Goal: Task Accomplishment & Management: Manage account settings

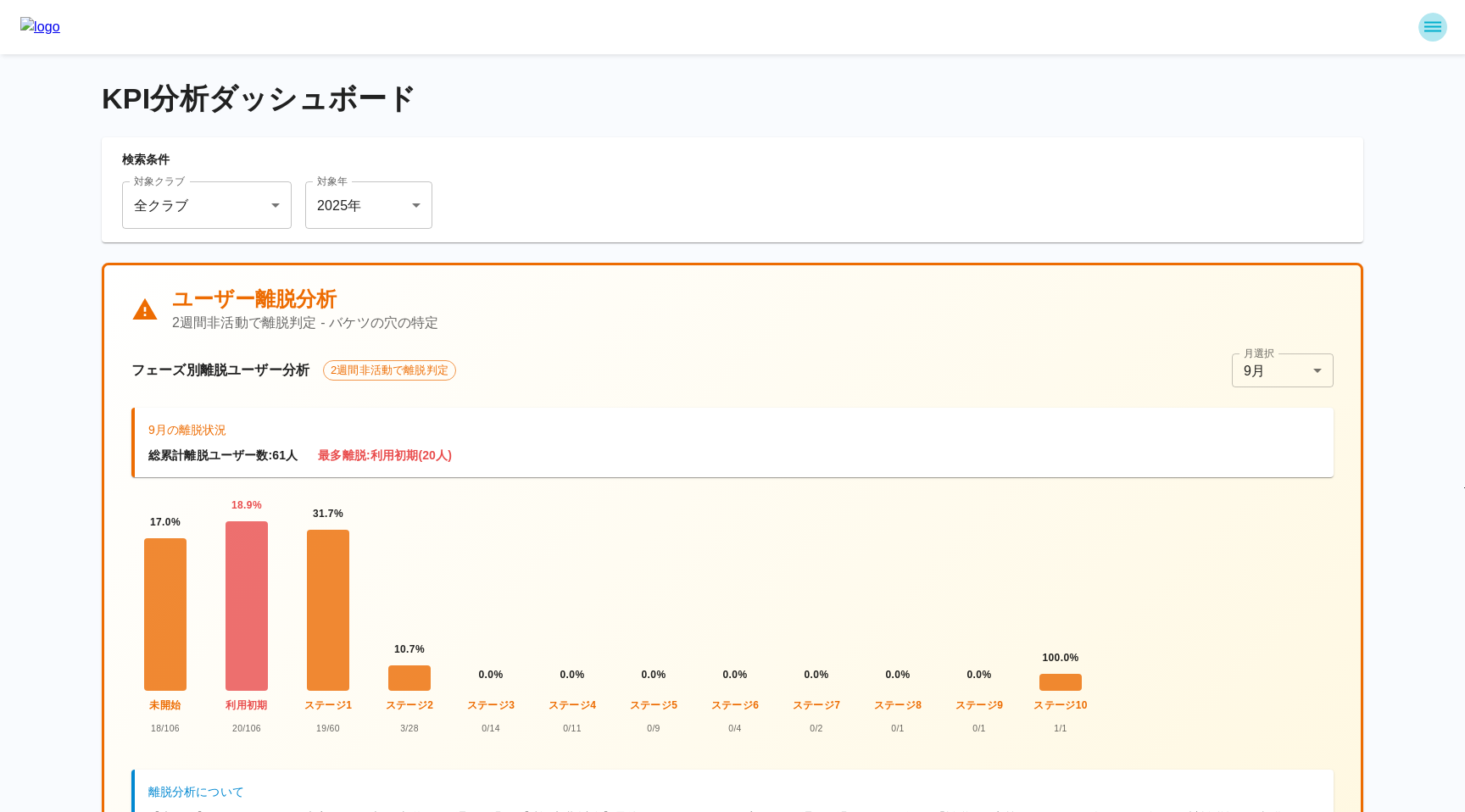
click at [1433, 34] on icon "sidemenu" at bounding box center [1433, 27] width 21 height 21
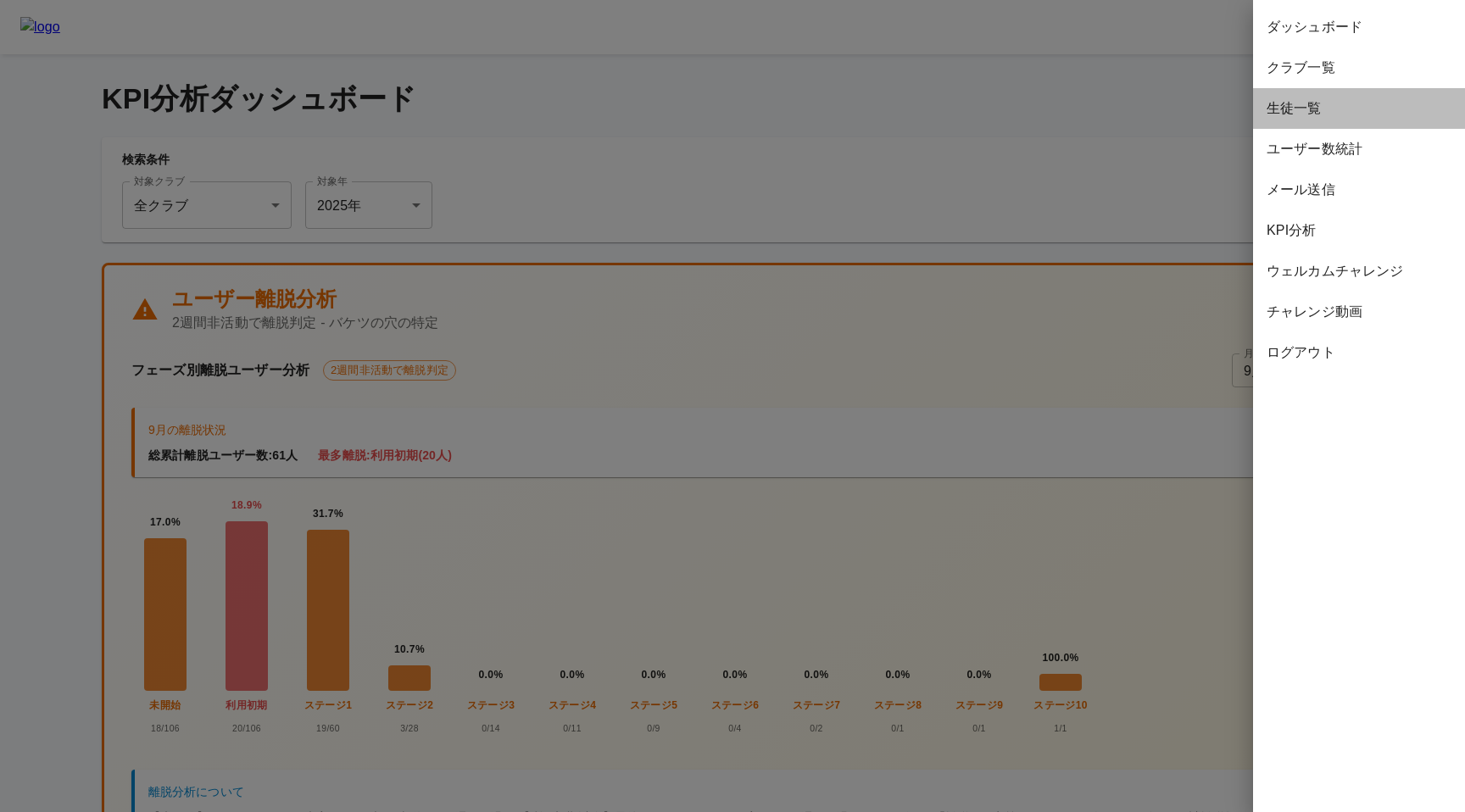
click at [1297, 102] on span "生徒一覧" at bounding box center [1359, 108] width 185 height 21
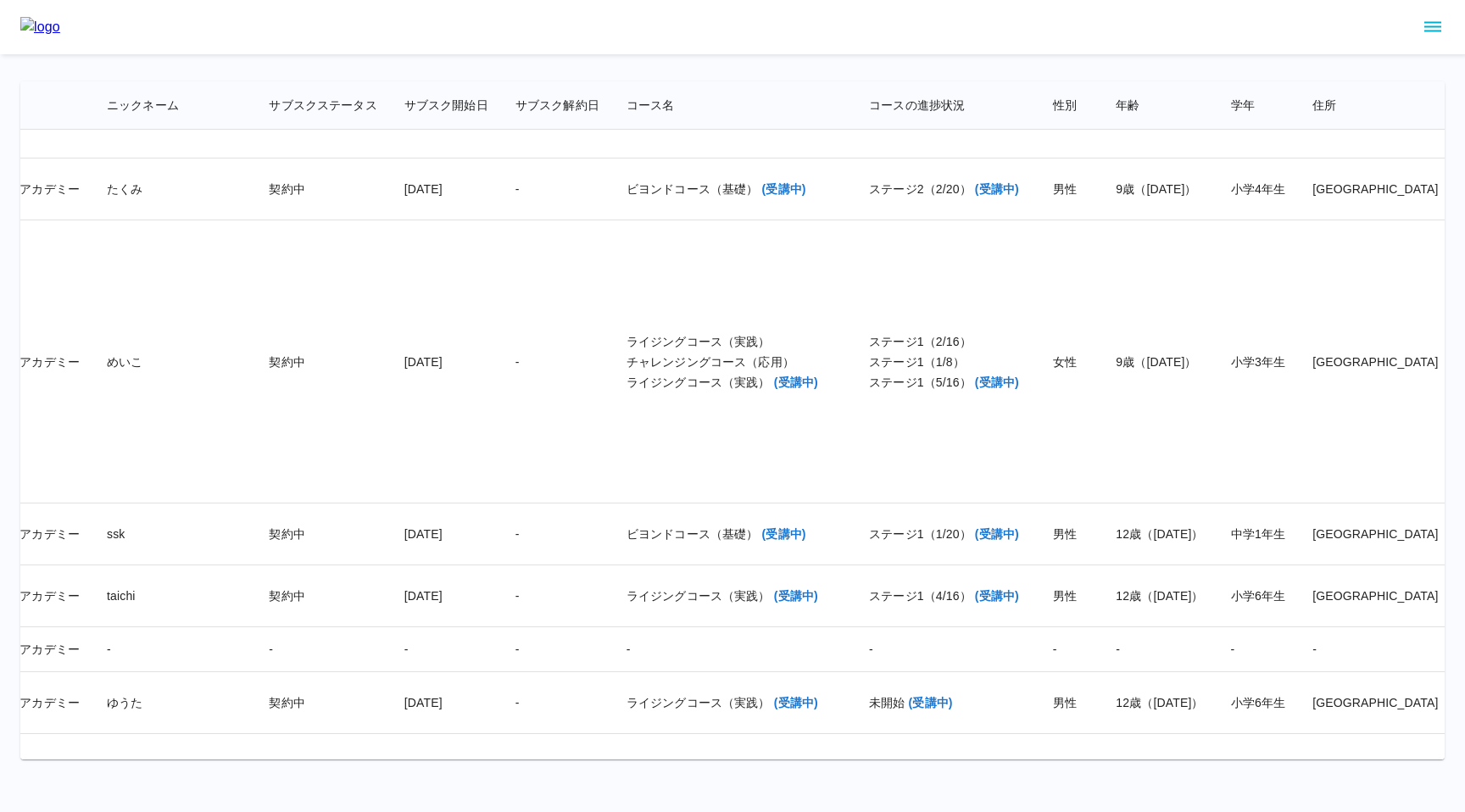
scroll to position [29505, 796]
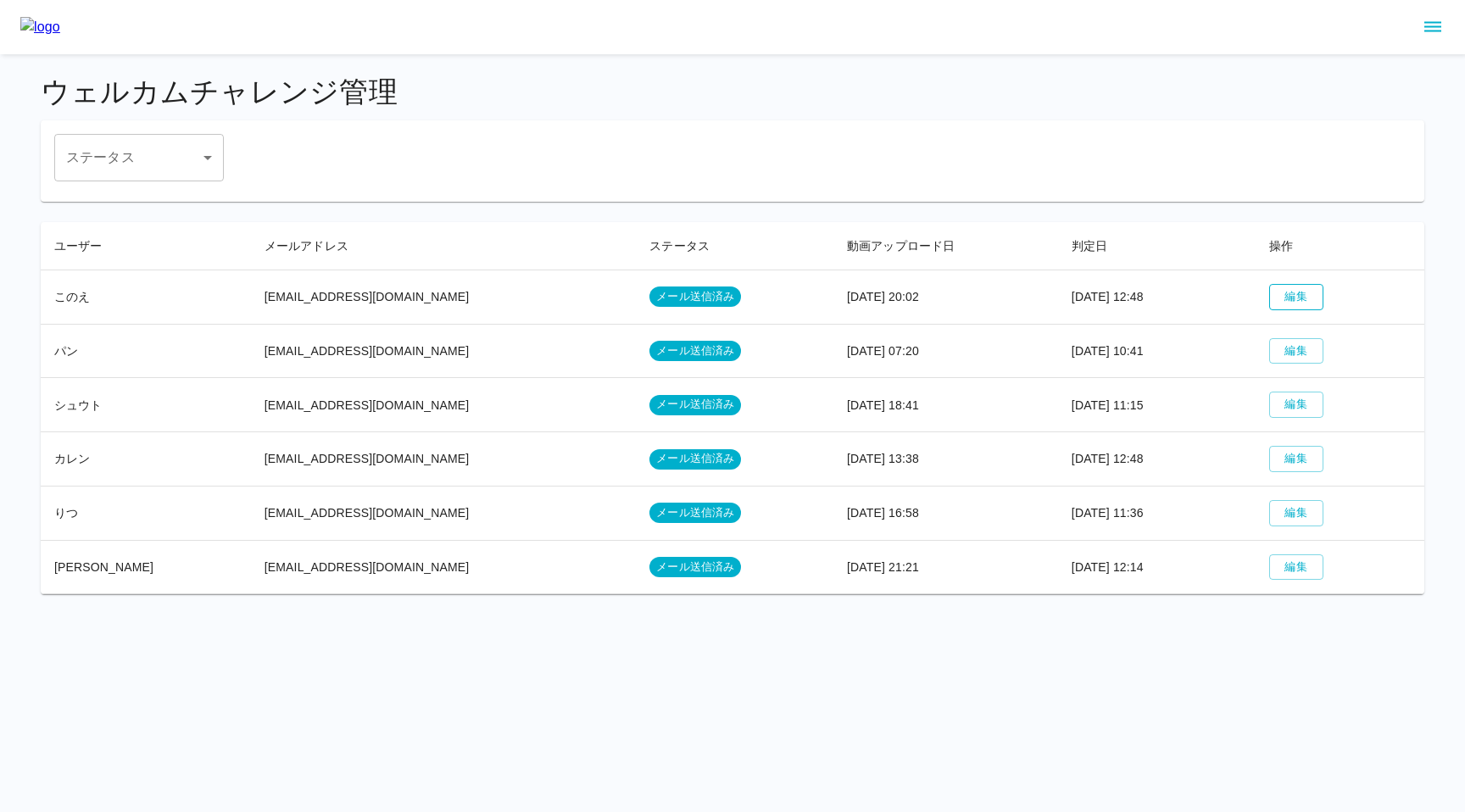
click at [1291, 293] on button "編集" at bounding box center [1296, 297] width 54 height 26
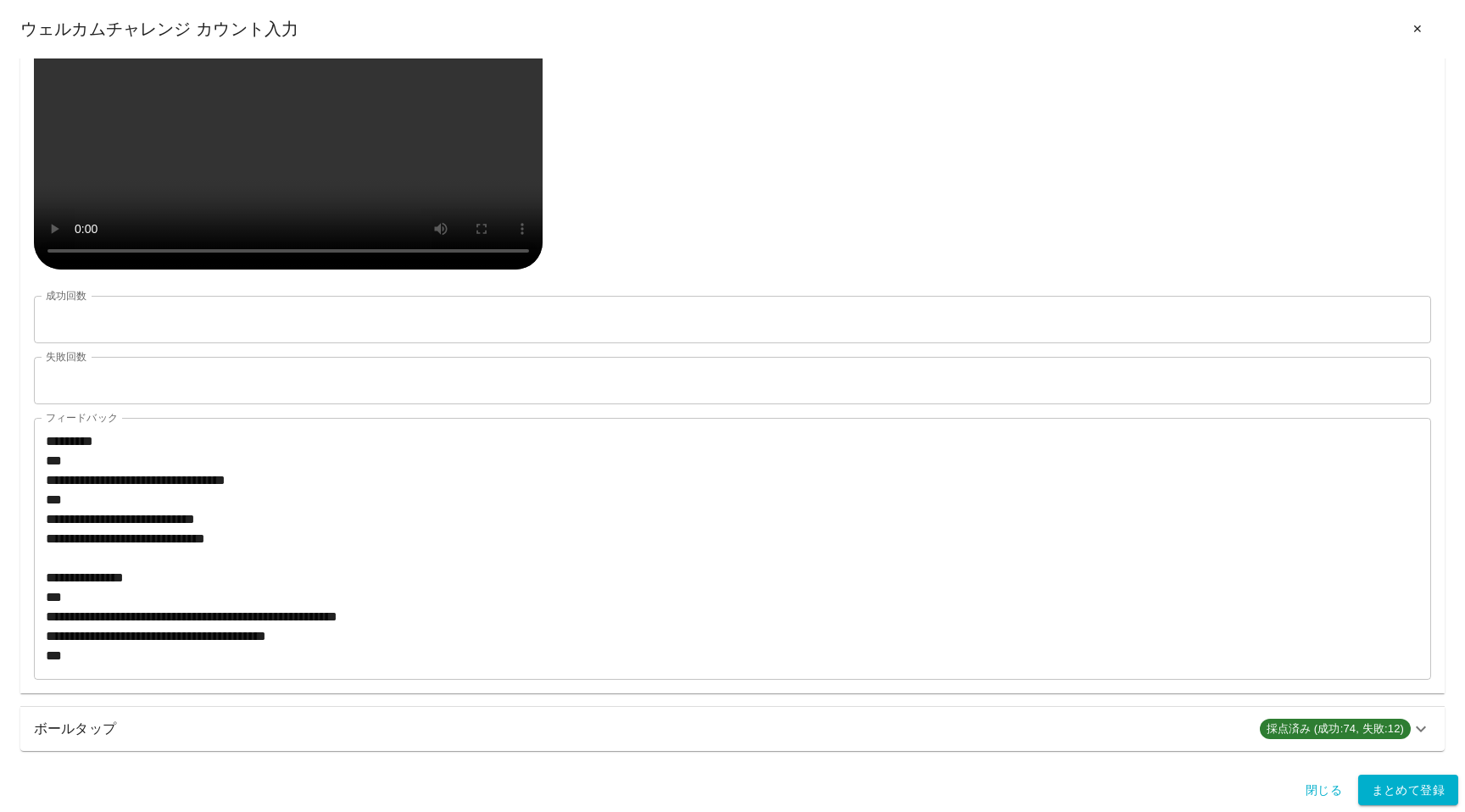
scroll to position [806, 0]
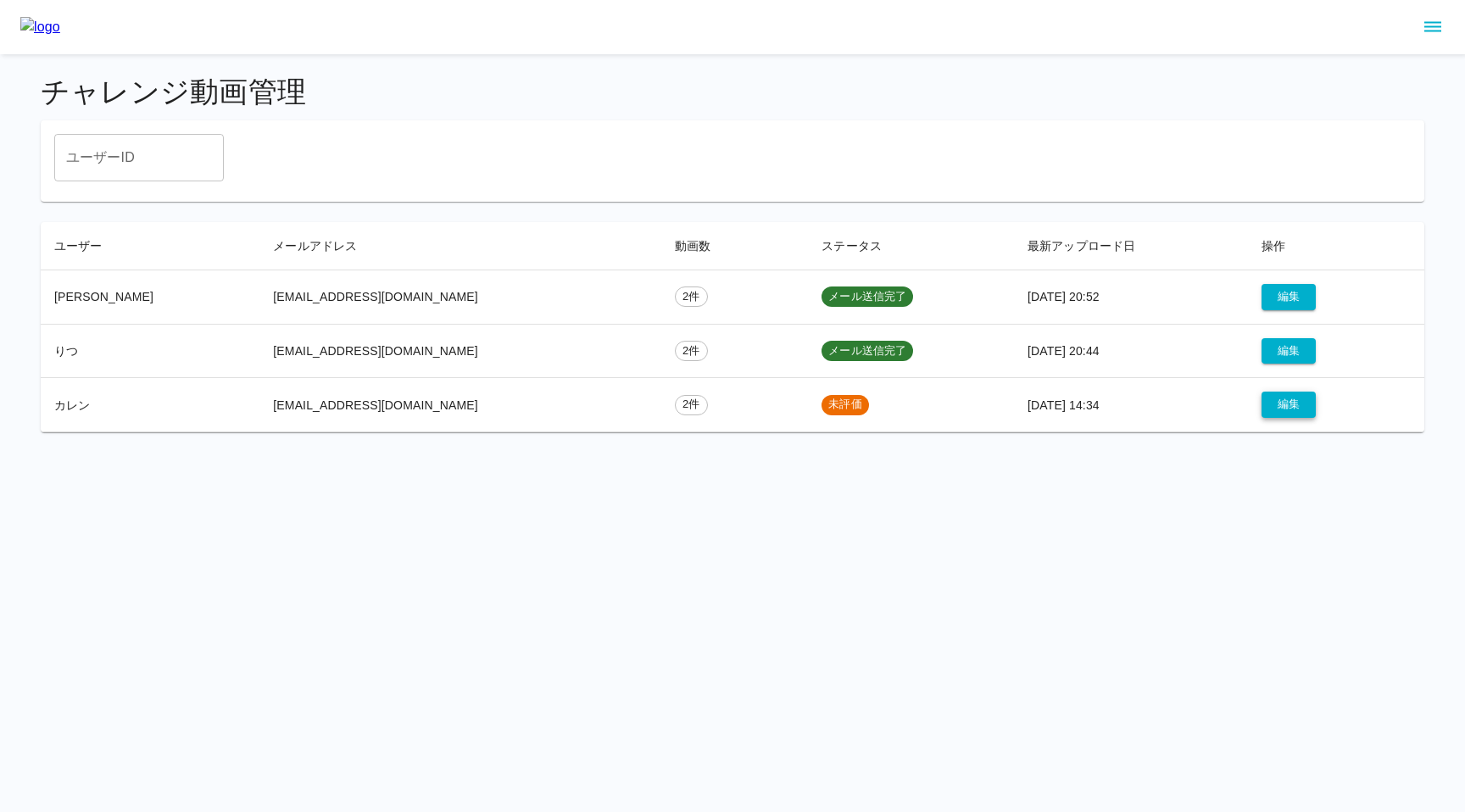
click at [1270, 408] on button "編集" at bounding box center [1289, 405] width 54 height 26
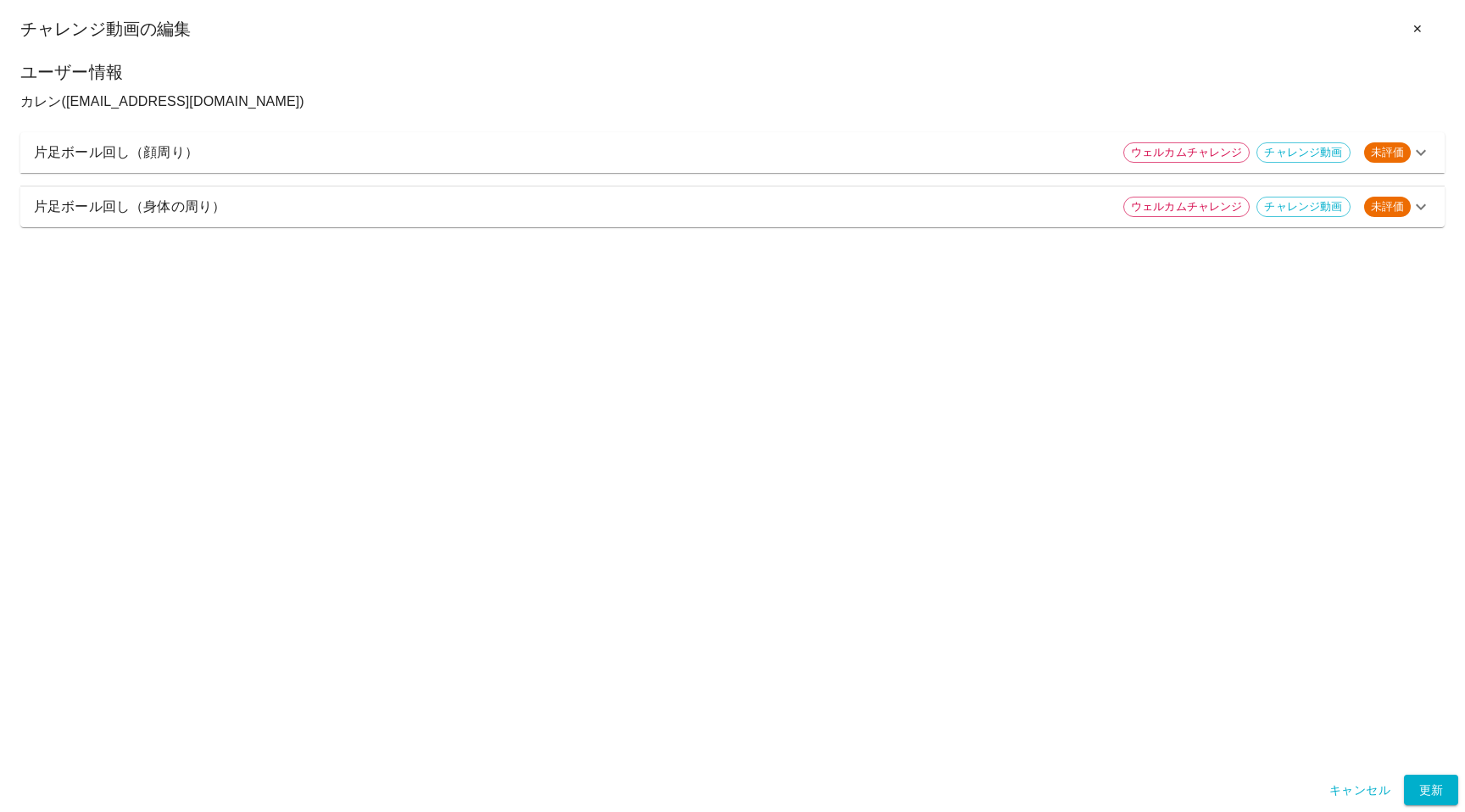
click at [415, 154] on p "片足ボール回し（顔周り）" at bounding box center [572, 152] width 1076 height 21
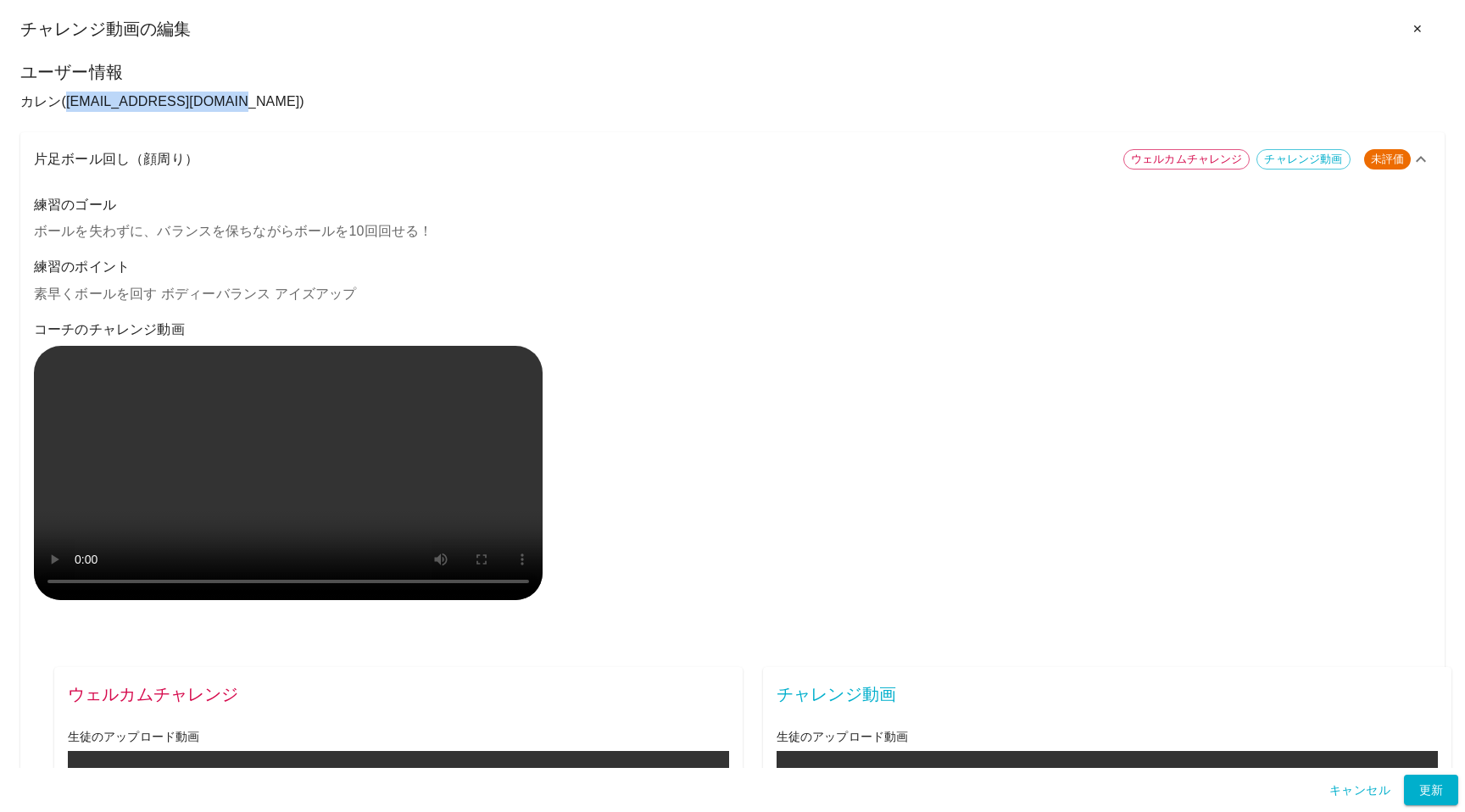
drag, startPoint x: 69, startPoint y: 102, endPoint x: 212, endPoint y: 99, distance: 143.0
click at [212, 99] on p "カレン ( sola.iro.k4@icloud.com )" at bounding box center [732, 102] width 1425 height 21
copy p "[EMAIL_ADDRESS][DOMAIN_NAME]"
click at [81, 109] on p "カレン ( sola.iro.k4@icloud.com )" at bounding box center [732, 102] width 1425 height 21
drag, startPoint x: 69, startPoint y: 104, endPoint x: 206, endPoint y: 103, distance: 137.0
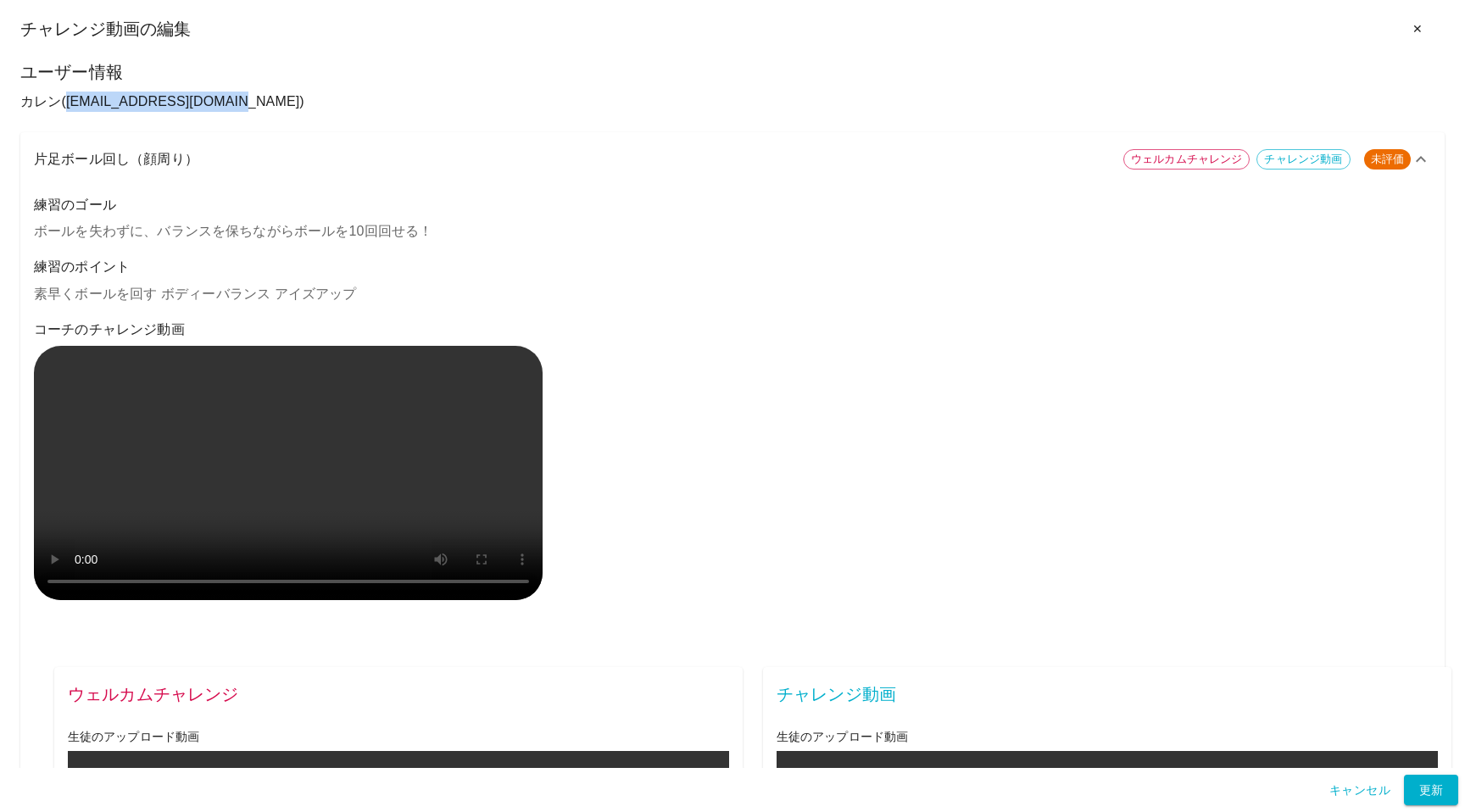
click at [206, 103] on p "カレン ( sola.iro.k4@icloud.com )" at bounding box center [732, 102] width 1425 height 21
click at [210, 104] on p "カレン ( sola.iro.k4@icloud.com )" at bounding box center [732, 102] width 1425 height 21
copy p "[EMAIL_ADDRESS][DOMAIN_NAME]"
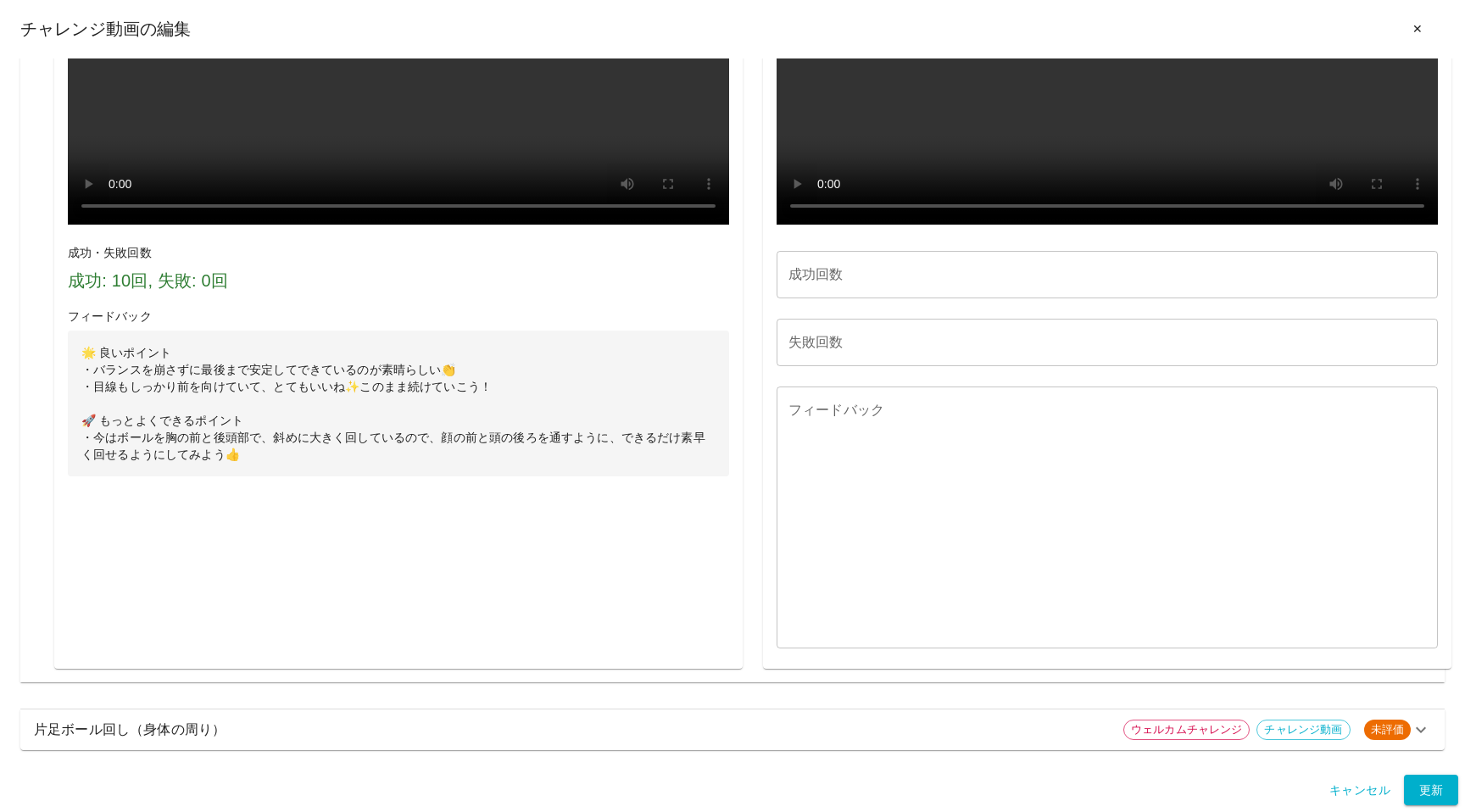
scroll to position [1186, 0]
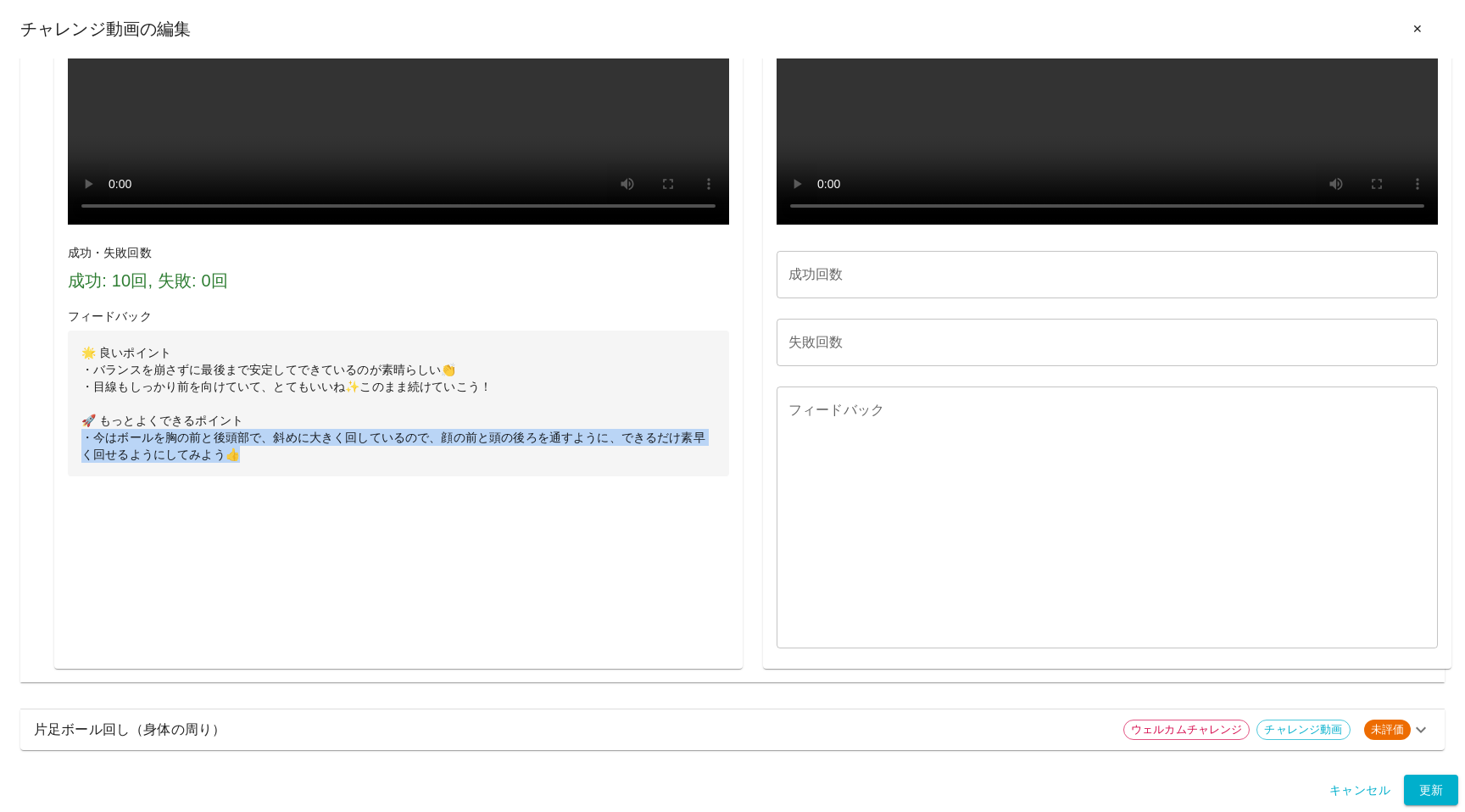
drag, startPoint x: 83, startPoint y: 692, endPoint x: 242, endPoint y: 710, distance: 160.0
click at [242, 477] on p "🌟 良いポイント ・バランスを崩さずに最後まで安定してできているのが素晴らしい👏 ・目線もしっかり前を向けていて、とてもいいね✨このまま続けていこう！ 🚀 も…" at bounding box center [398, 403] width 661 height 146
click at [247, 438] on p "🌟 良いポイント ・バランスを崩さずに最後まで安定してできているのが素晴らしい👏 ・目線もしっかり前を向けていて、とてもいいね✨このまま続けていこう！ 🚀 も…" at bounding box center [398, 403] width 661 height 146
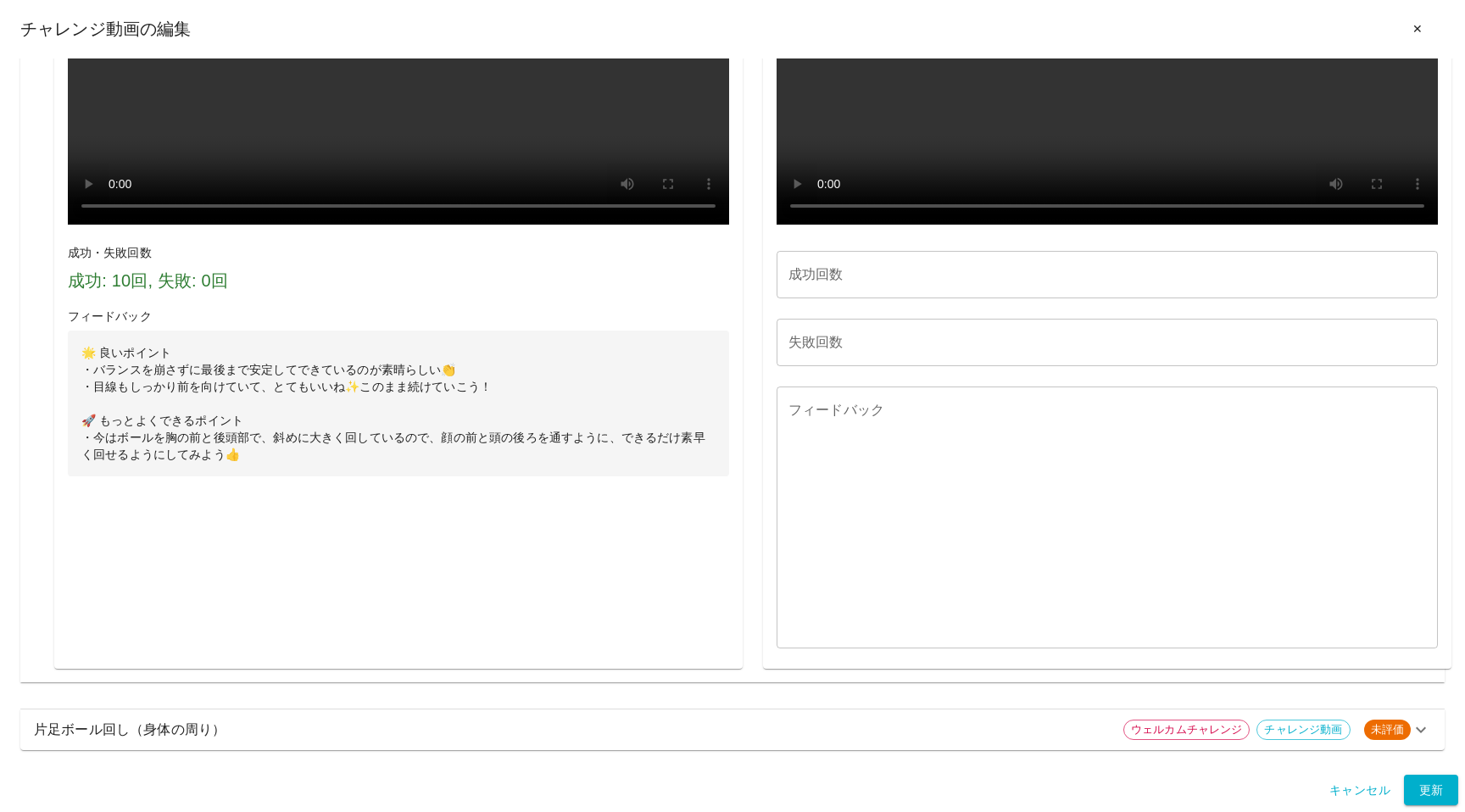
scroll to position [1216, 0]
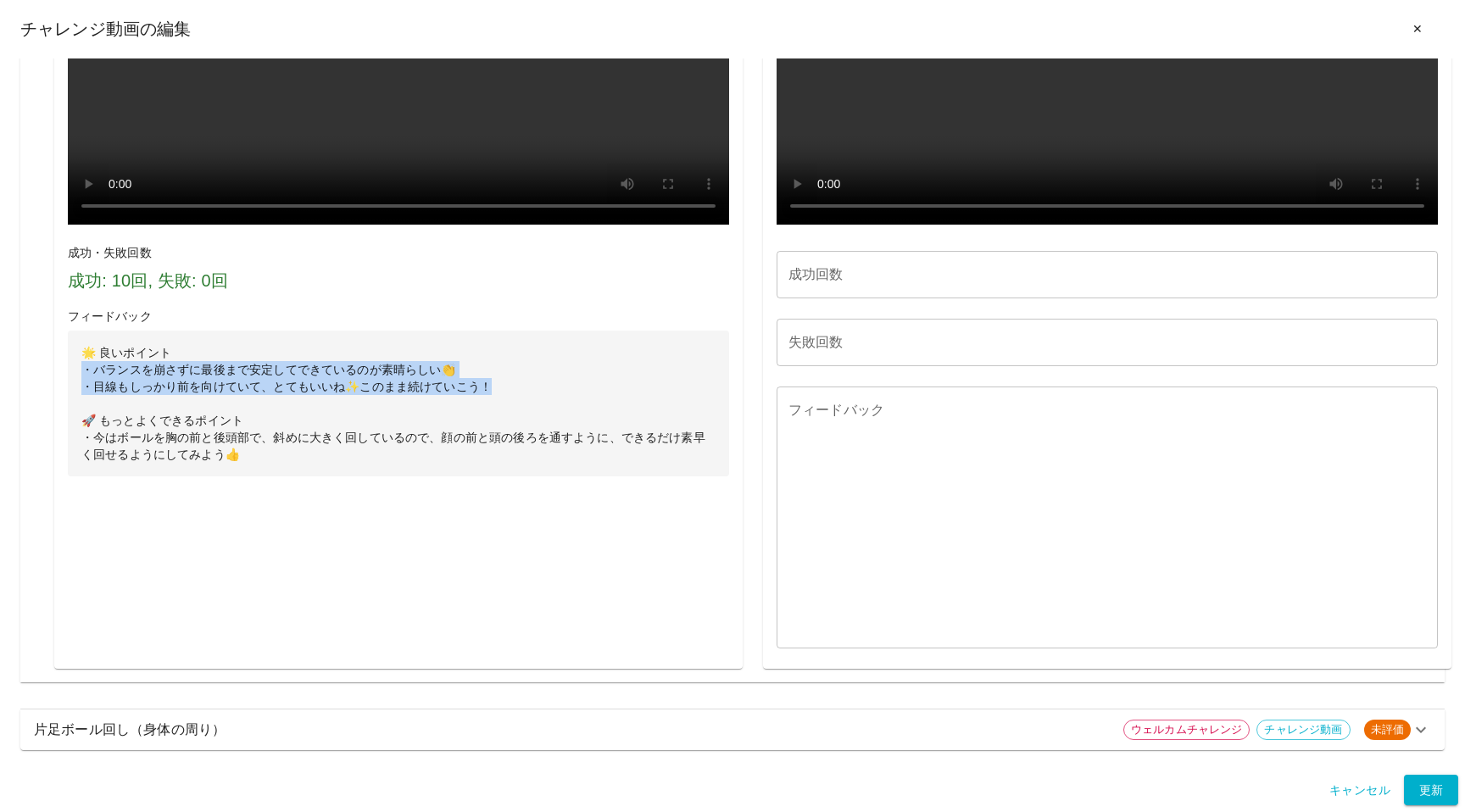
drag, startPoint x: 487, startPoint y: 613, endPoint x: 88, endPoint y: 597, distance: 399.3
click at [87, 477] on p "🌟 良いポイント ・バランスを崩さずに最後まで安定してできているのが素晴らしい👏 ・目線もしっかり前を向けていて、とてもいいね✨このまま続けていこう！ 🚀 も…" at bounding box center [398, 403] width 661 height 146
click at [95, 477] on p "🌟 良いポイント ・バランスを崩さずに最後まで安定してできているのが素晴らしい👏 ・目線もしっかり前を向けていて、とてもいいね✨このまま続けていこう！ 🚀 も…" at bounding box center [398, 403] width 661 height 146
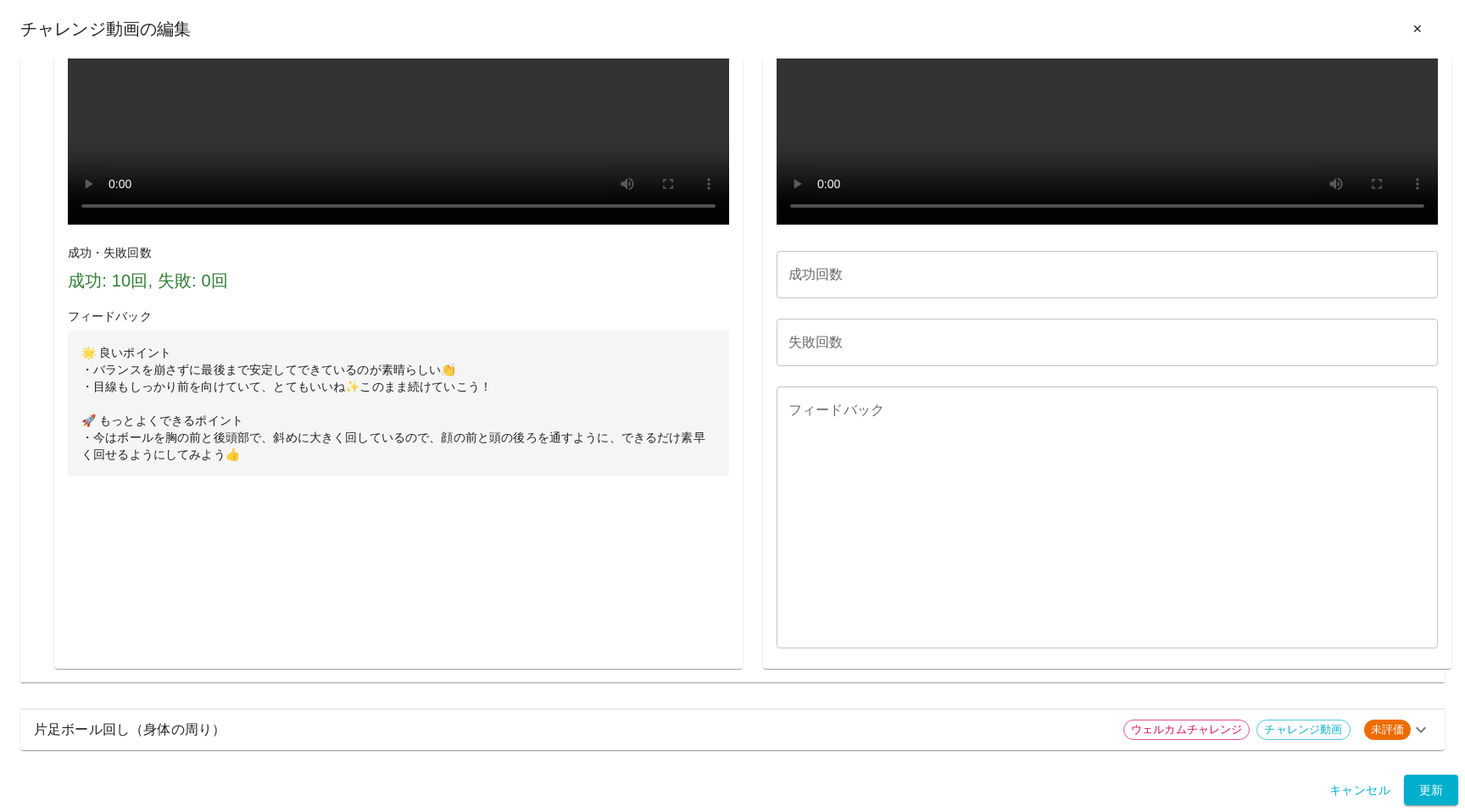
scroll to position [1439, 0]
click at [498, 728] on p "片足ボール回し（身体の周り）" at bounding box center [572, 730] width 1076 height 21
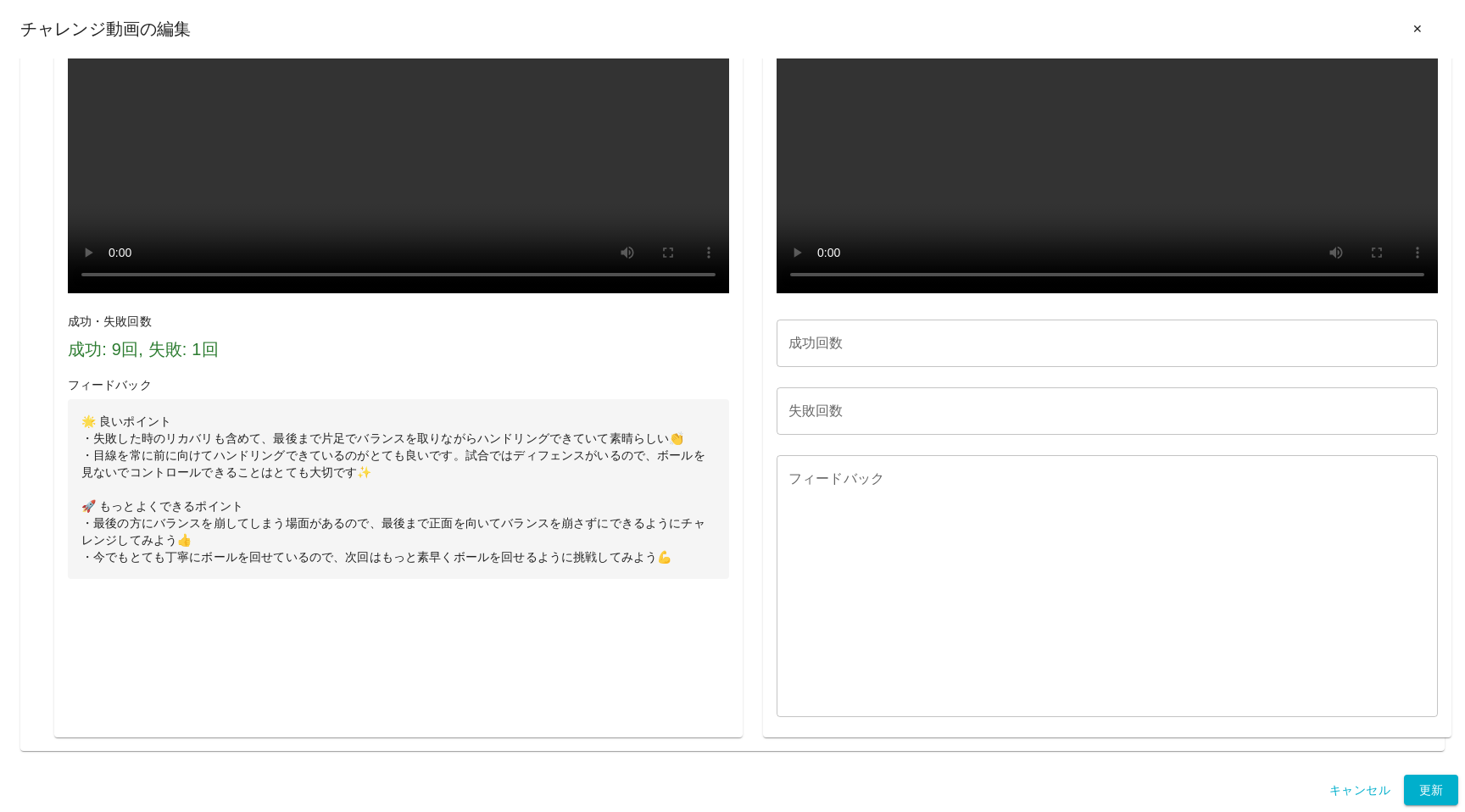
scroll to position [2681, 0]
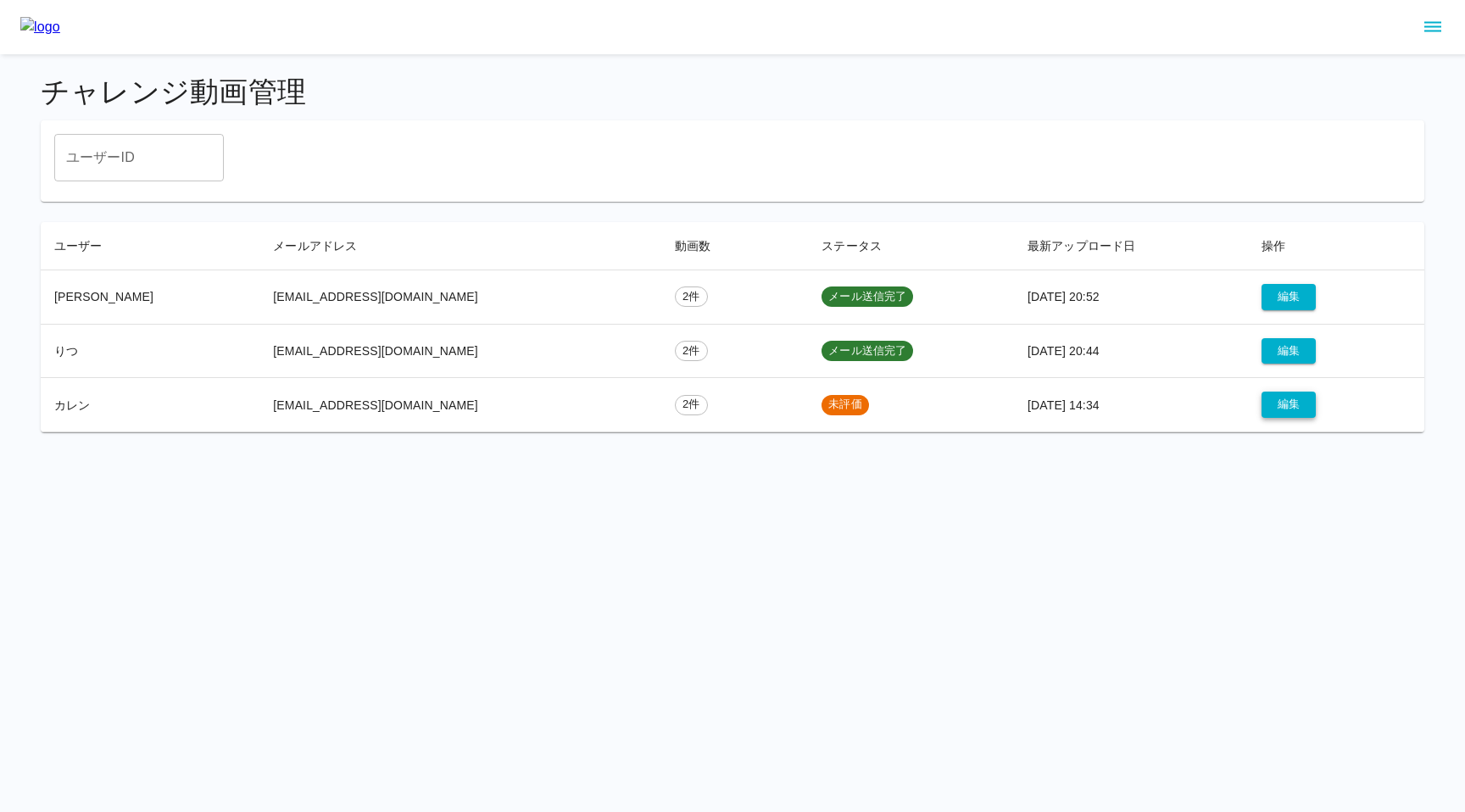
click at [1266, 404] on button "編集" at bounding box center [1289, 405] width 54 height 26
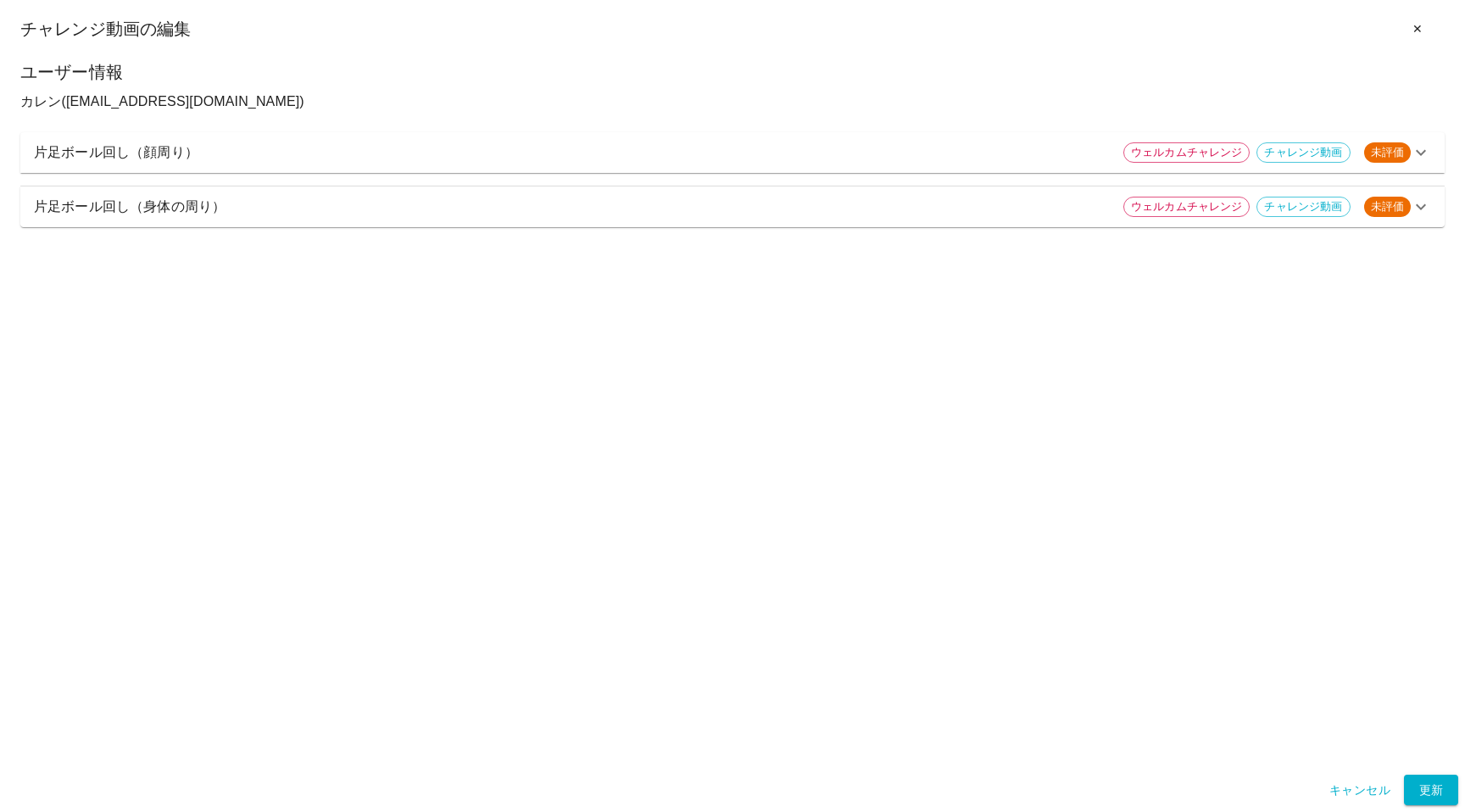
click at [1071, 205] on p "片足ボール回し（身体の周り）" at bounding box center [572, 206] width 1076 height 21
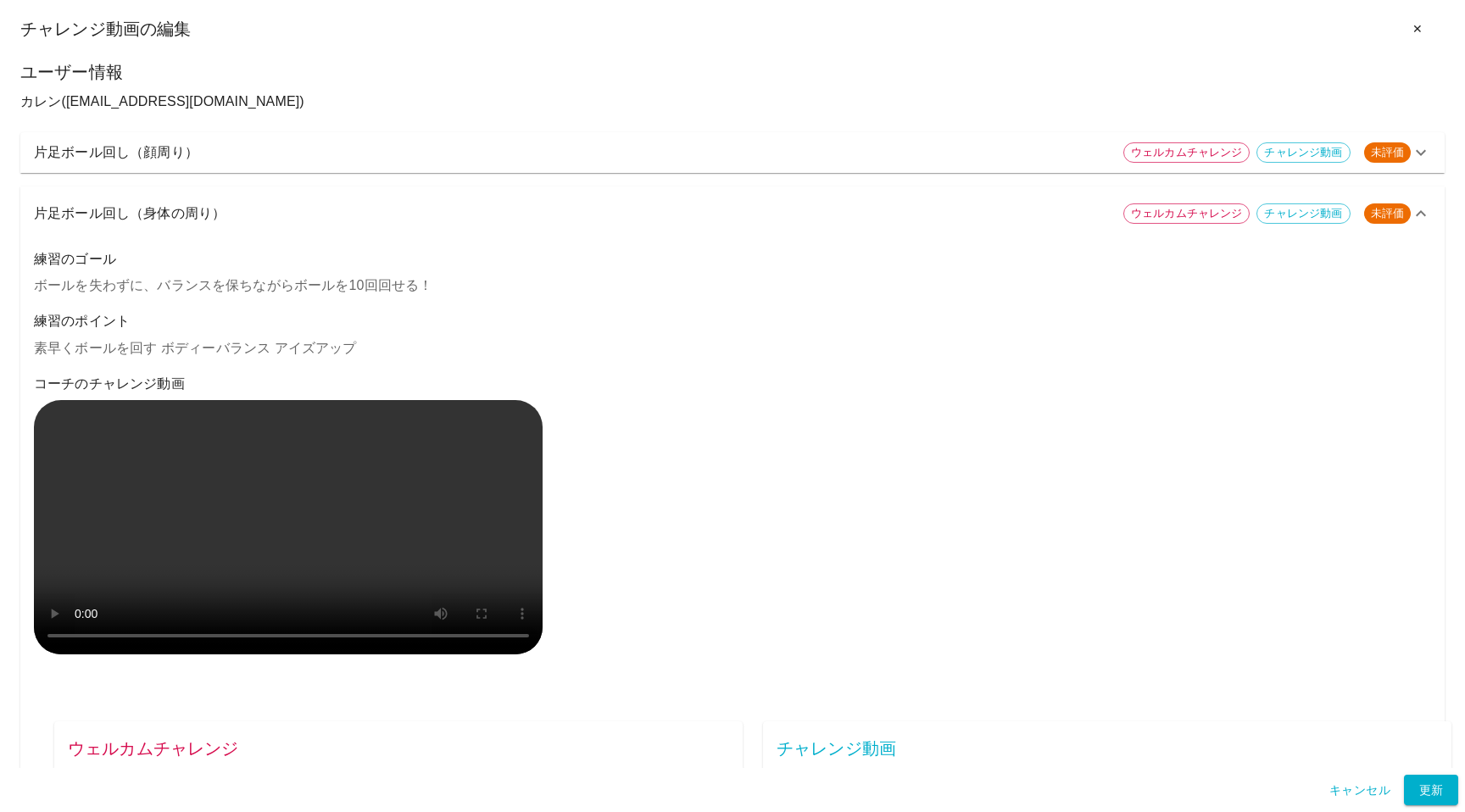
click at [84, 213] on p "片足ボール回し（身体の周り）" at bounding box center [572, 213] width 1076 height 21
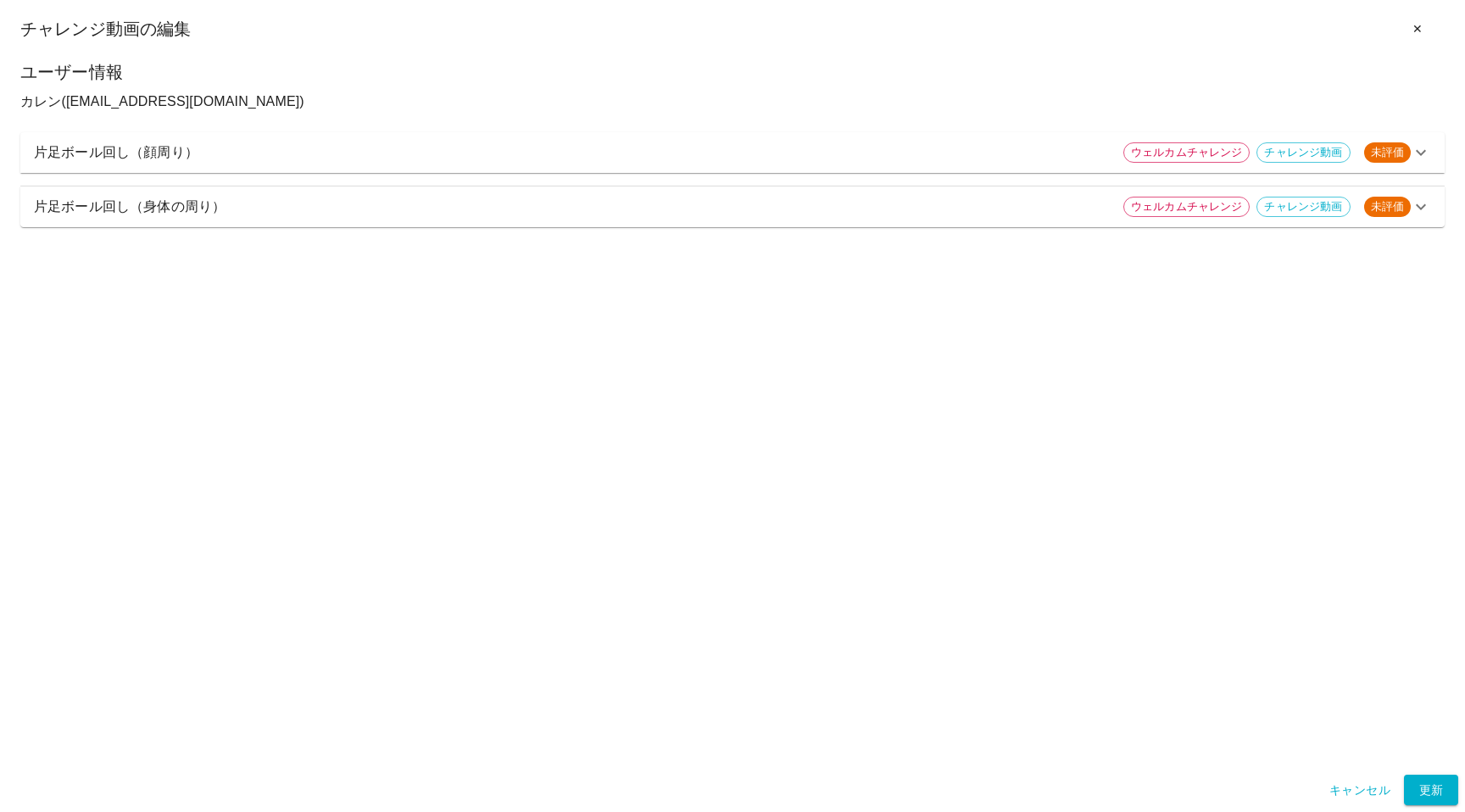
click at [157, 159] on p "片足ボール回し（顔周り）" at bounding box center [572, 152] width 1076 height 21
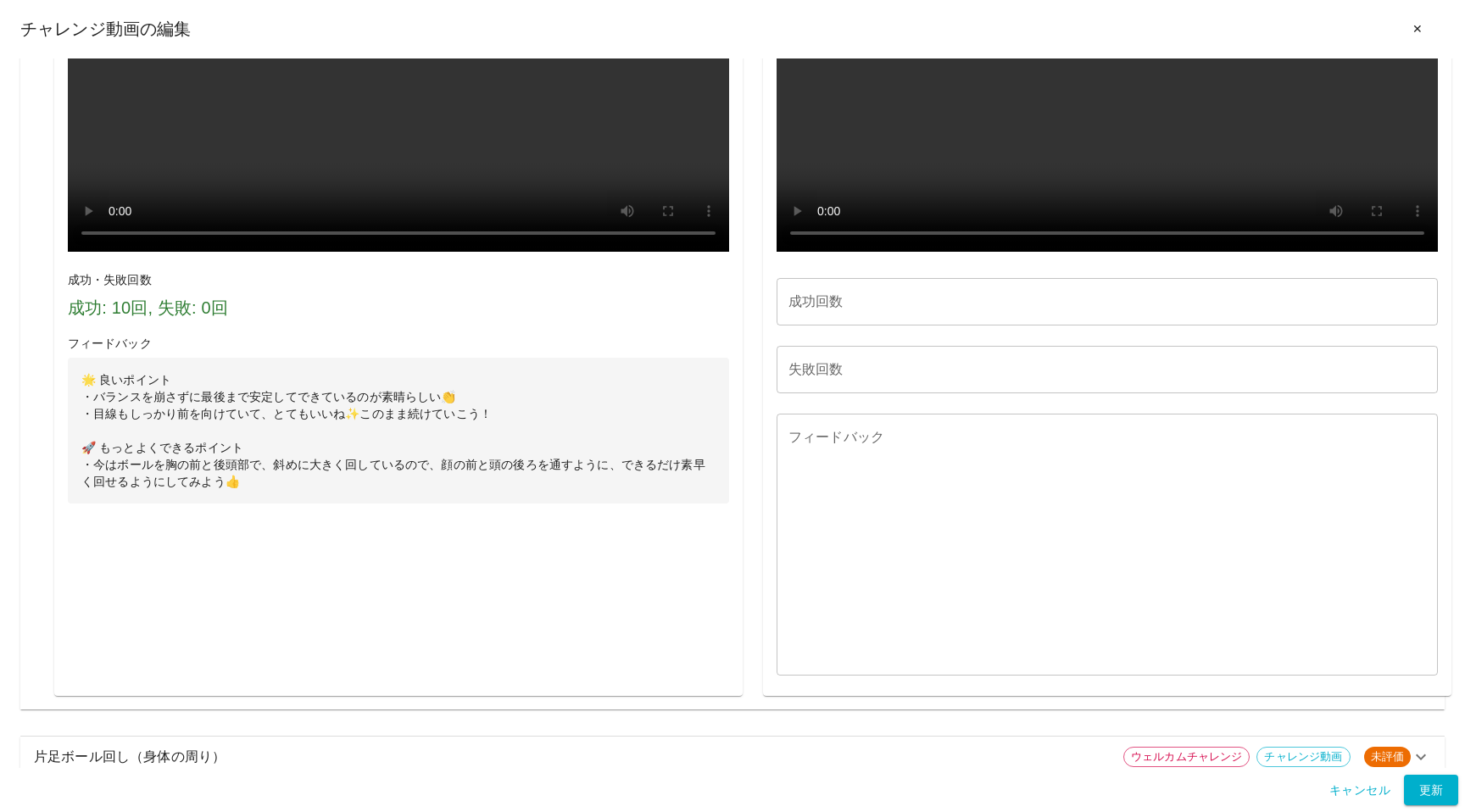
scroll to position [1439, 0]
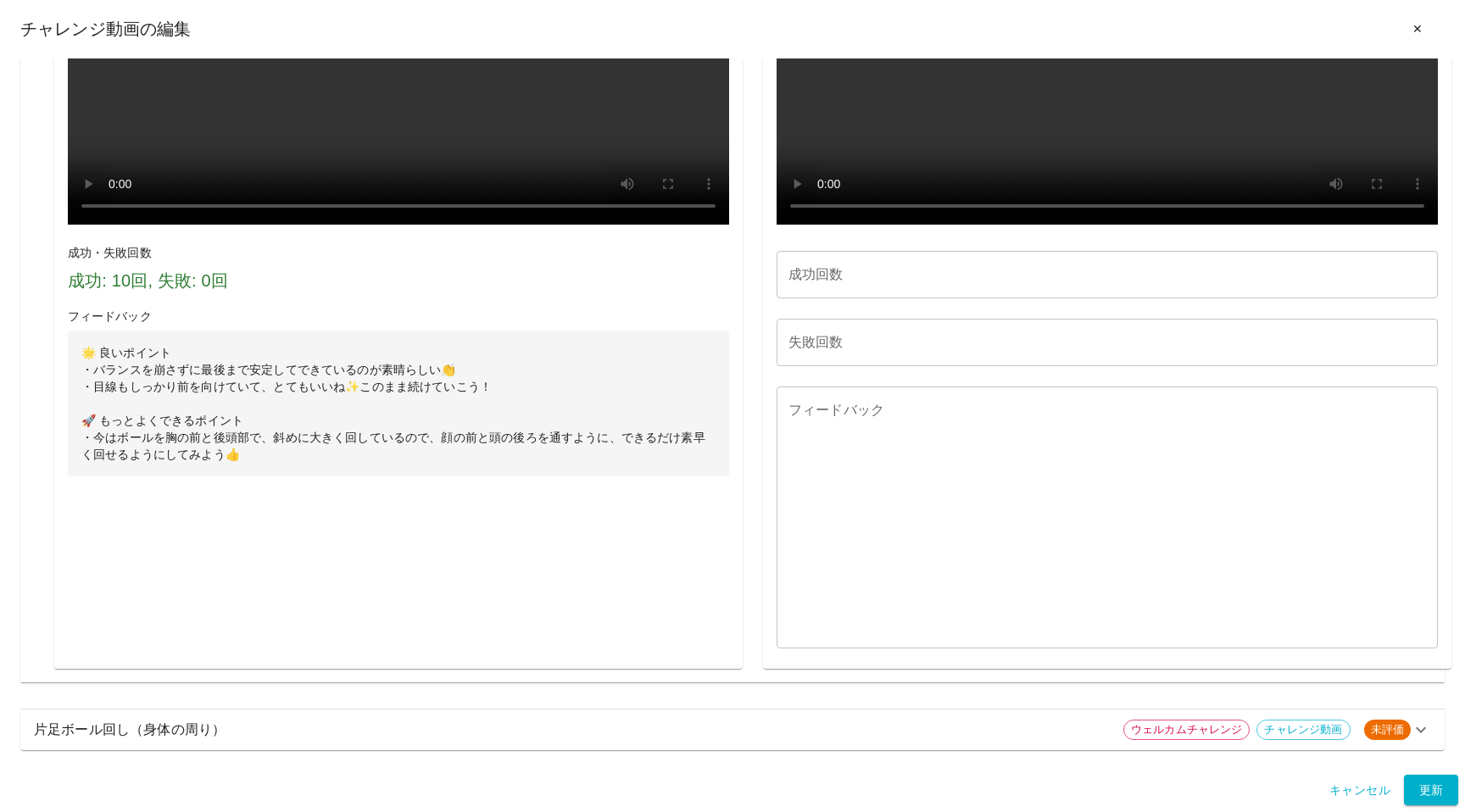
click at [120, 728] on p "片足ボール回し（身体の周り）" at bounding box center [572, 730] width 1076 height 21
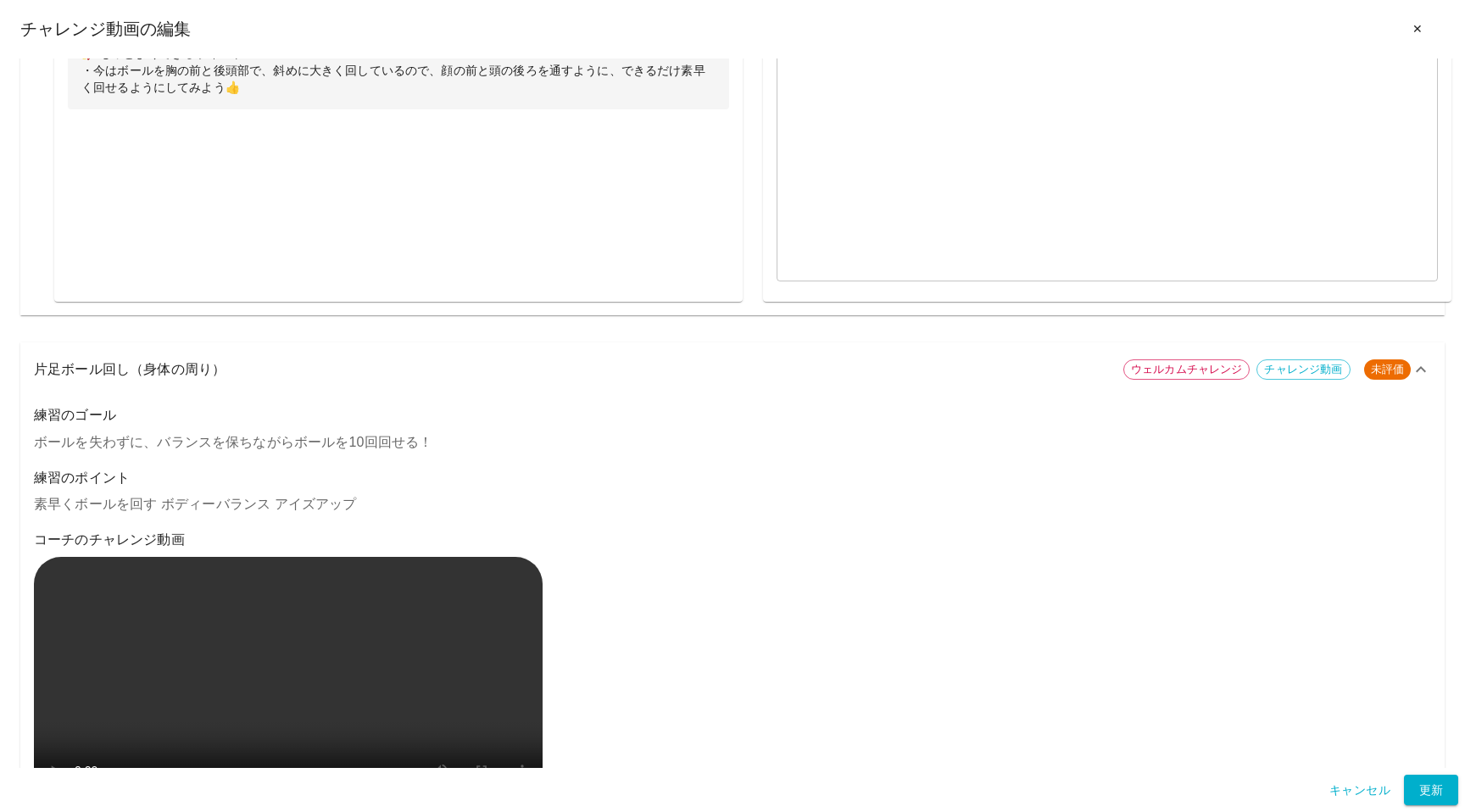
scroll to position [1227, 0]
paste input "**"
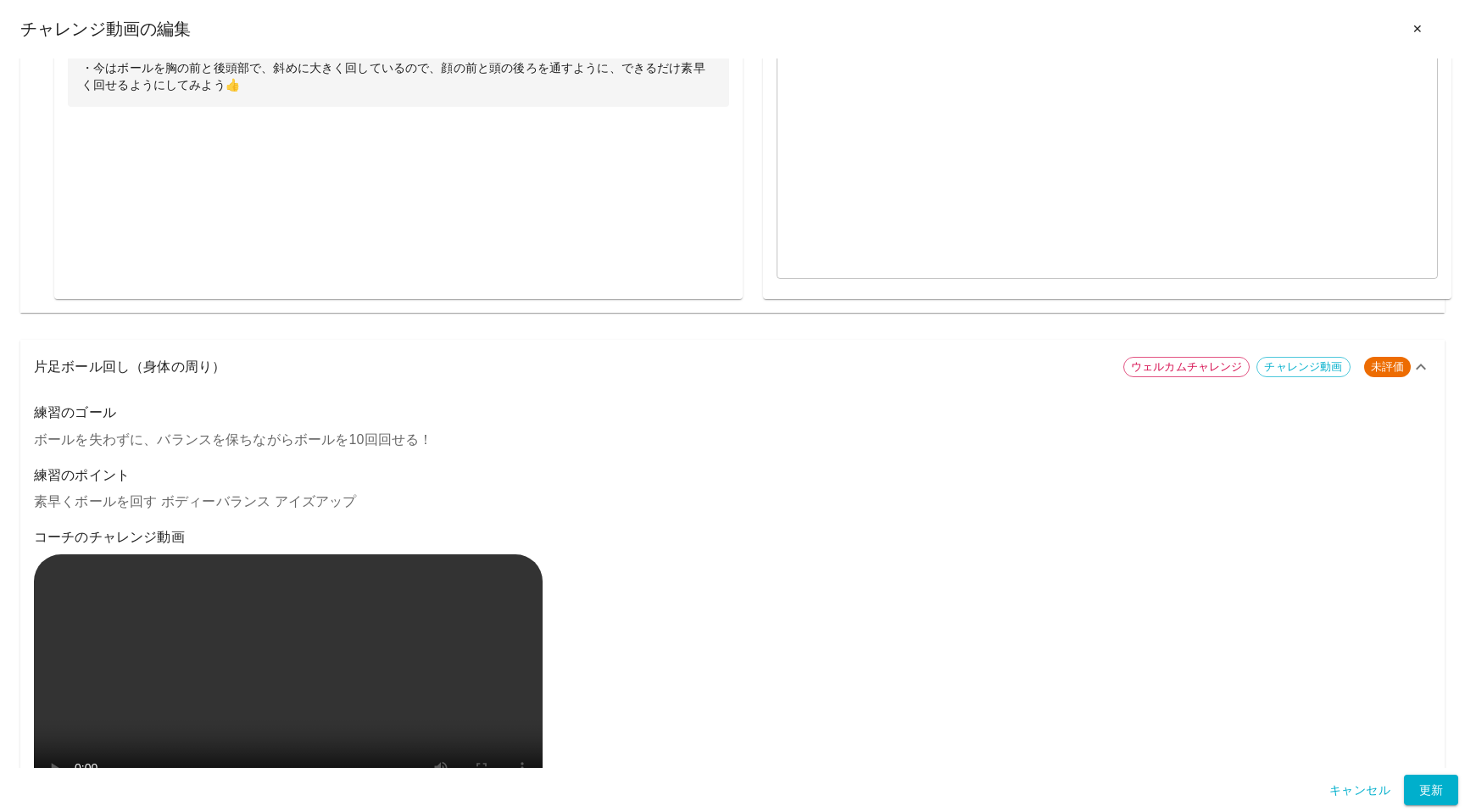
type input "**"
paste input "*"
type input "*"
click at [823, 265] on textarea "フィードバック" at bounding box center [1108, 148] width 638 height 234
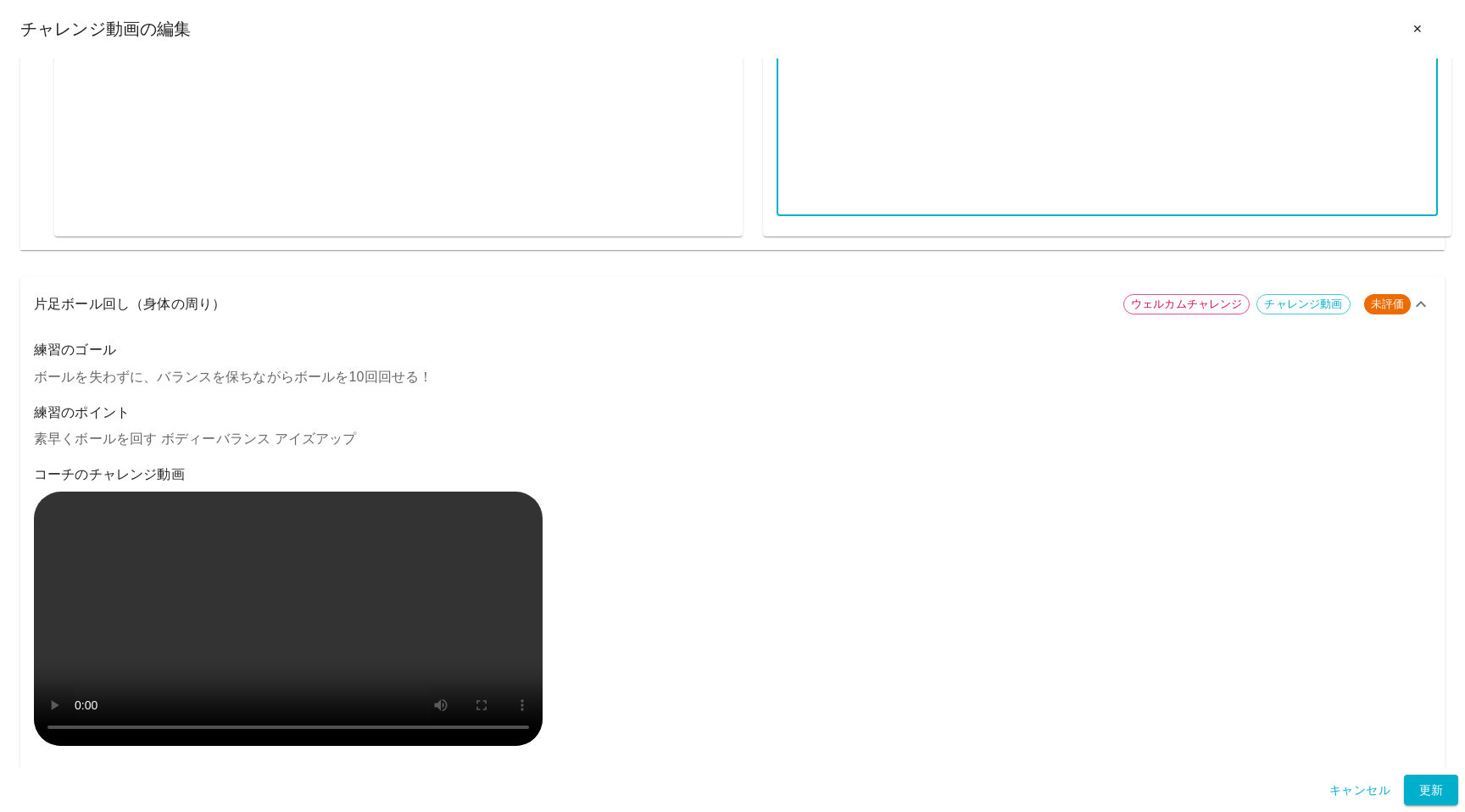
click at [838, 203] on textarea "フィードバック" at bounding box center [1108, 86] width 638 height 234
paste textarea "**********"
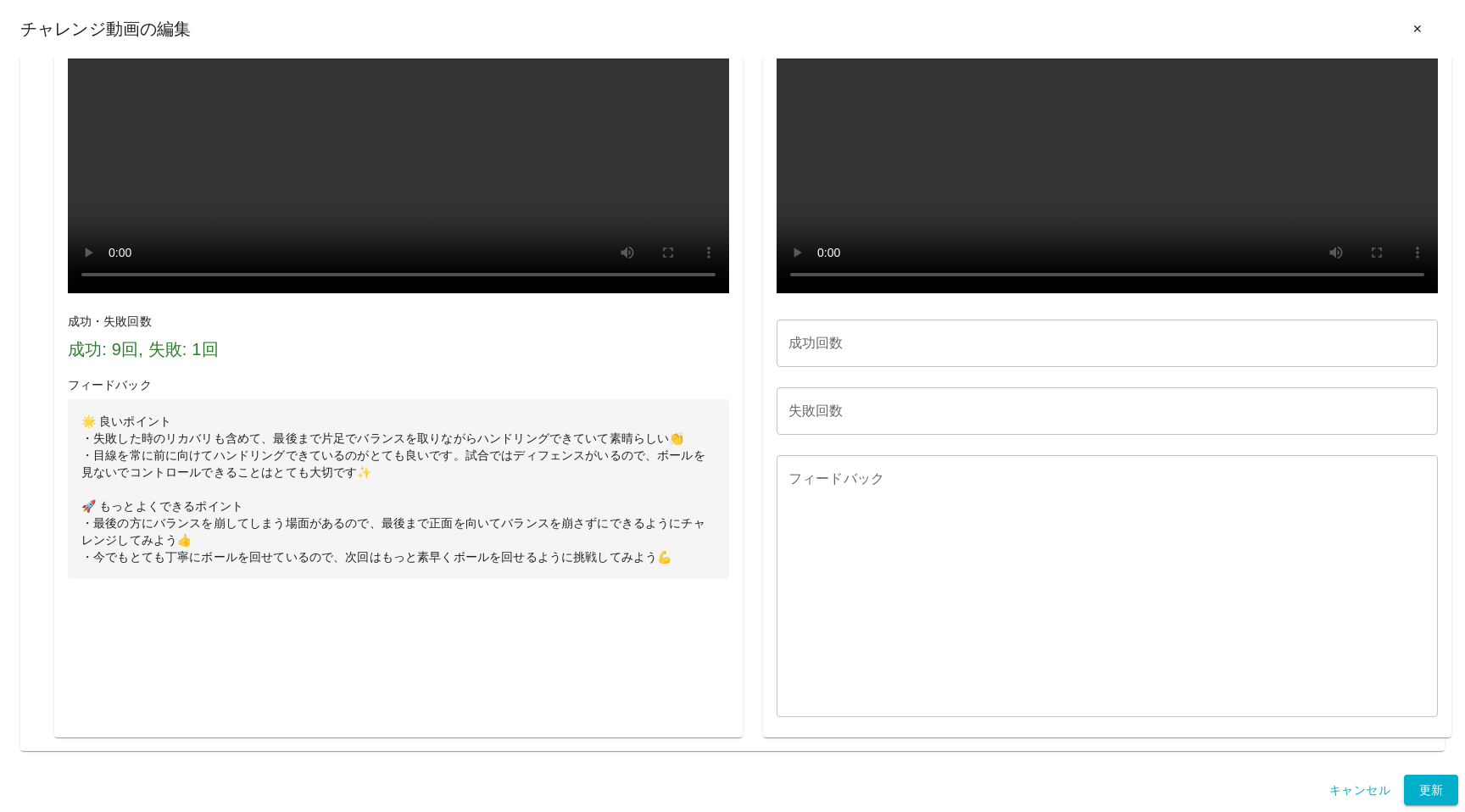
scroll to position [3389, 0]
type textarea "**********"
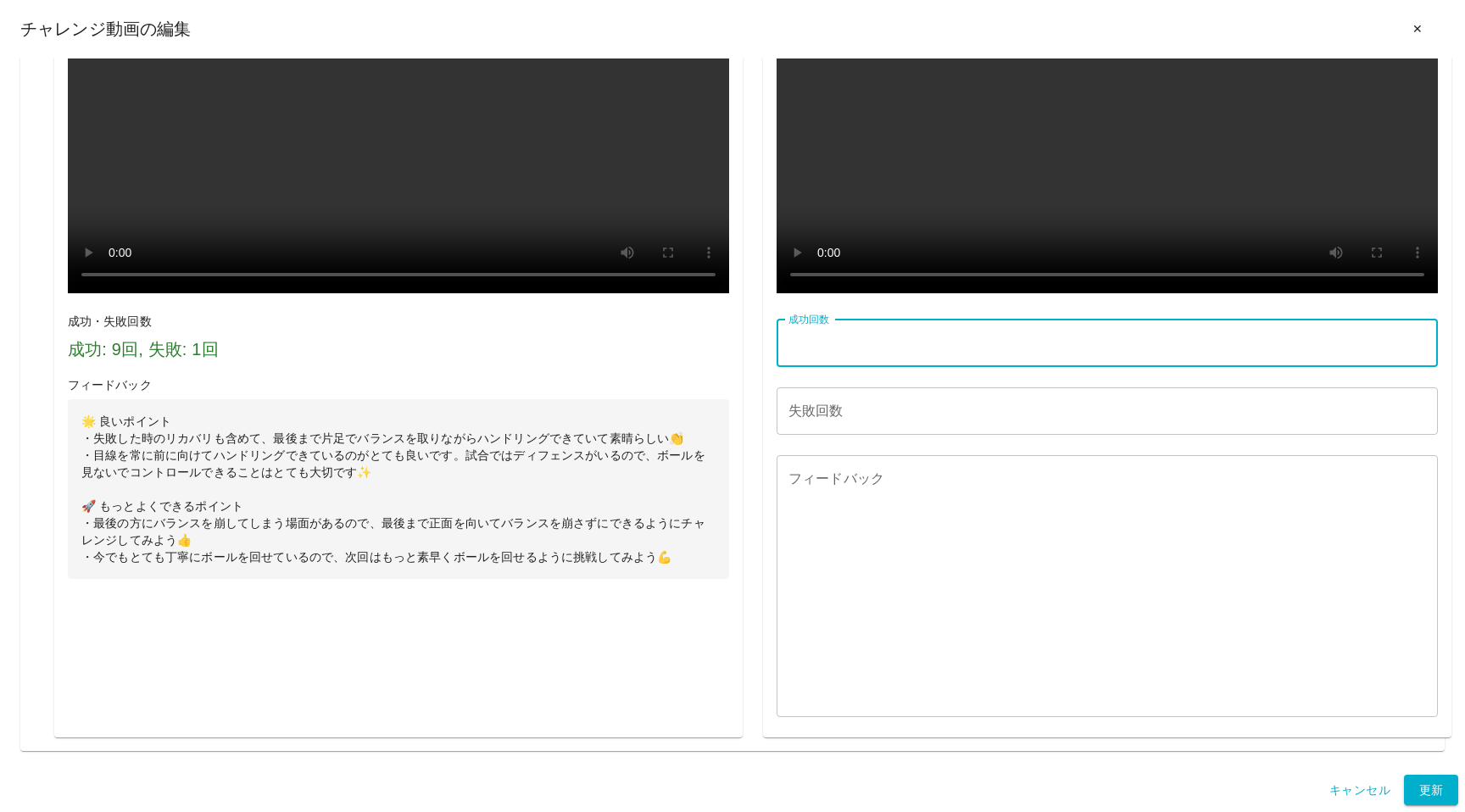
click at [867, 342] on input "成功回数" at bounding box center [1108, 343] width 661 height 47
type input "**"
click at [856, 406] on input "失敗回数" at bounding box center [1108, 411] width 661 height 47
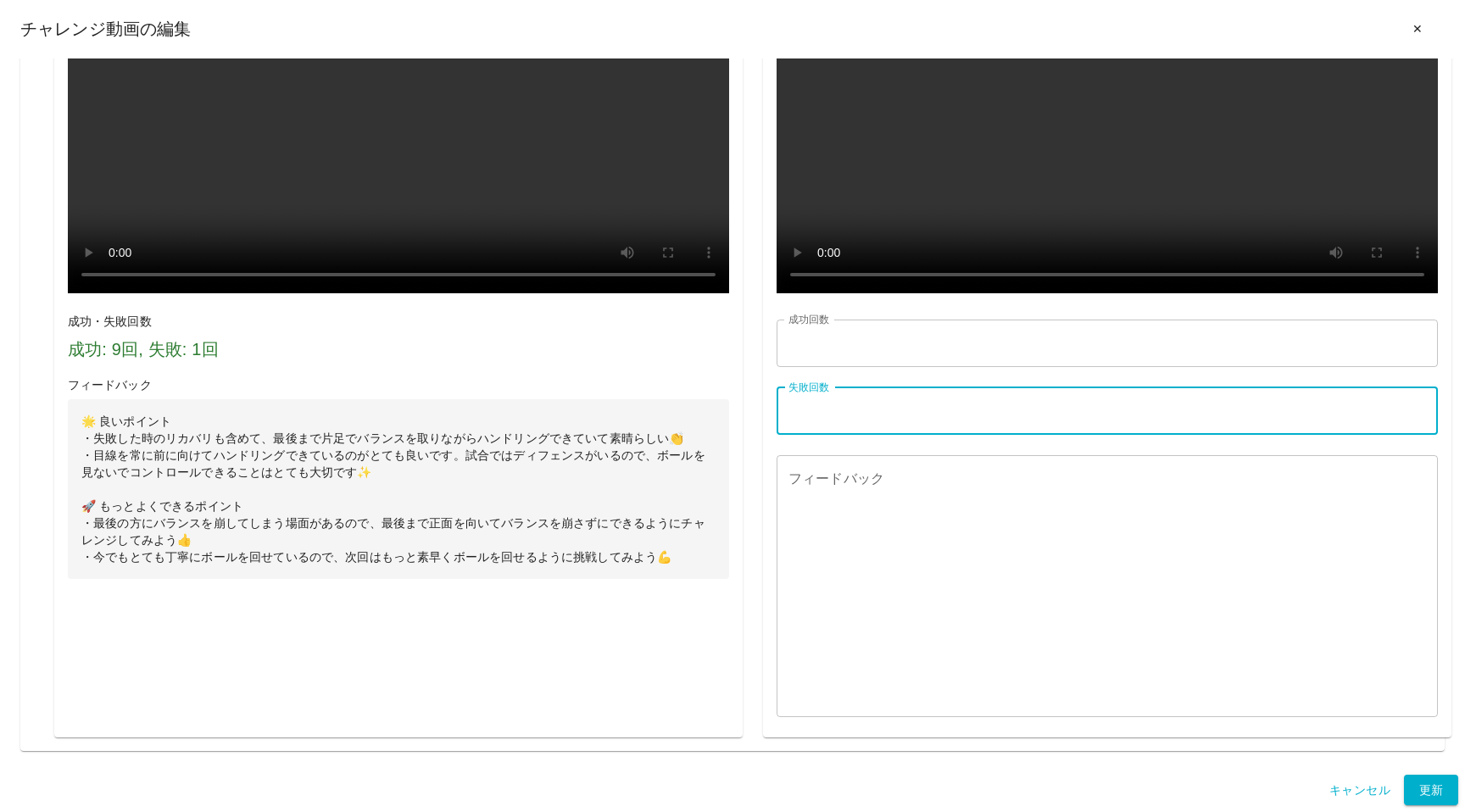
type input "*"
click at [855, 508] on textarea "フィードバック" at bounding box center [1108, 586] width 638 height 234
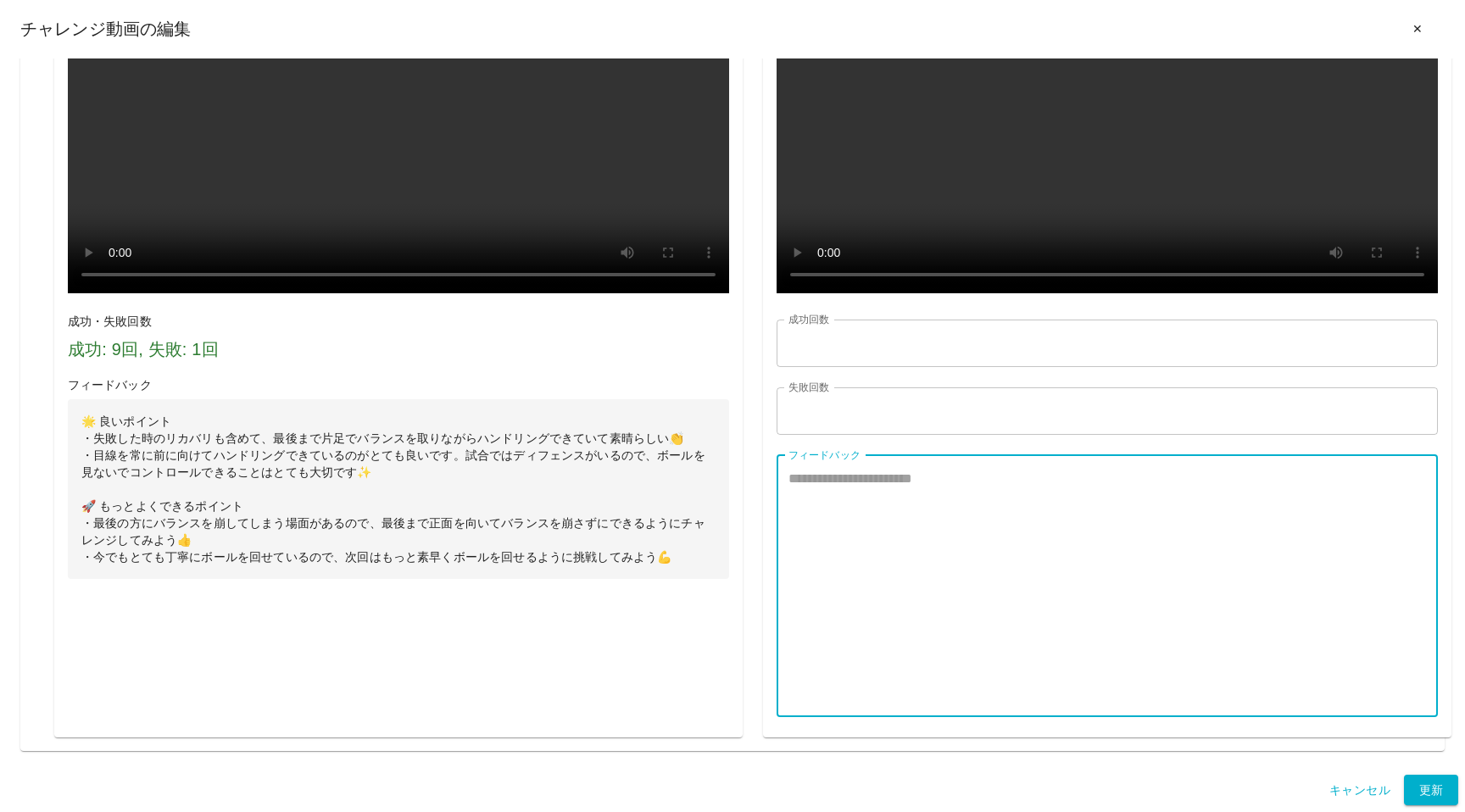
click at [815, 515] on textarea "フィードバック" at bounding box center [1108, 586] width 638 height 234
paste textarea "**********"
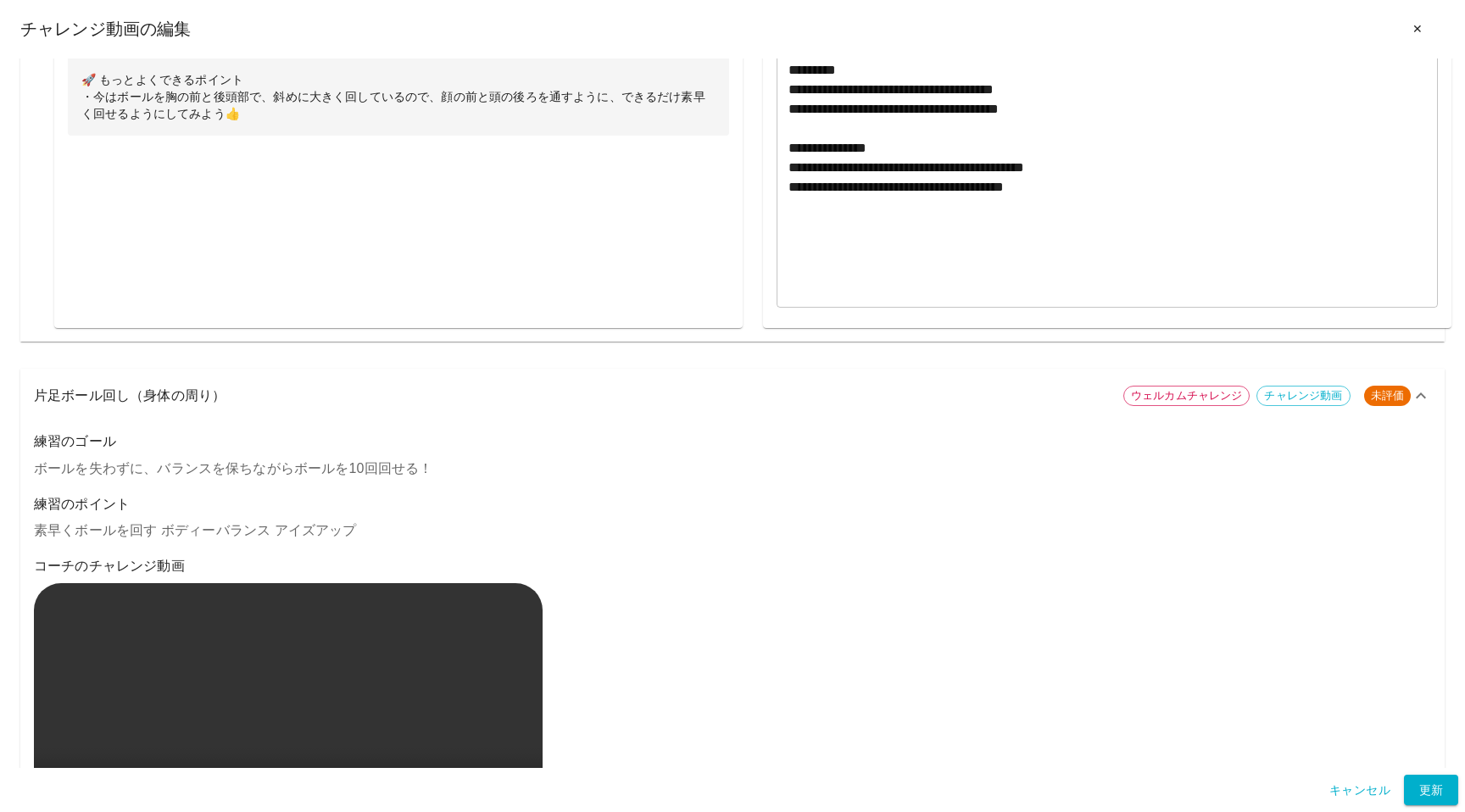
scroll to position [1429, 0]
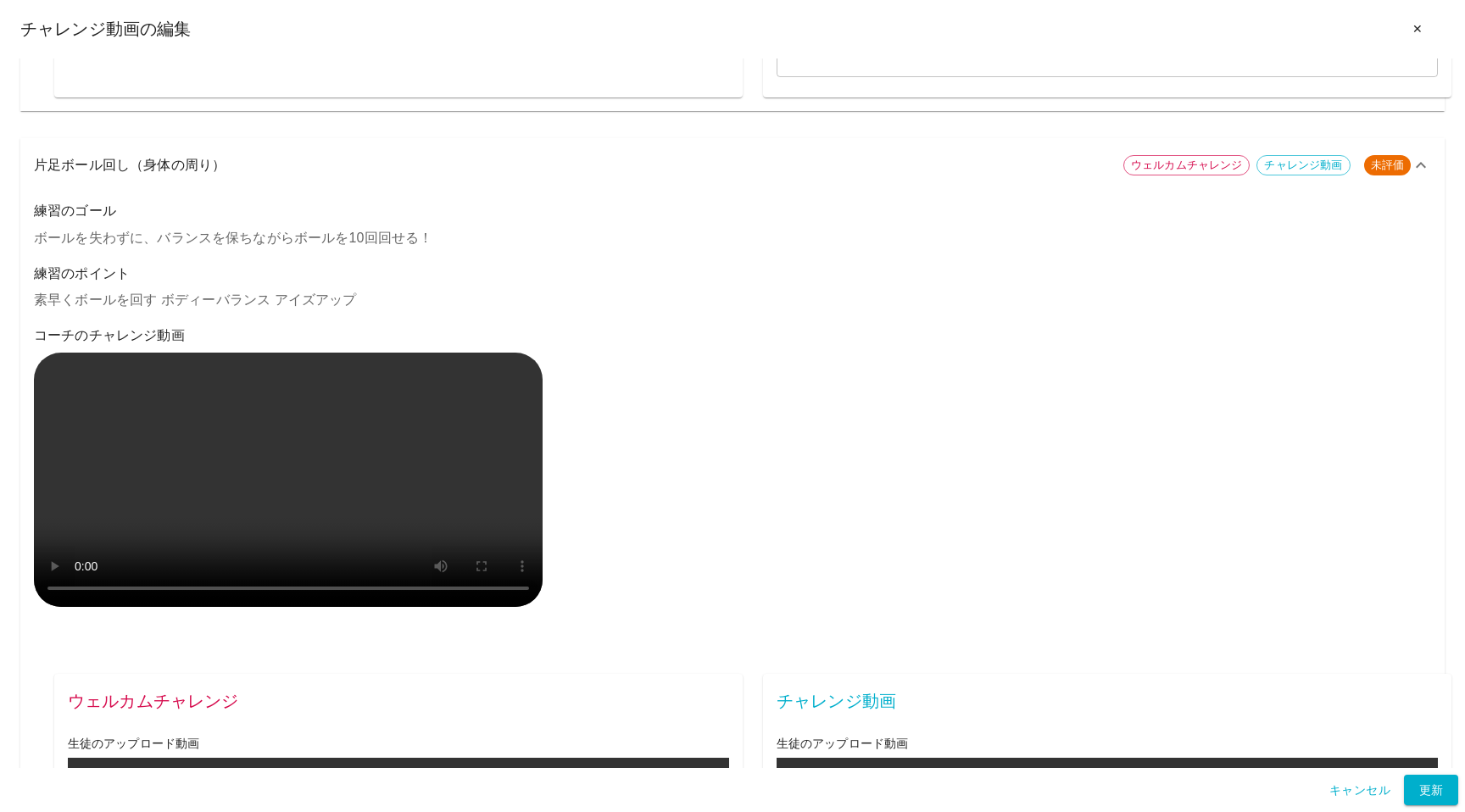
type textarea "**********"
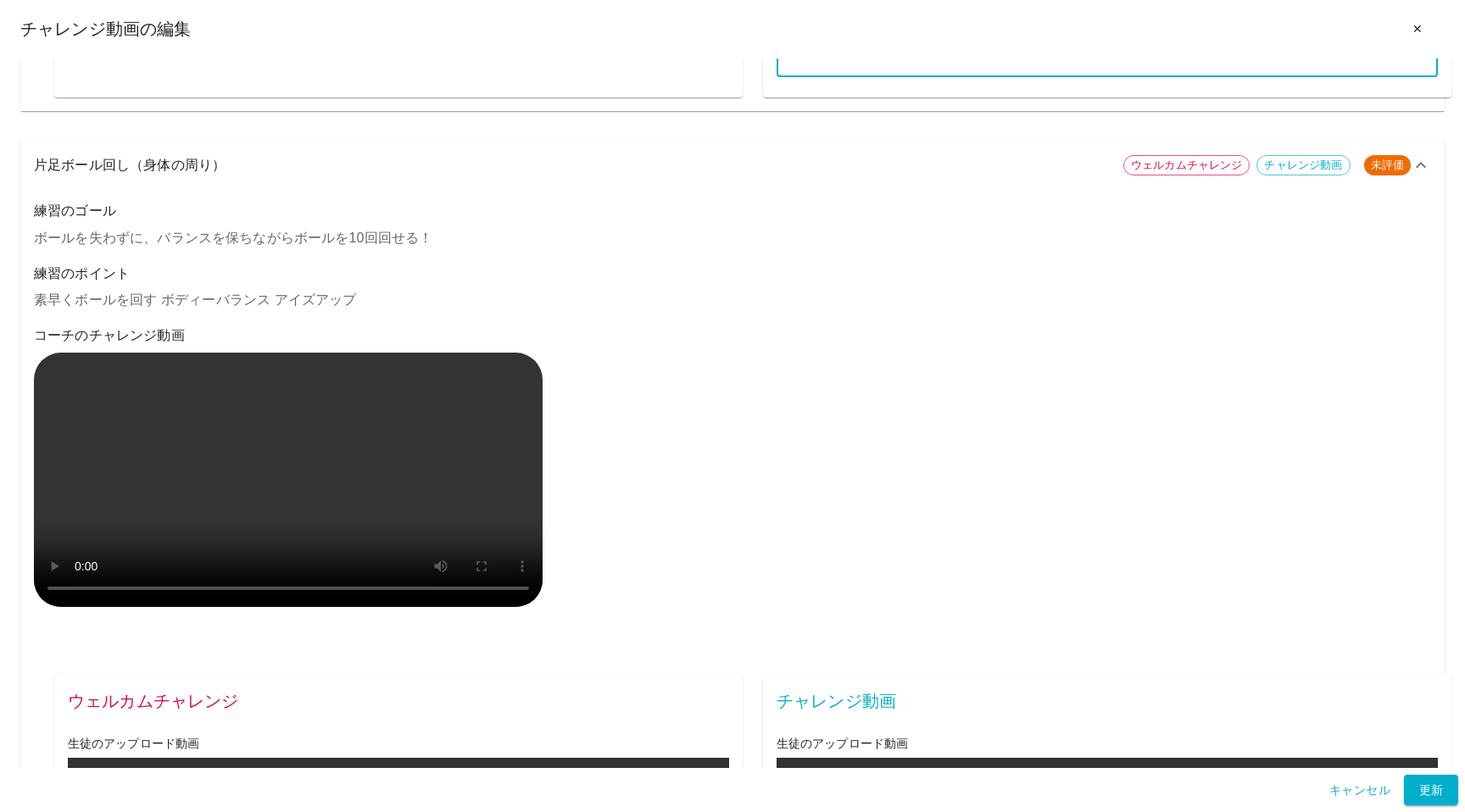
paste textarea "**********"
type textarea "**********"
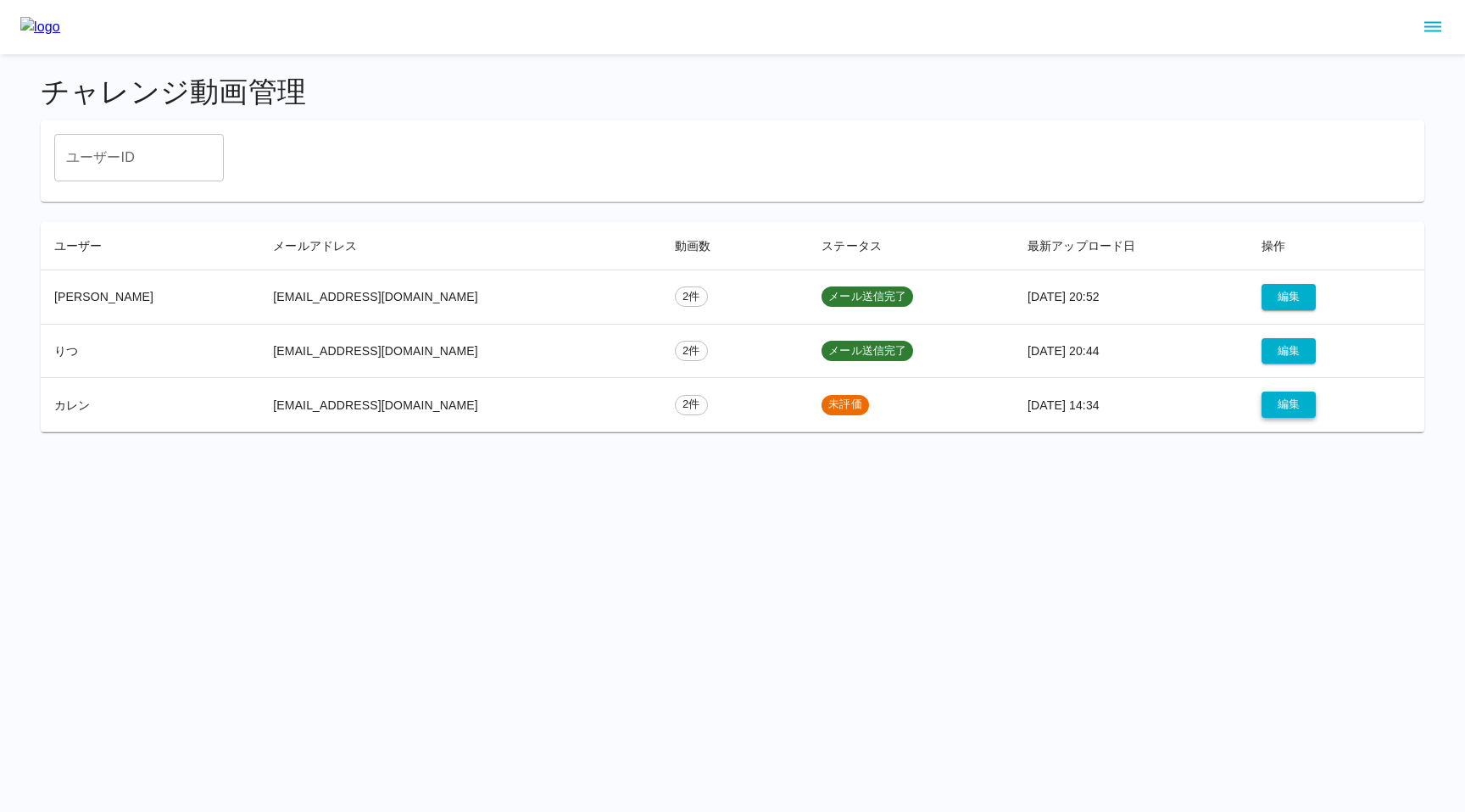
click at [1275, 408] on button "編集" at bounding box center [1289, 405] width 54 height 26
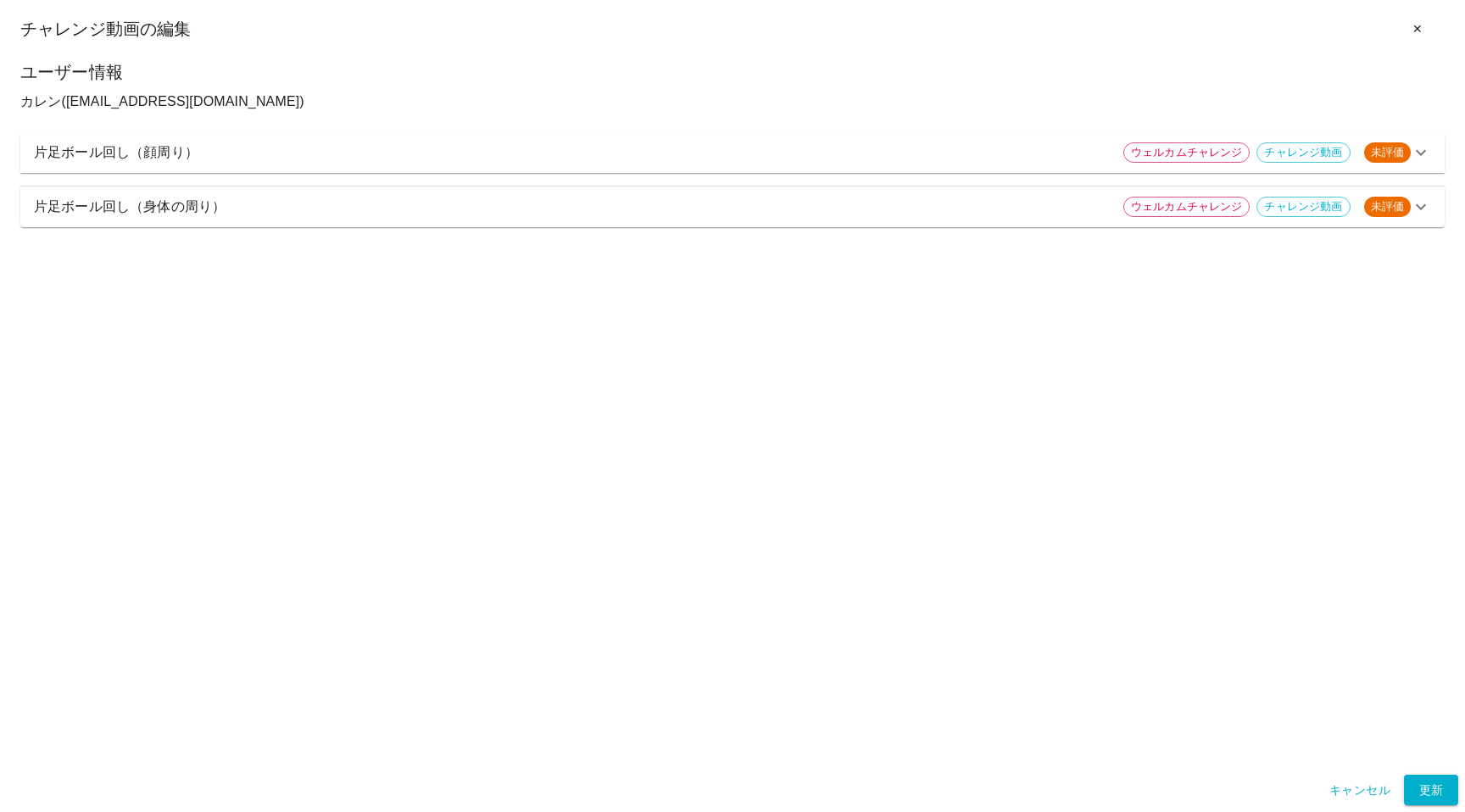
click at [994, 166] on div "片足ボール回し（顔周り） ウェルカムチャレンジ チャレンジ動画 未評価" at bounding box center [732, 153] width 1425 height 41
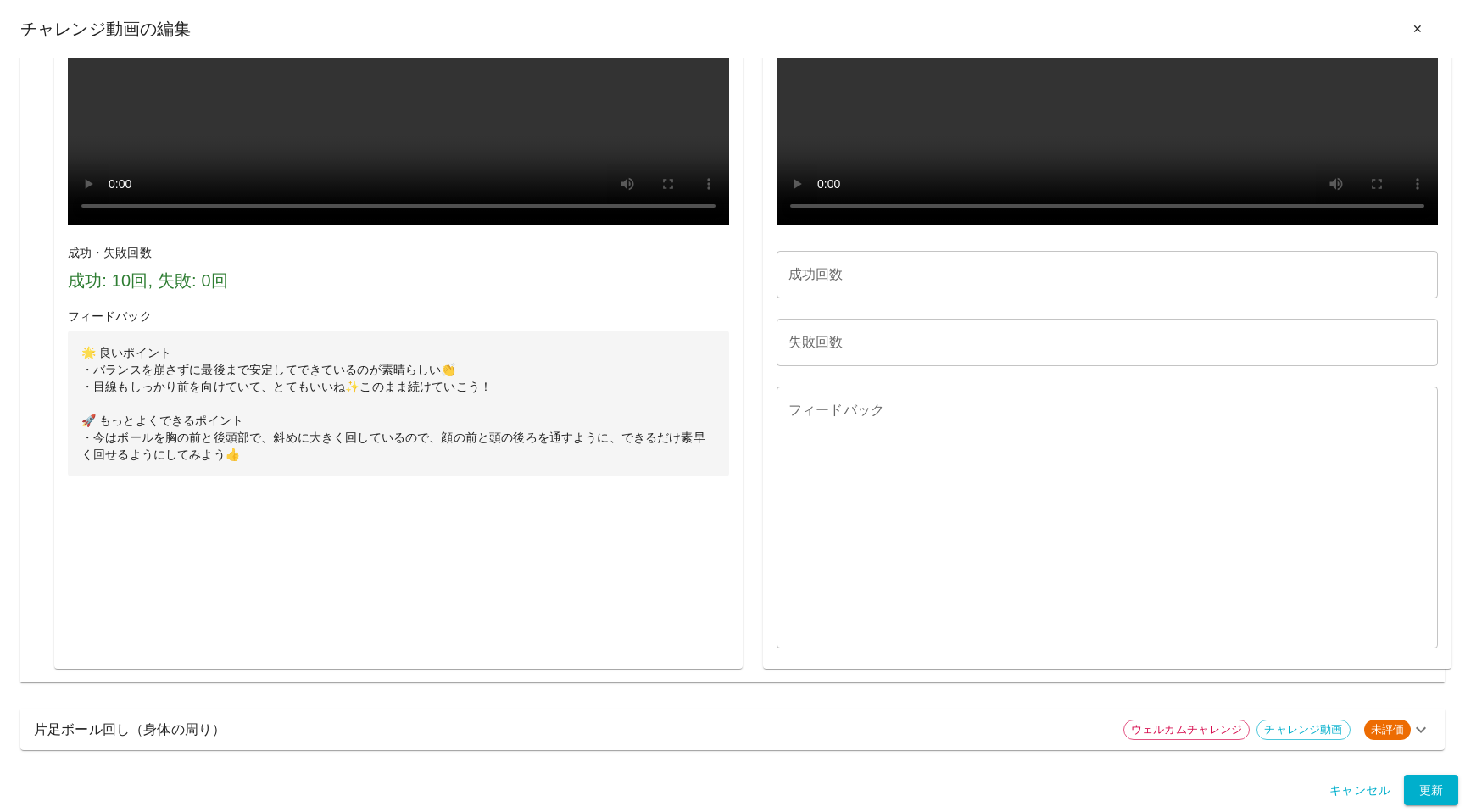
scroll to position [1415, 0]
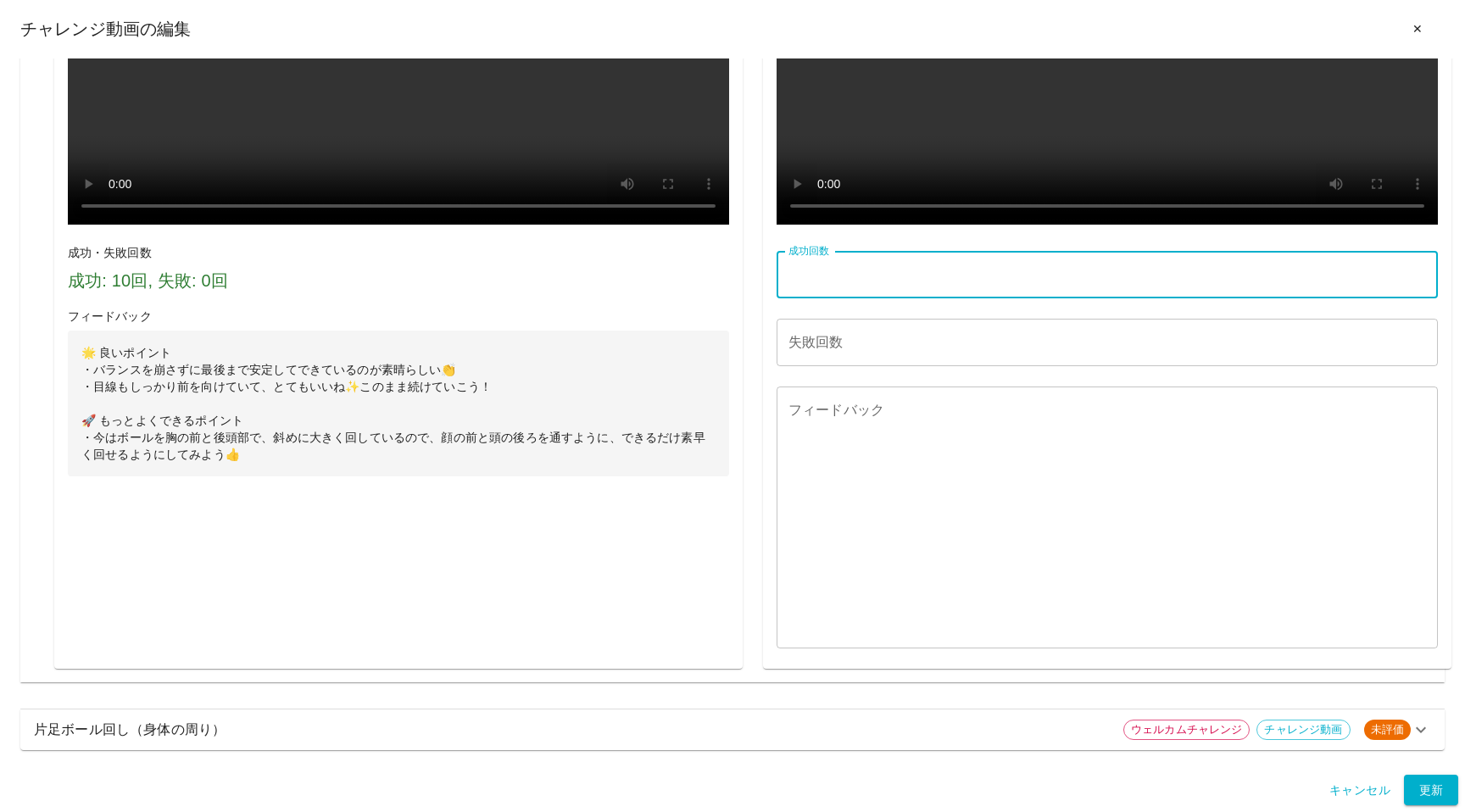
click at [899, 298] on input "成功回数" at bounding box center [1108, 274] width 661 height 47
type input "**"
click at [892, 355] on input "失敗回数" at bounding box center [1108, 342] width 661 height 47
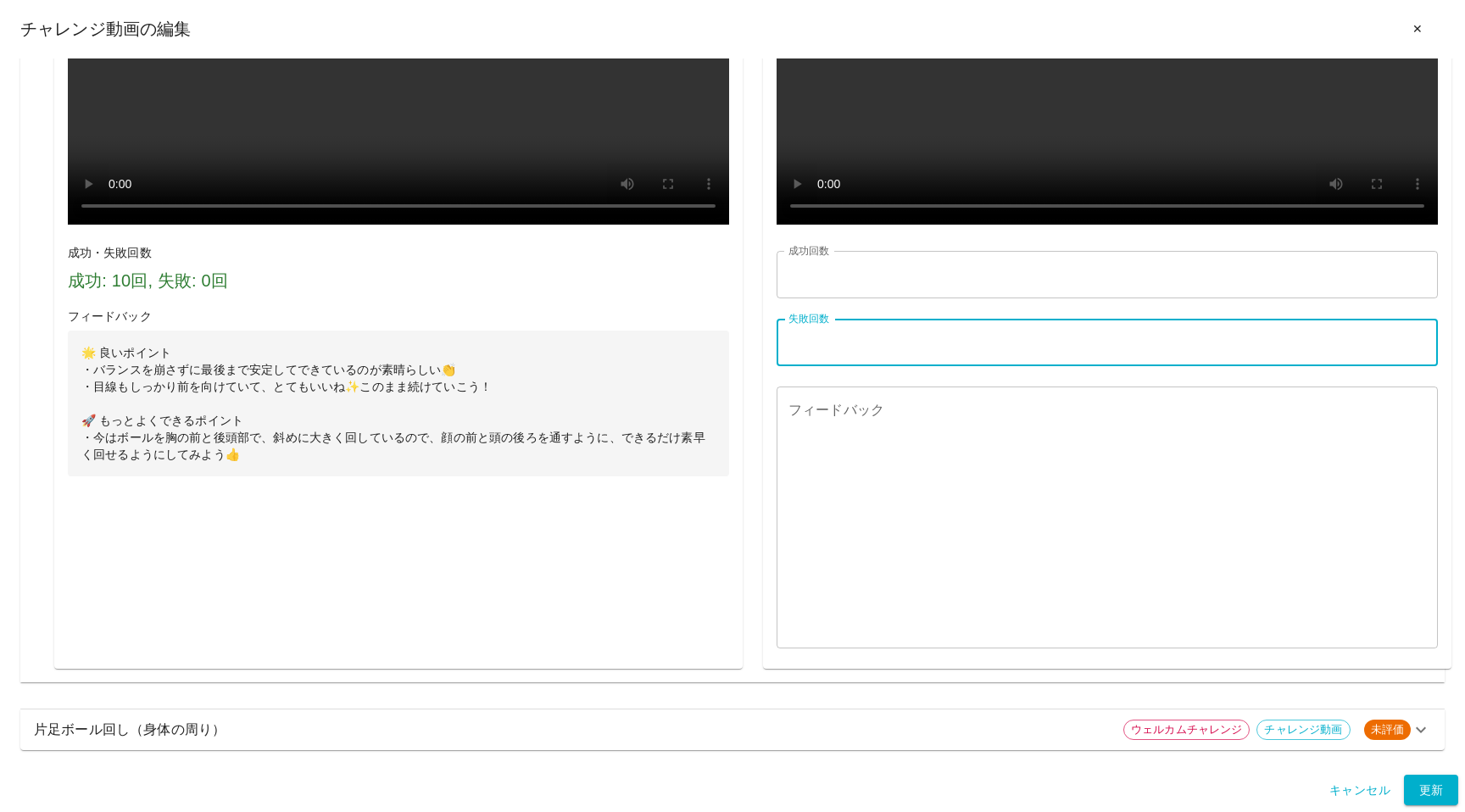
type input "*"
click at [862, 519] on textarea "フィードバック" at bounding box center [1108, 518] width 638 height 234
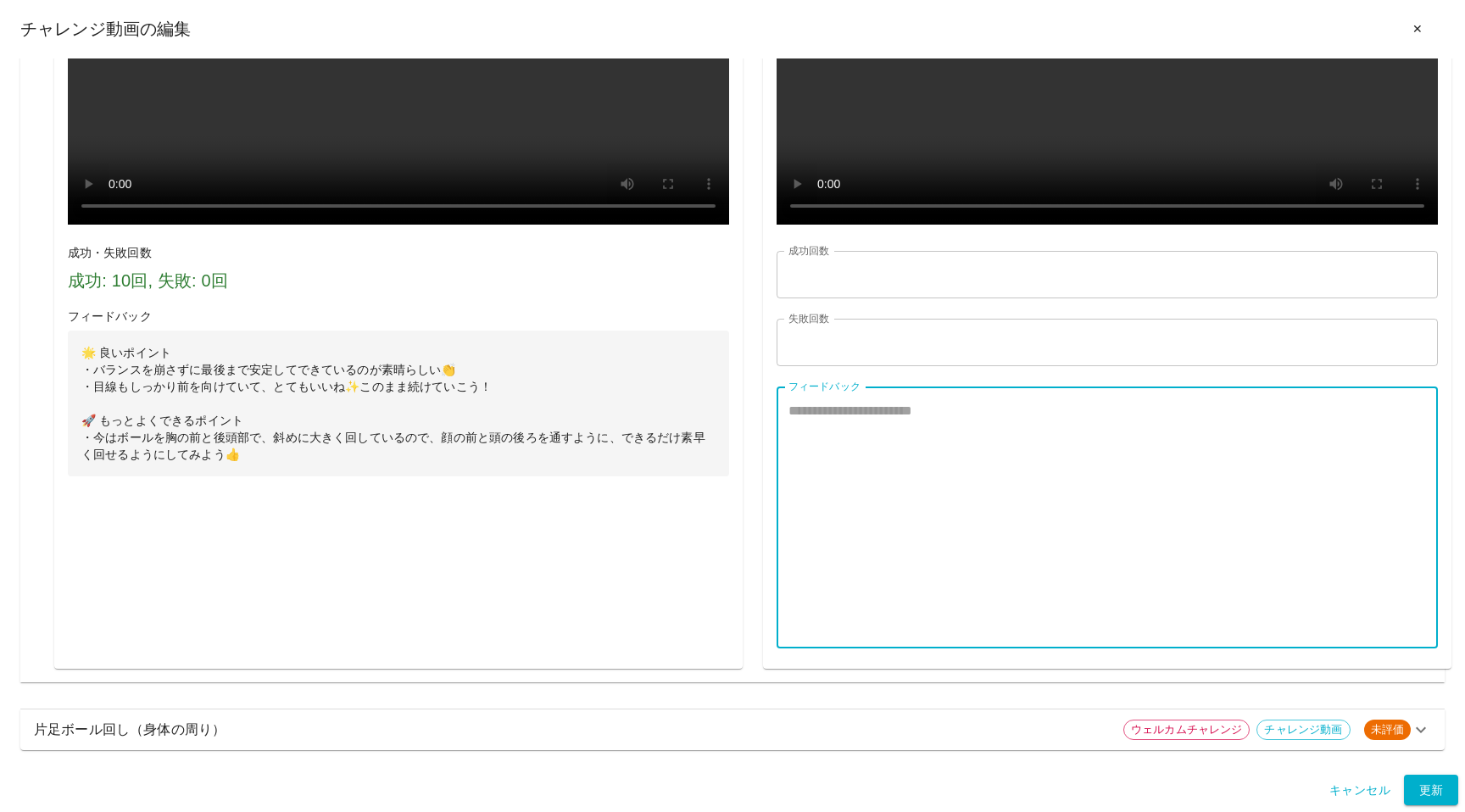
click at [846, 498] on textarea "フィードバック" at bounding box center [1108, 518] width 638 height 234
paste textarea "**********"
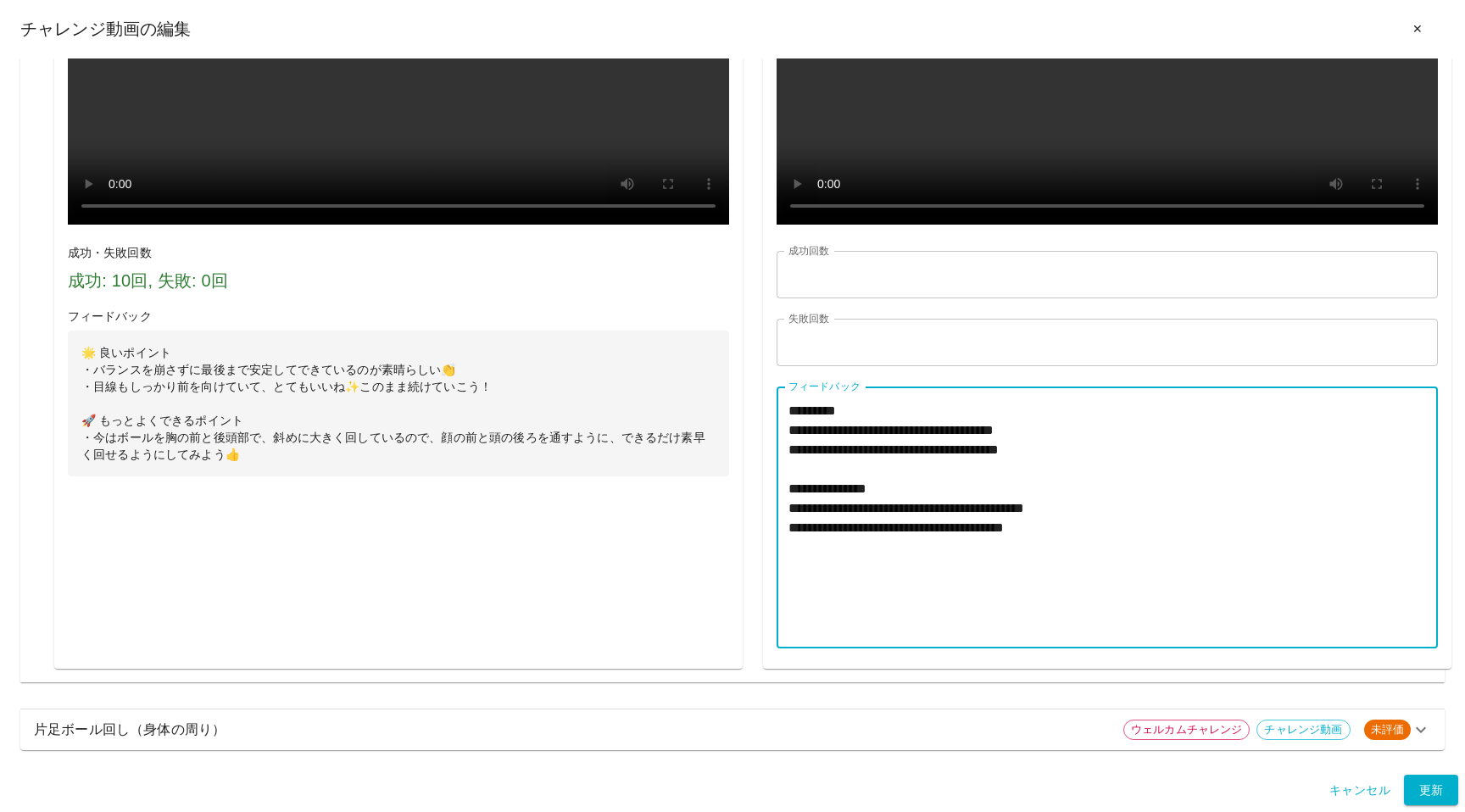
scroll to position [1439, 0]
type textarea "**********"
click at [830, 733] on p "片足ボール回し（身体の周り）" at bounding box center [572, 730] width 1076 height 21
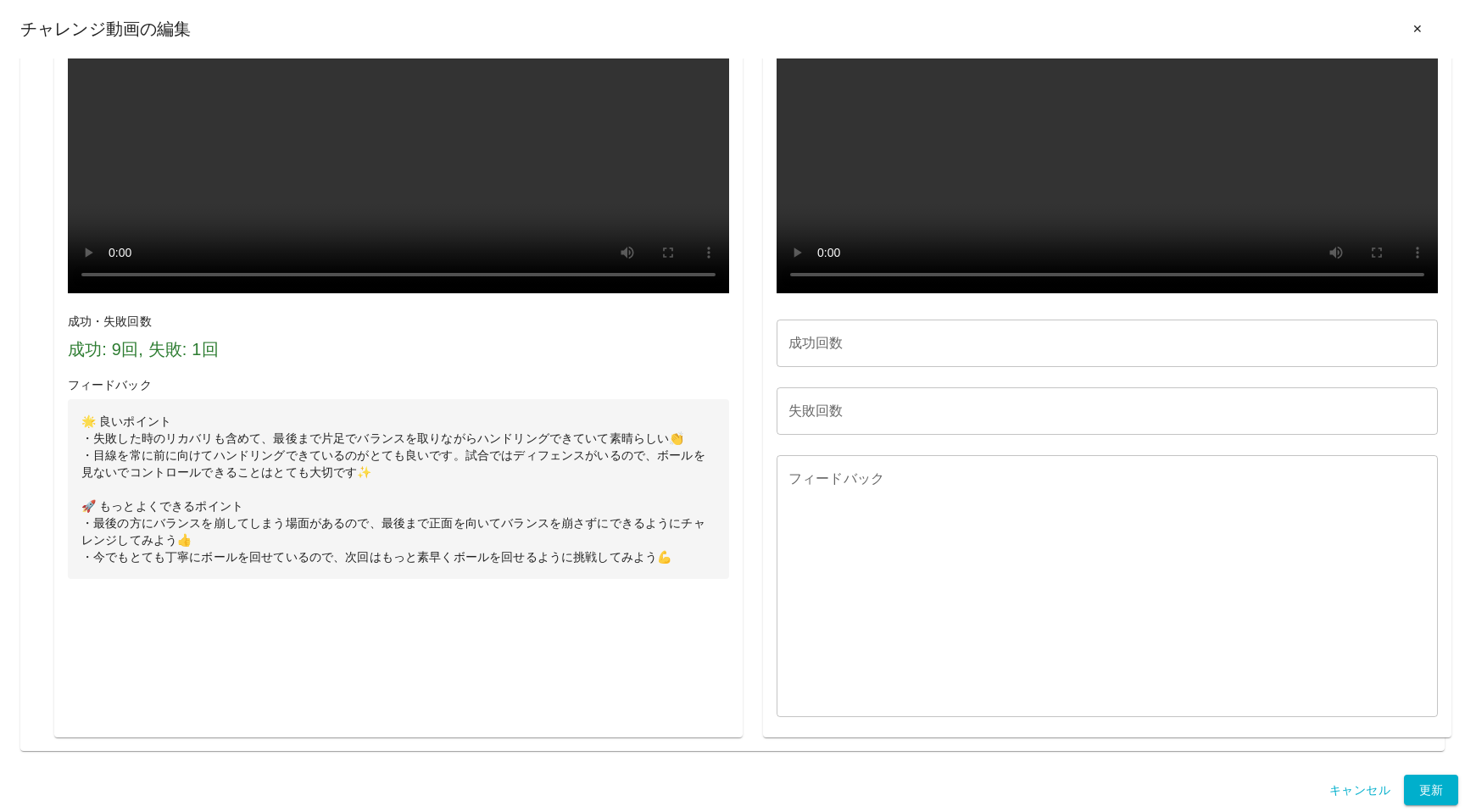
scroll to position [3389, 0]
click at [808, 354] on input "成功回数" at bounding box center [1108, 343] width 661 height 47
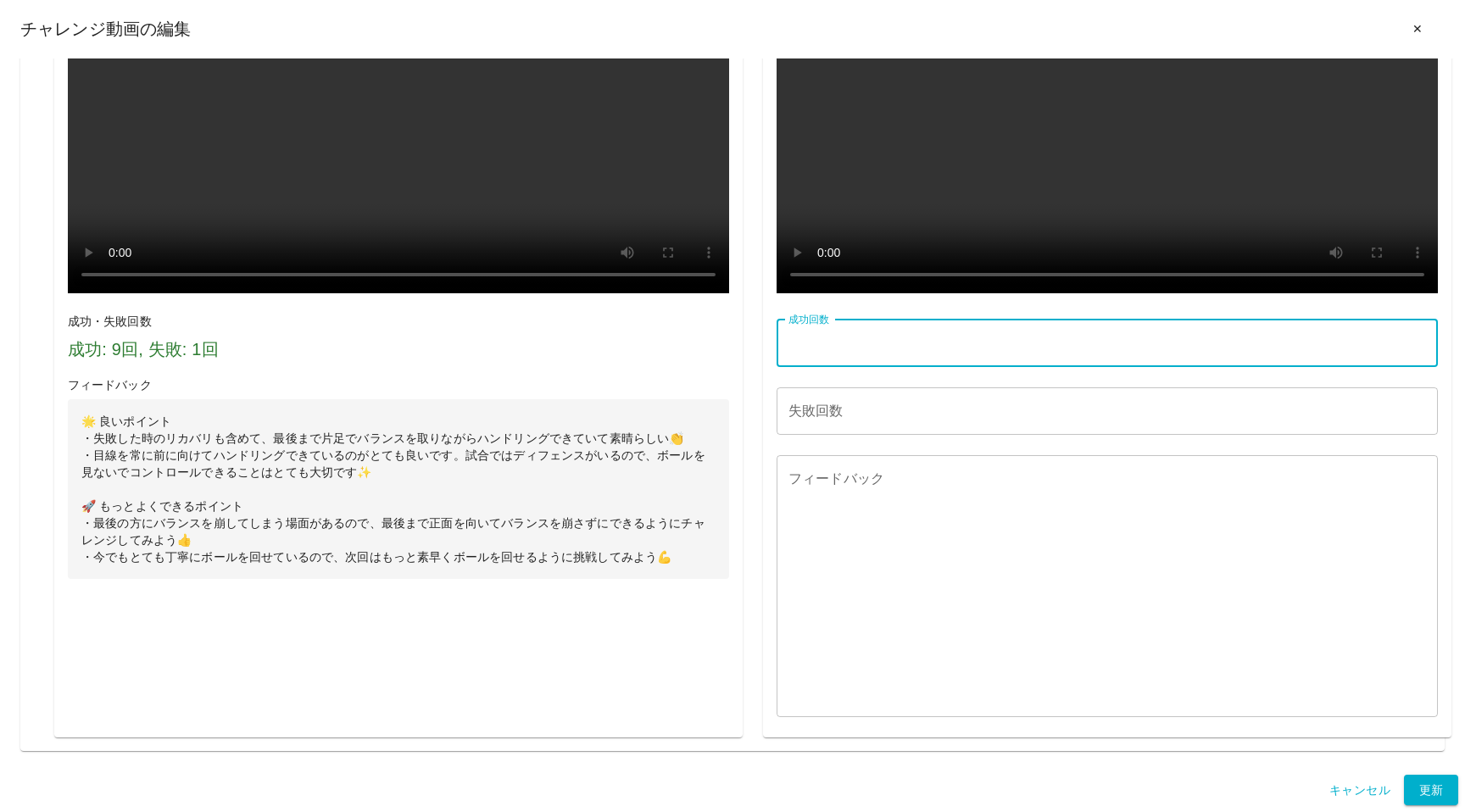
type input "**"
click at [811, 407] on input "失敗回数" at bounding box center [1108, 411] width 661 height 47
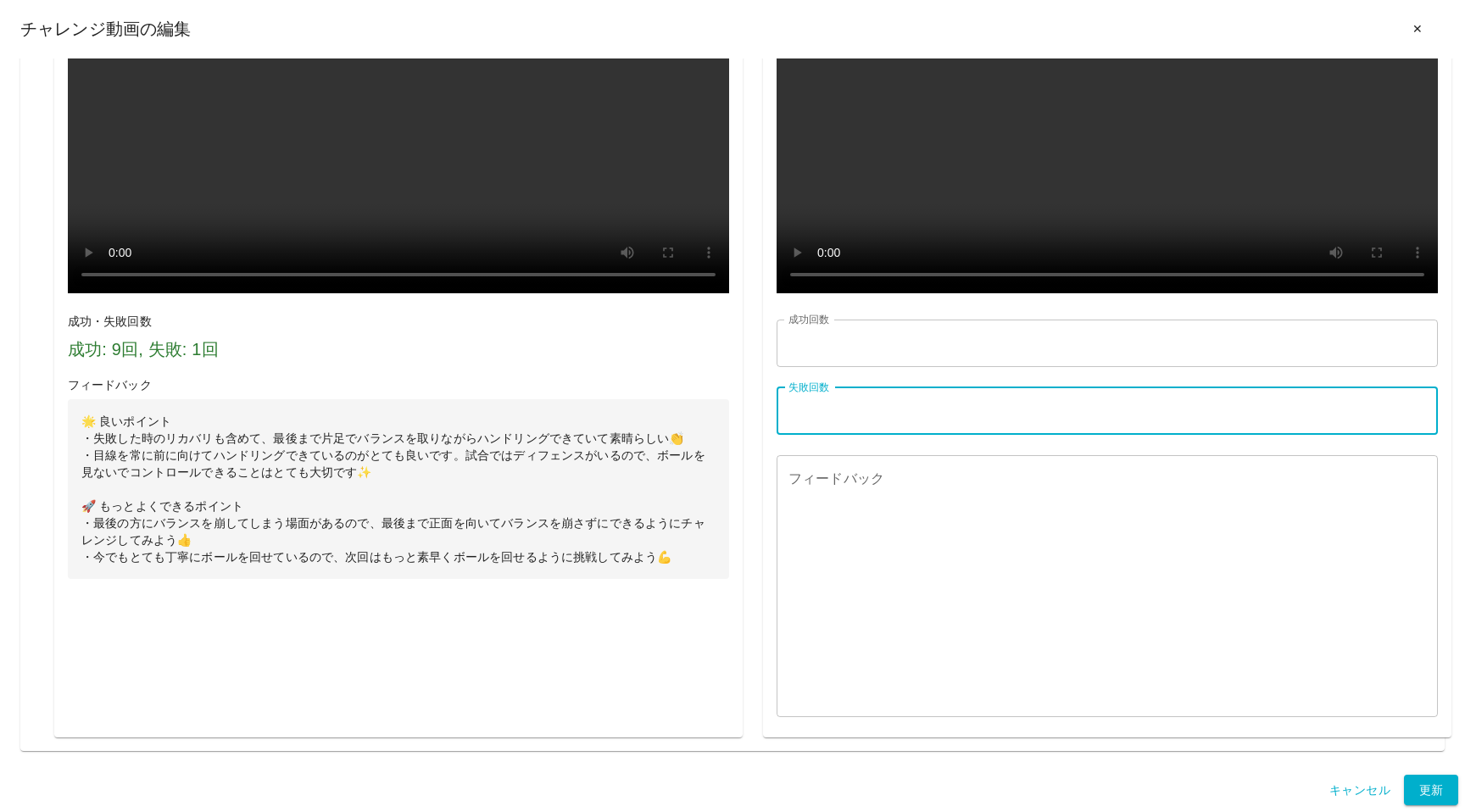
type input "*"
click at [821, 490] on textarea "フィードバック" at bounding box center [1108, 586] width 638 height 234
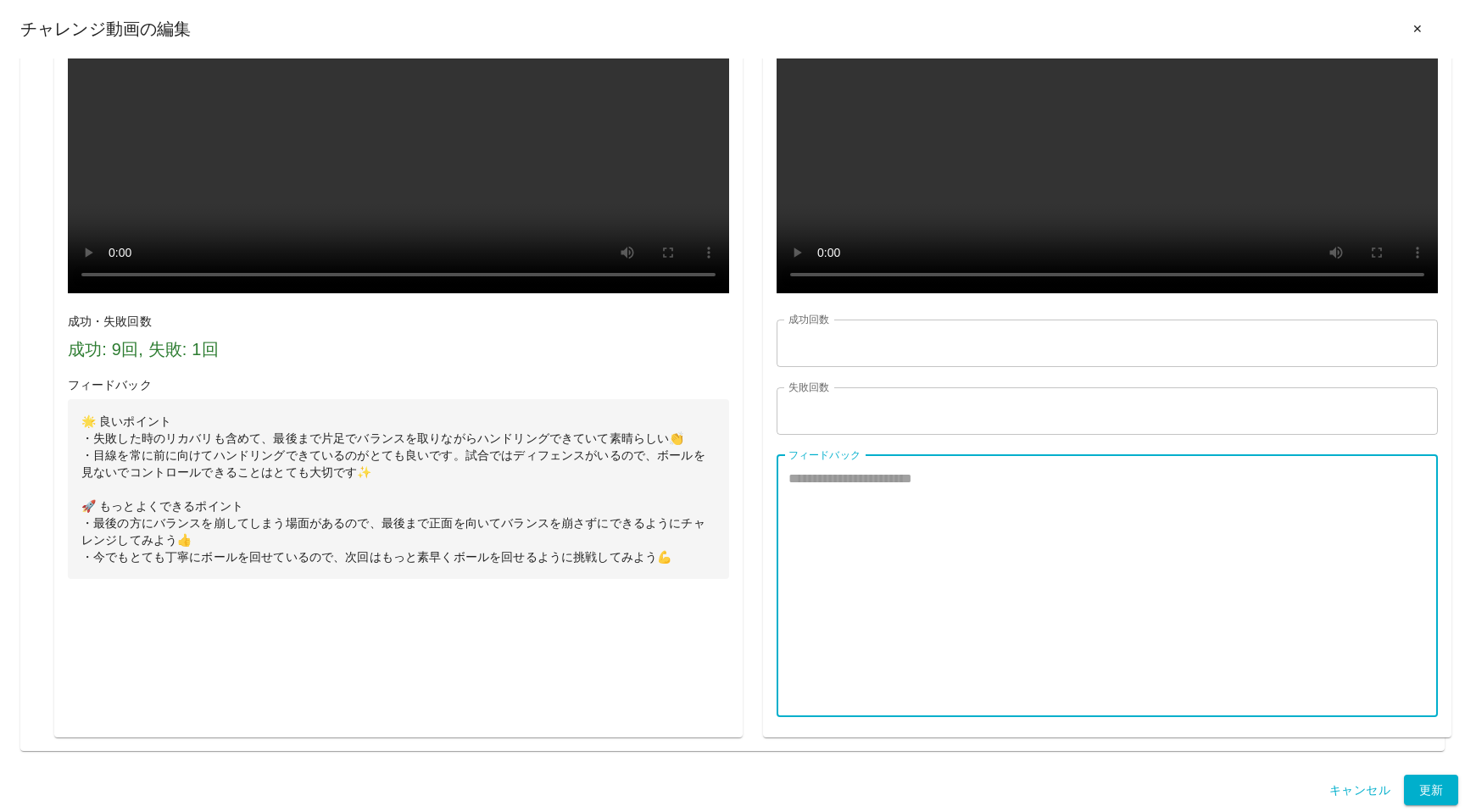
click at [901, 527] on textarea "フィードバック" at bounding box center [1108, 586] width 638 height 234
paste textarea "**********"
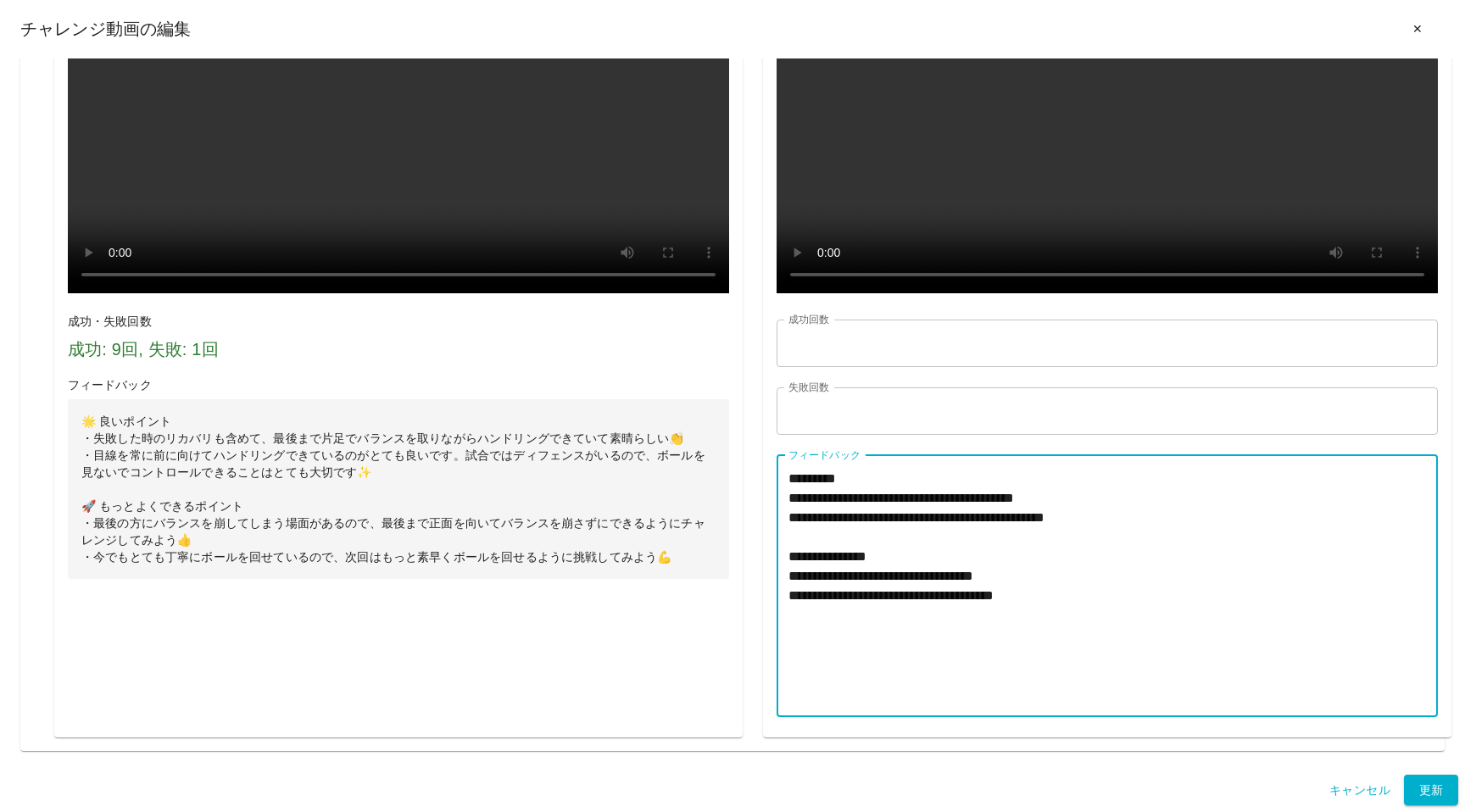
type textarea "**********"
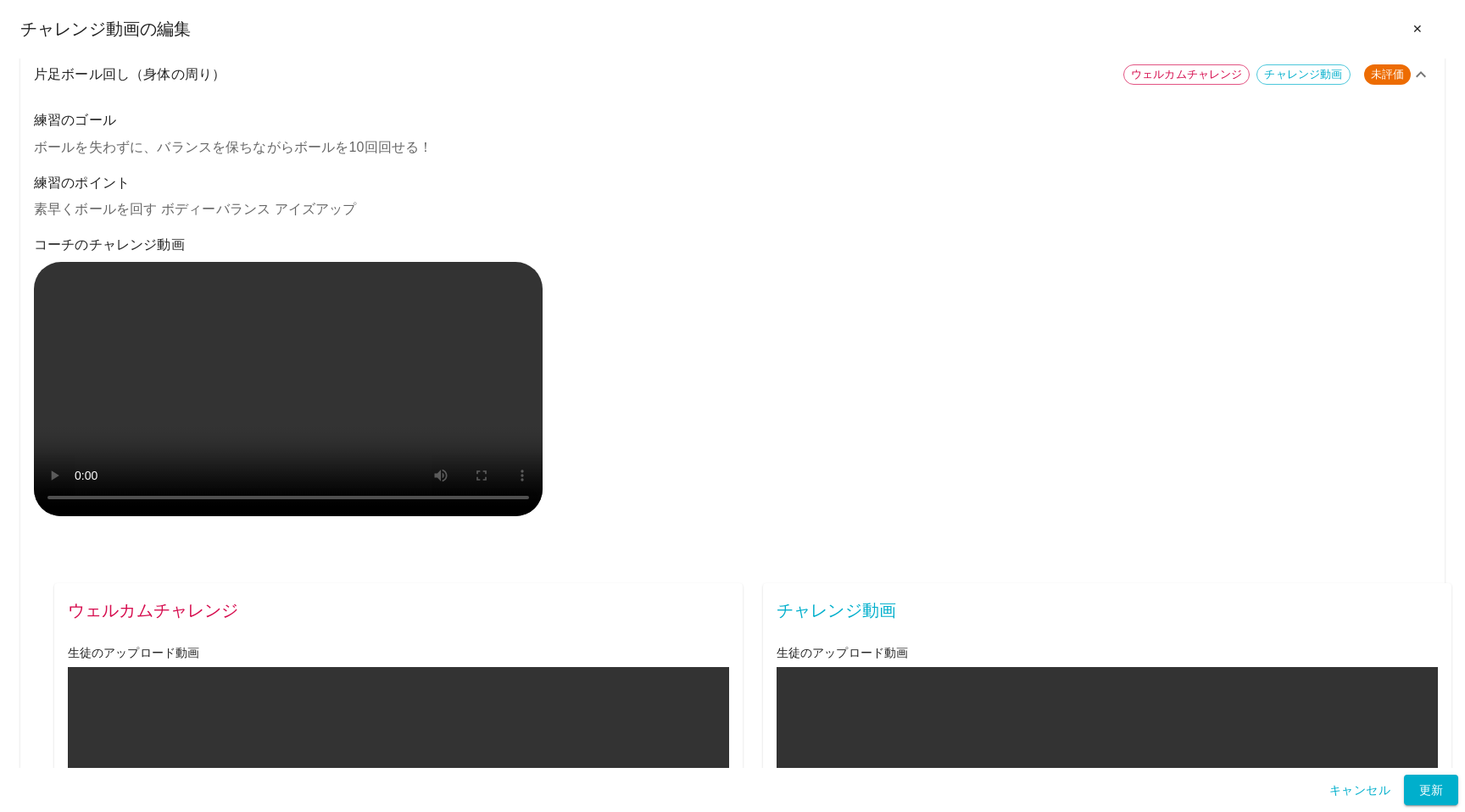
scroll to position [1520, 0]
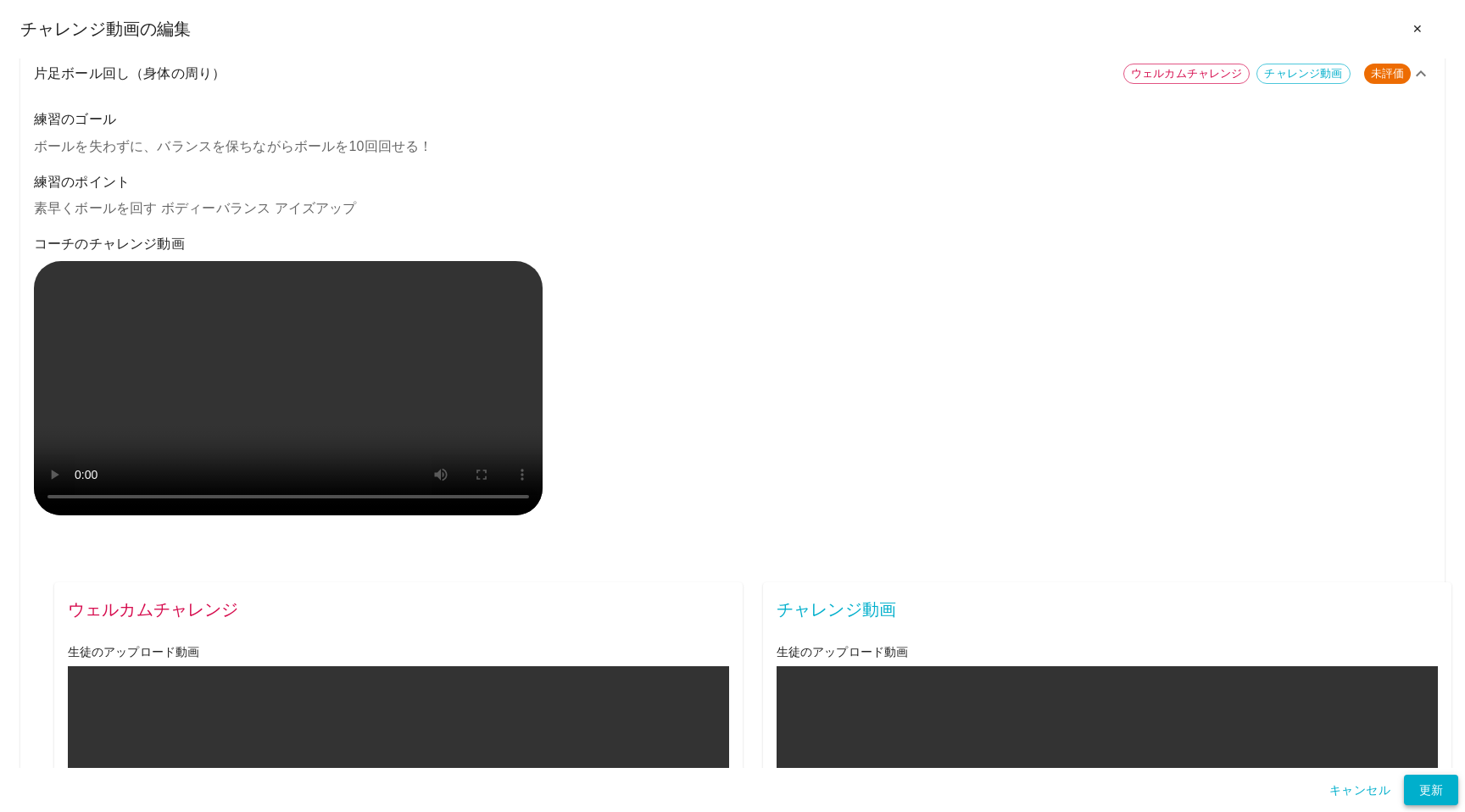
click at [1431, 787] on button "更新" at bounding box center [1431, 791] width 54 height 31
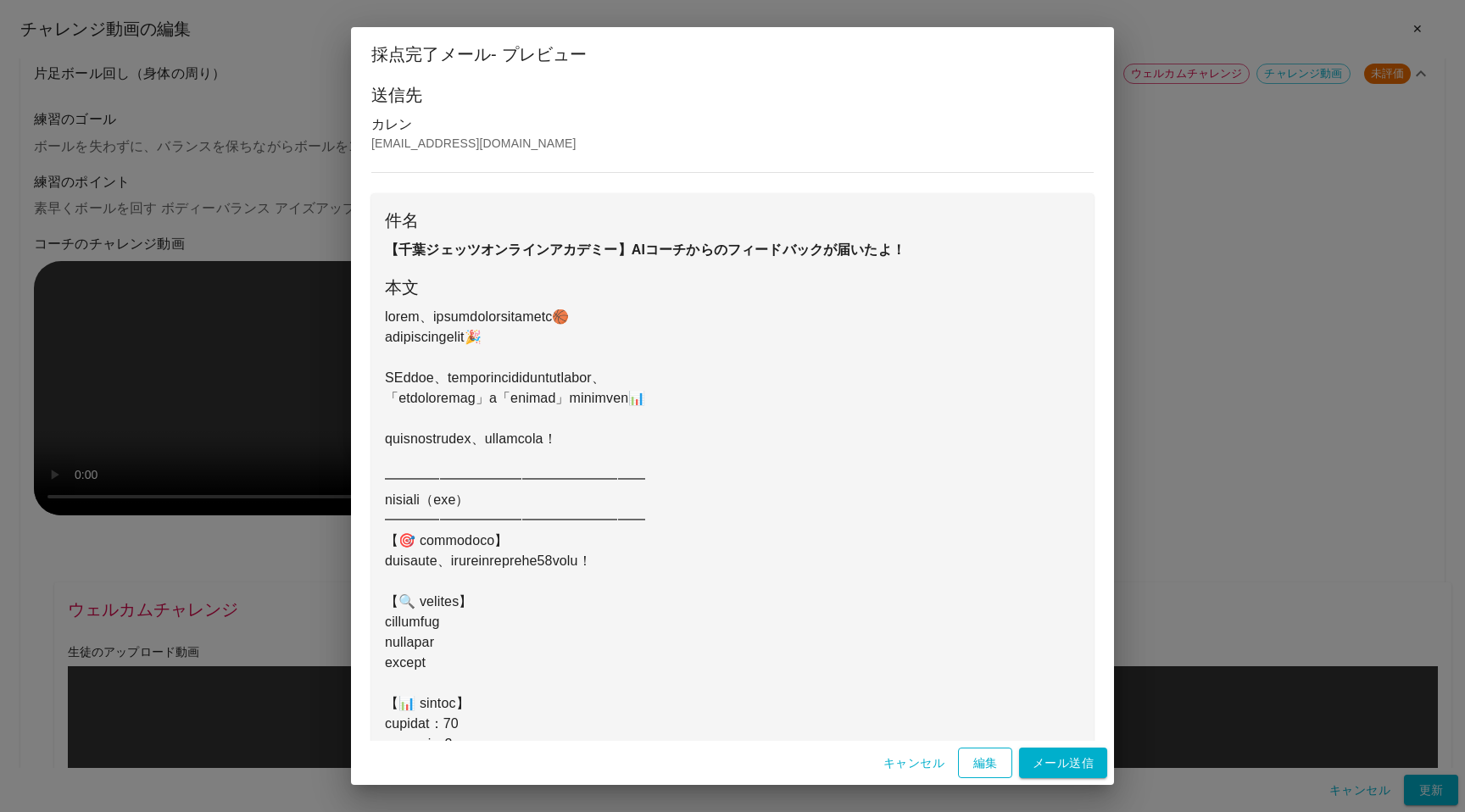
click at [991, 761] on button "編集" at bounding box center [985, 763] width 54 height 31
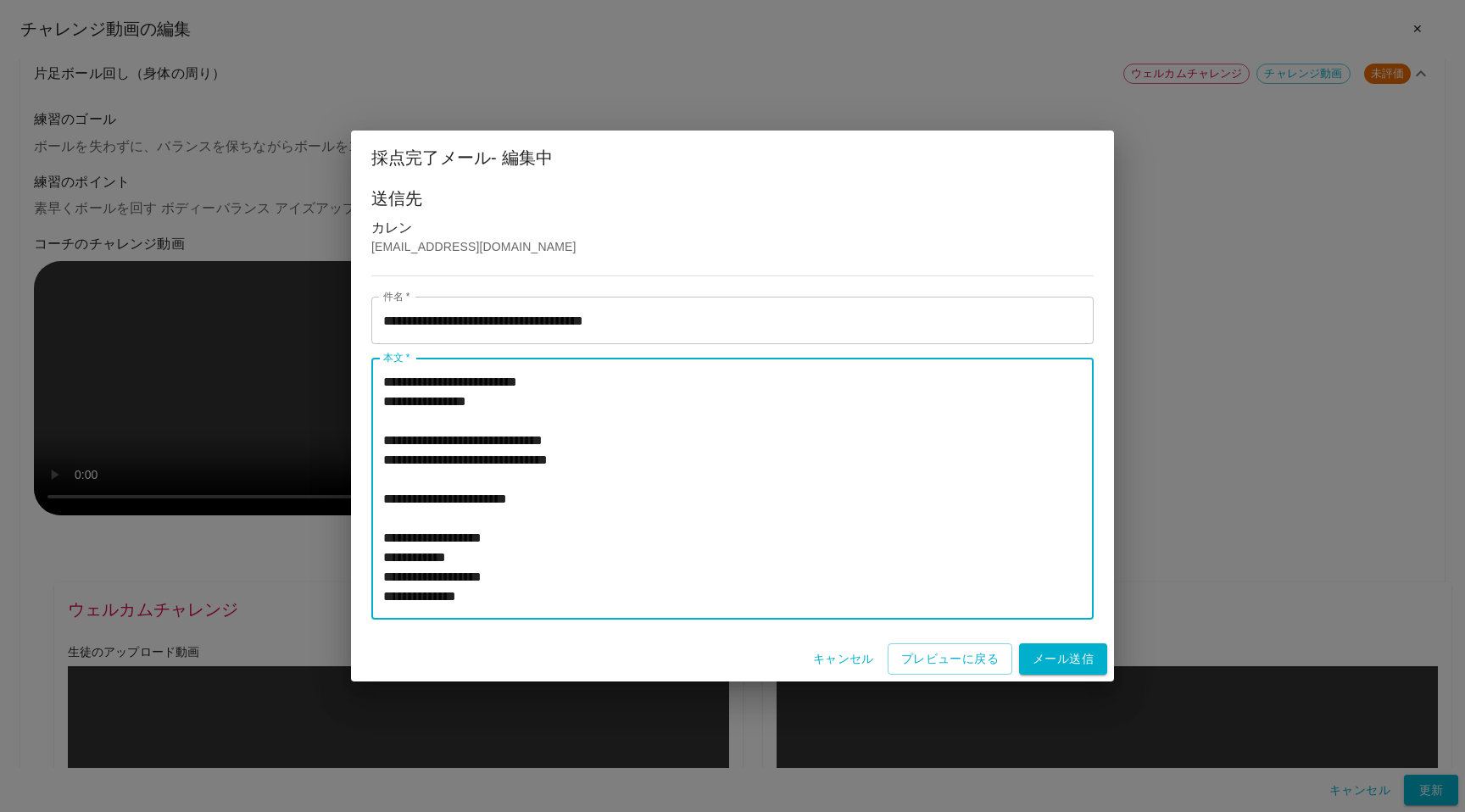
drag, startPoint x: 548, startPoint y: 460, endPoint x: 398, endPoint y: 460, distance: 150.0
click at [398, 460] on textarea "本文   *" at bounding box center [732, 490] width 699 height 234
click at [437, 466] on textarea "本文   *" at bounding box center [732, 490] width 699 height 234
drag, startPoint x: 548, startPoint y: 458, endPoint x: 399, endPoint y: 458, distance: 149.0
click at [399, 458] on textarea "本文   *" at bounding box center [732, 490] width 699 height 234
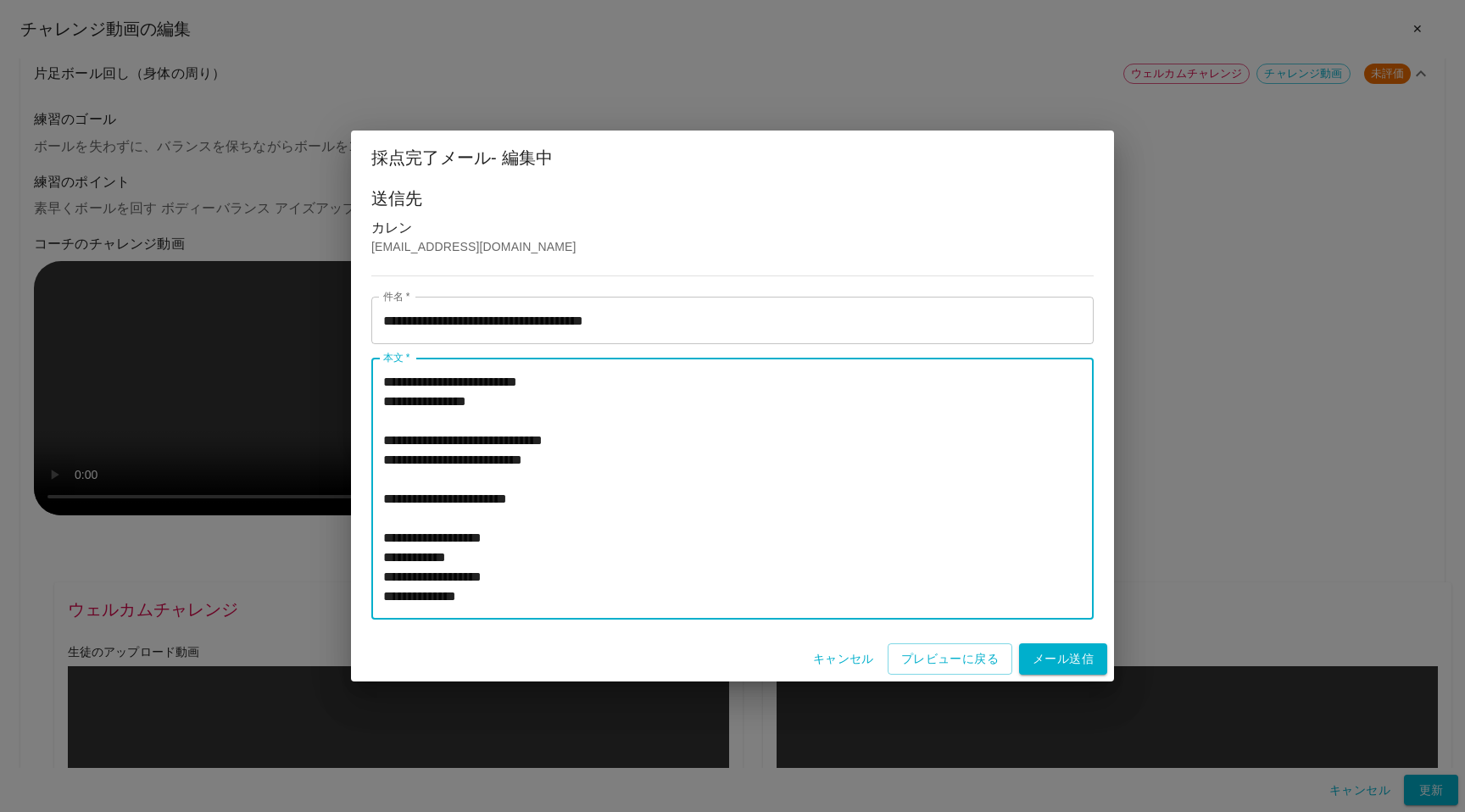
drag, startPoint x: 596, startPoint y: 457, endPoint x: 523, endPoint y: 460, distance: 73.1
click at [523, 460] on textarea "本文   *" at bounding box center [732, 490] width 699 height 234
type textarea "**********"
click at [916, 657] on button "プレビューに戻る" at bounding box center [950, 659] width 125 height 31
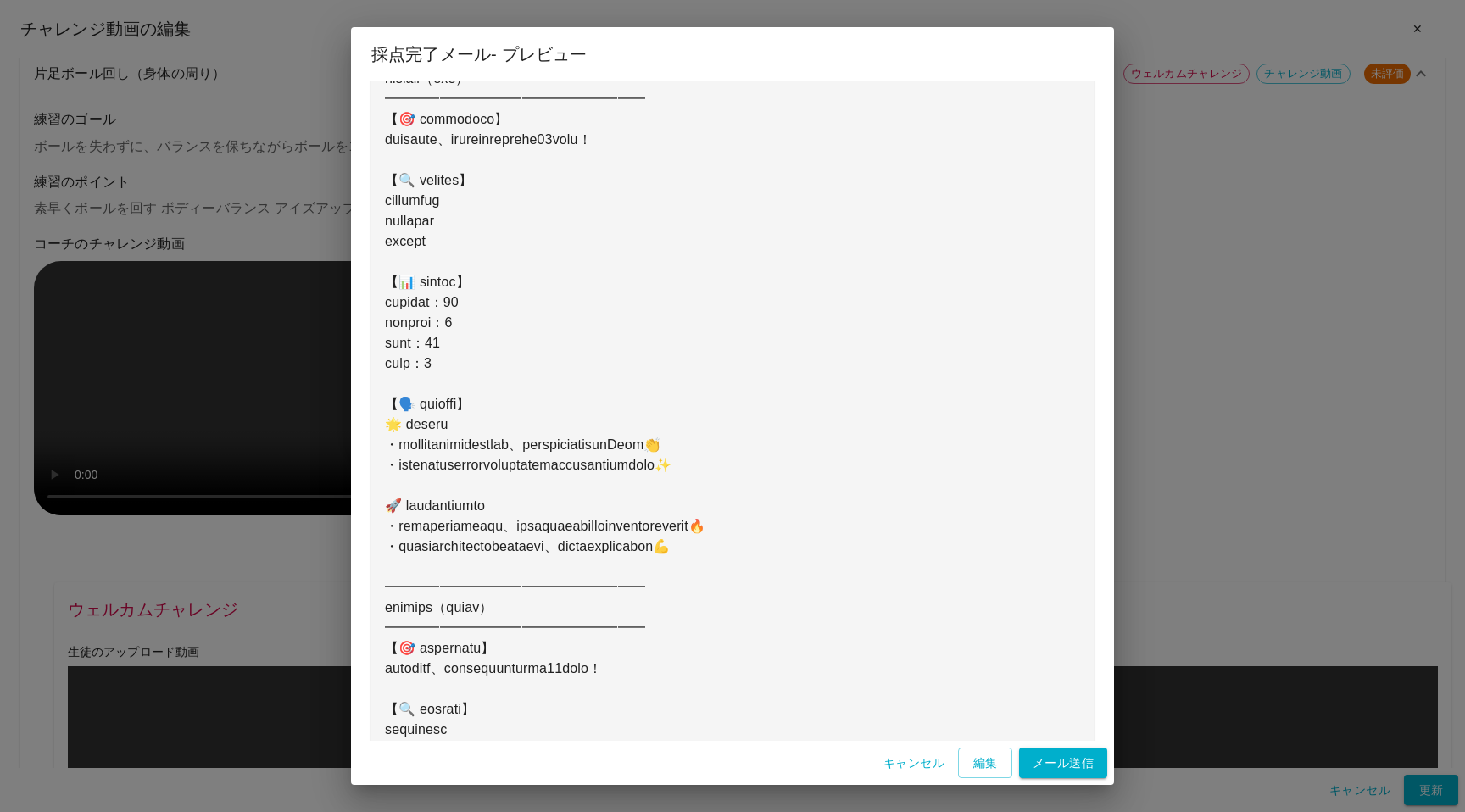
scroll to position [438, 0]
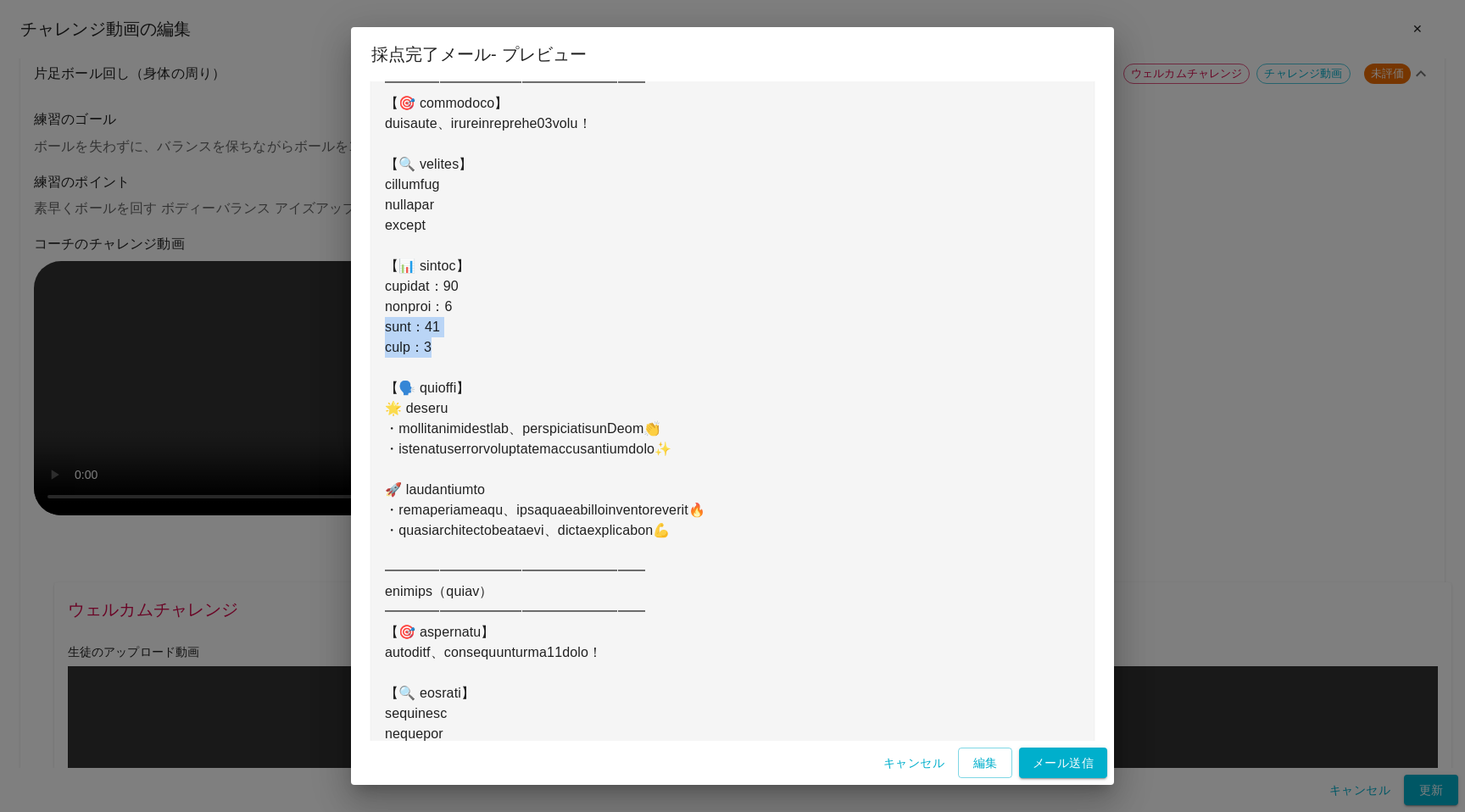
drag, startPoint x: 388, startPoint y: 327, endPoint x: 465, endPoint y: 347, distance: 79.6
click at [465, 347] on pre at bounding box center [732, 551] width 695 height 1364
click at [516, 347] on pre at bounding box center [732, 551] width 695 height 1364
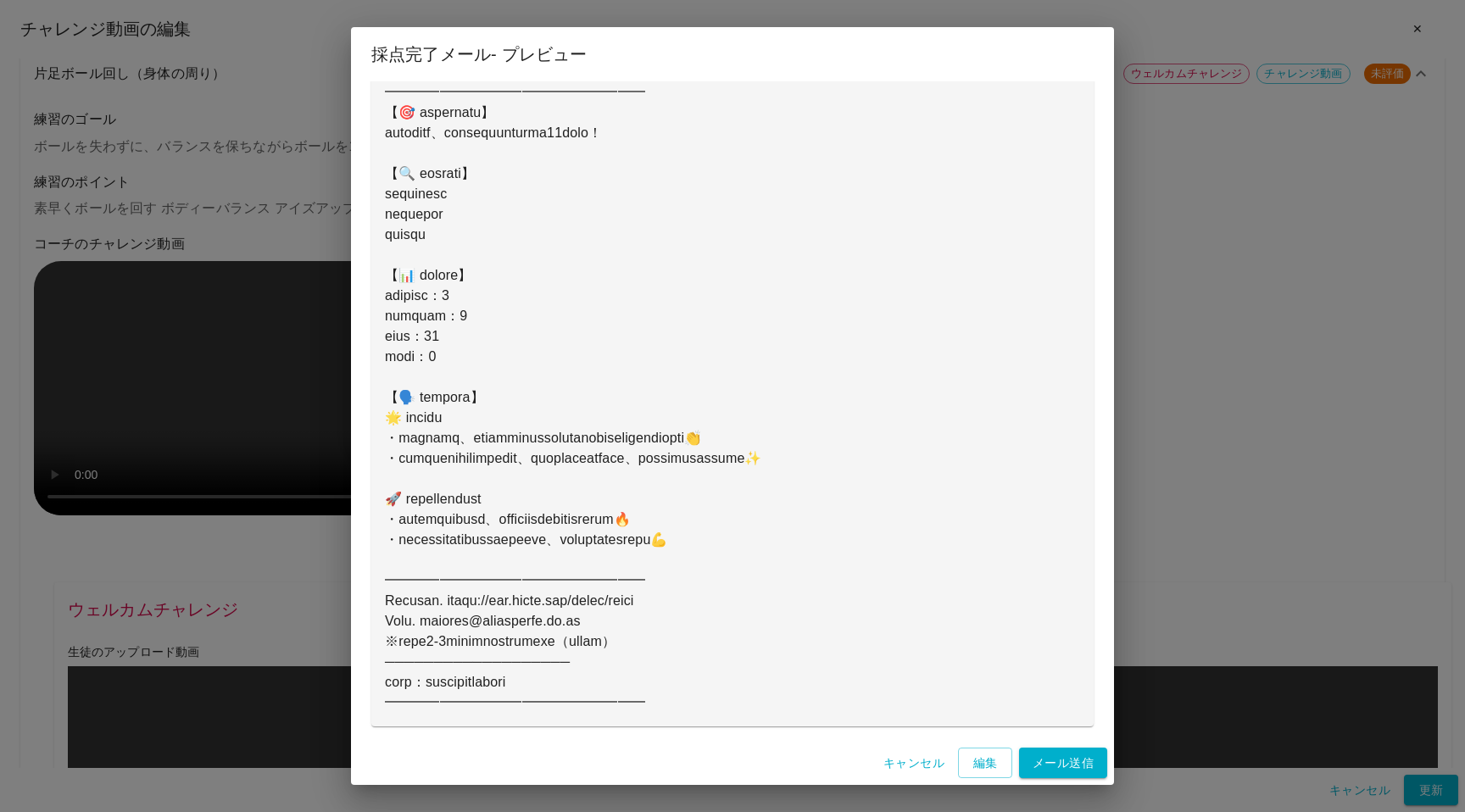
scroll to position [960, 0]
click at [1046, 763] on button "メール送信" at bounding box center [1063, 763] width 88 height 31
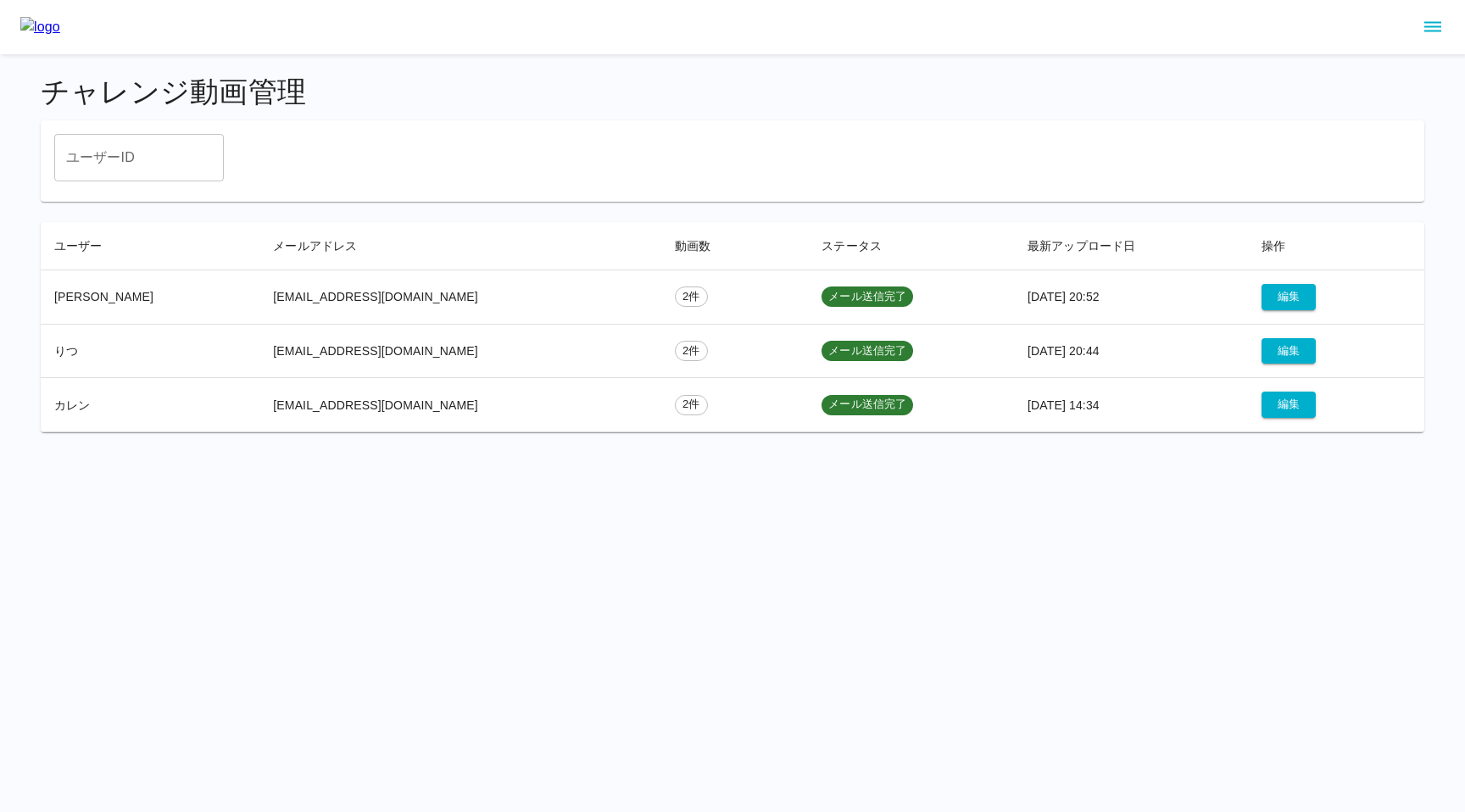
click at [788, 453] on html "チャレンジ動画管理 ユーザーID ユーザーID ユーザー メールアドレス 動画数 ステータス 最新アップロード日 操作 Karen hanayoakamine…" at bounding box center [732, 226] width 1465 height 453
click at [1434, 31] on icon "sidemenu" at bounding box center [1433, 27] width 17 height 10
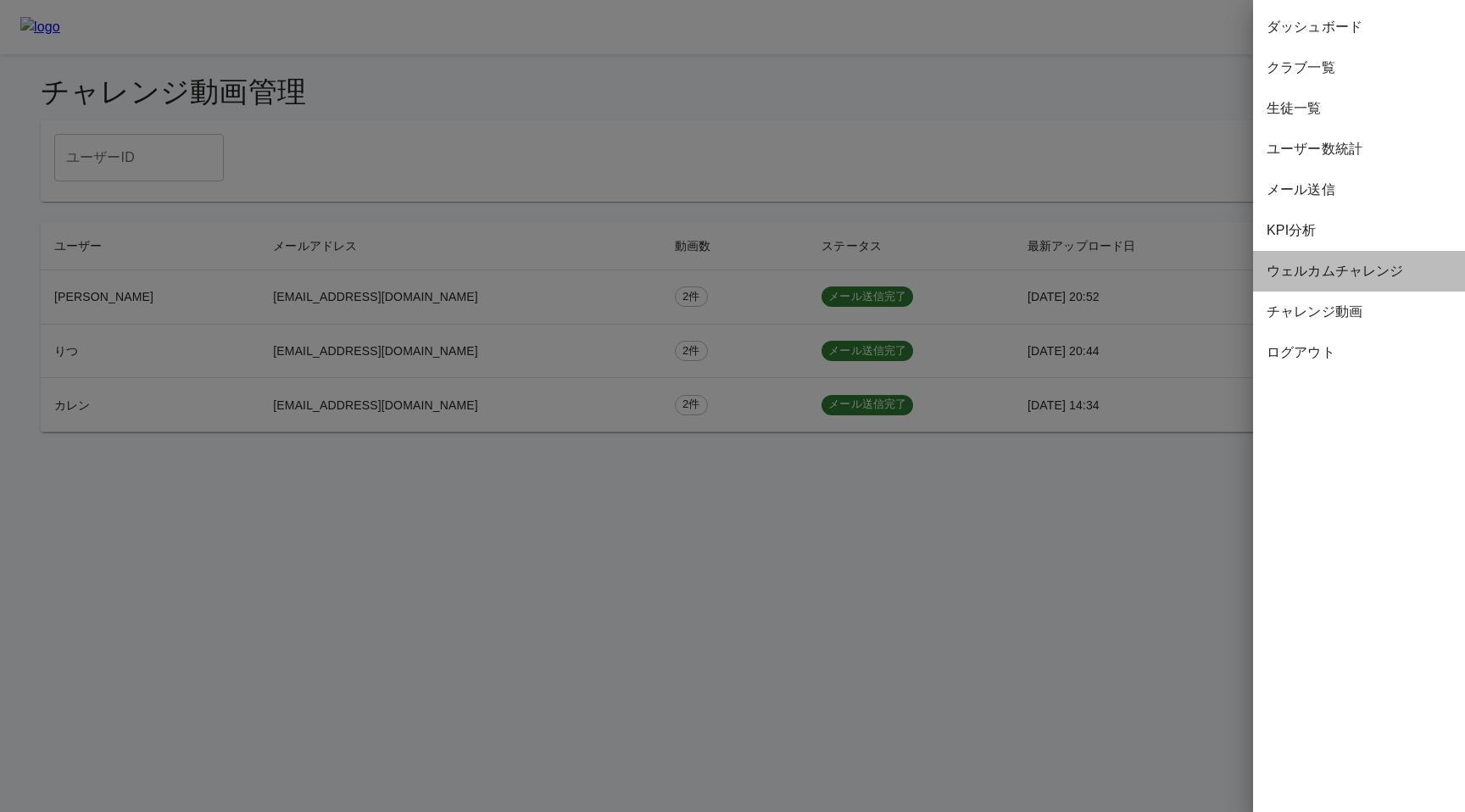
click at [1310, 276] on span "ウェルカムチャレンジ" at bounding box center [1359, 271] width 185 height 21
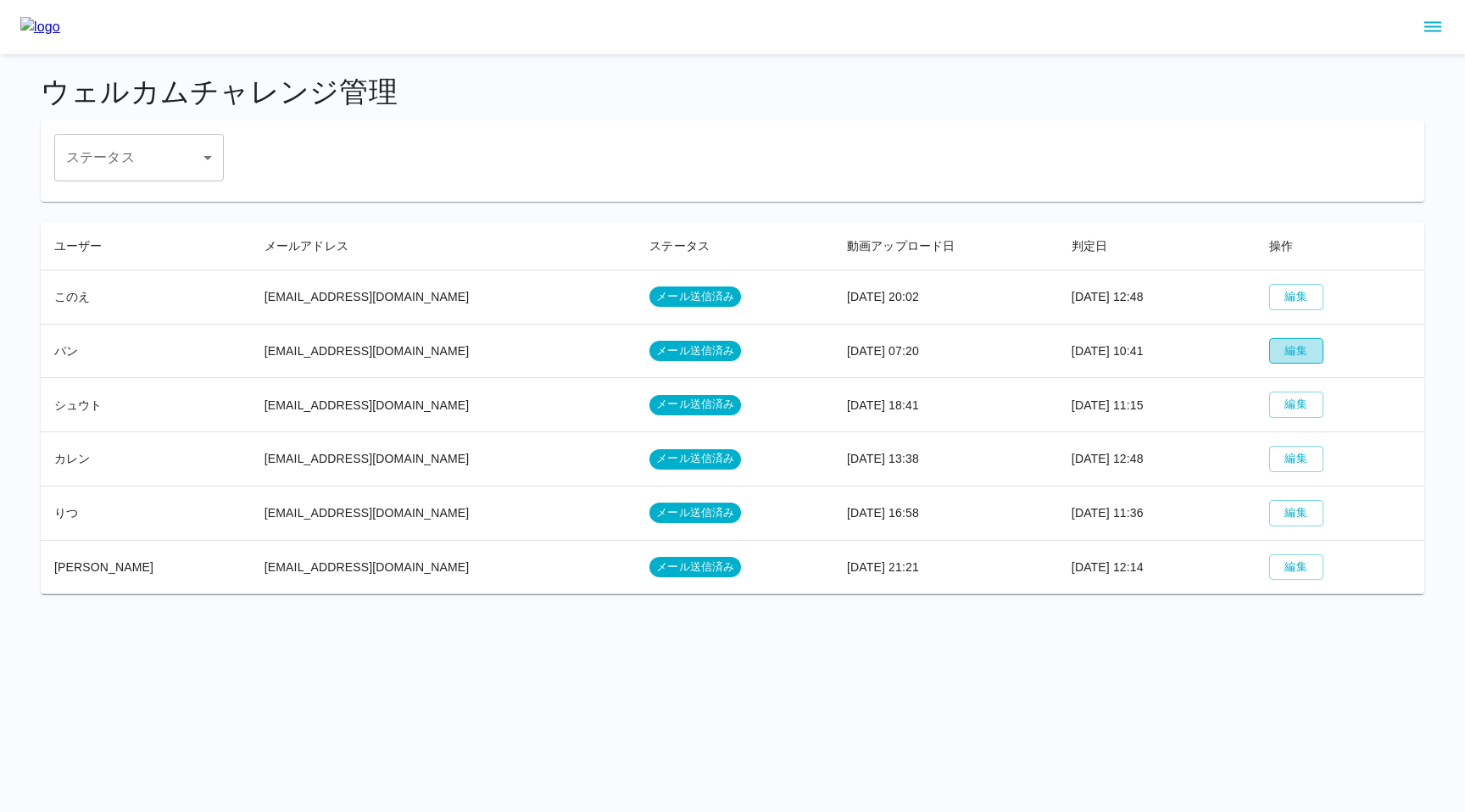
click at [1277, 357] on button "編集" at bounding box center [1296, 351] width 54 height 26
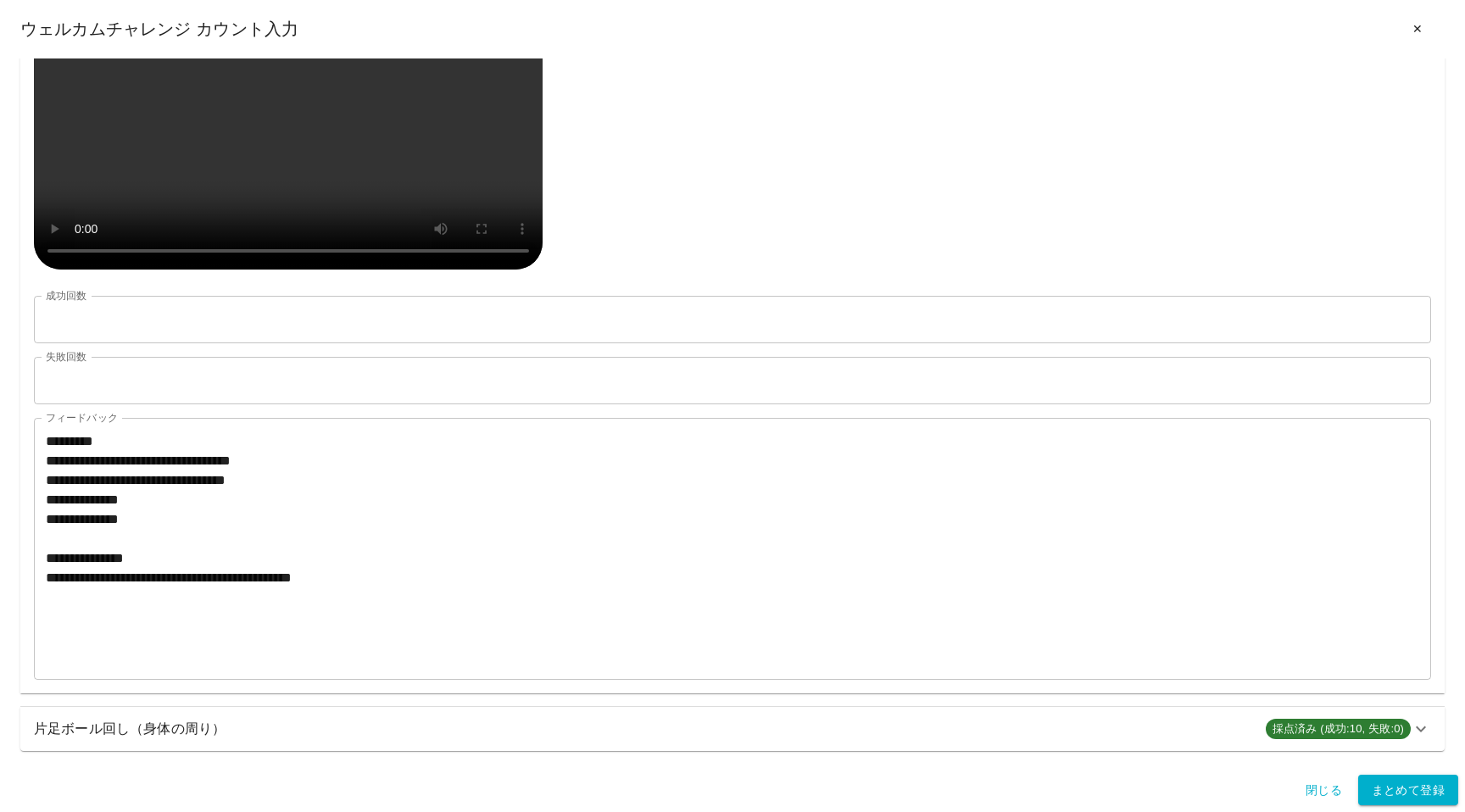
scroll to position [1169, 0]
click at [354, 741] on div "片足ボール回し（身体の周り） 採点済み (成功:10, 失敗:0)" at bounding box center [732, 729] width 1425 height 44
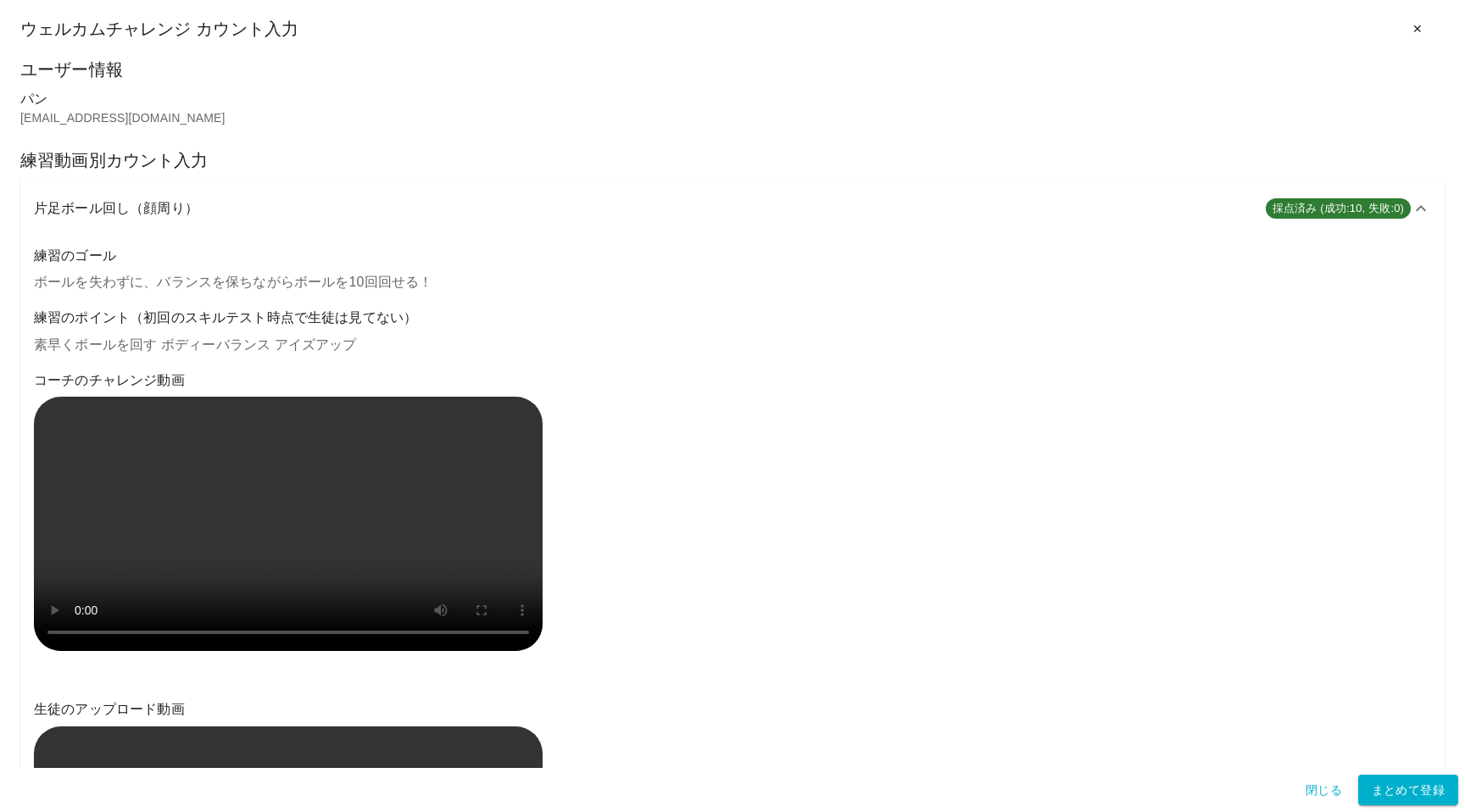
scroll to position [0, 0]
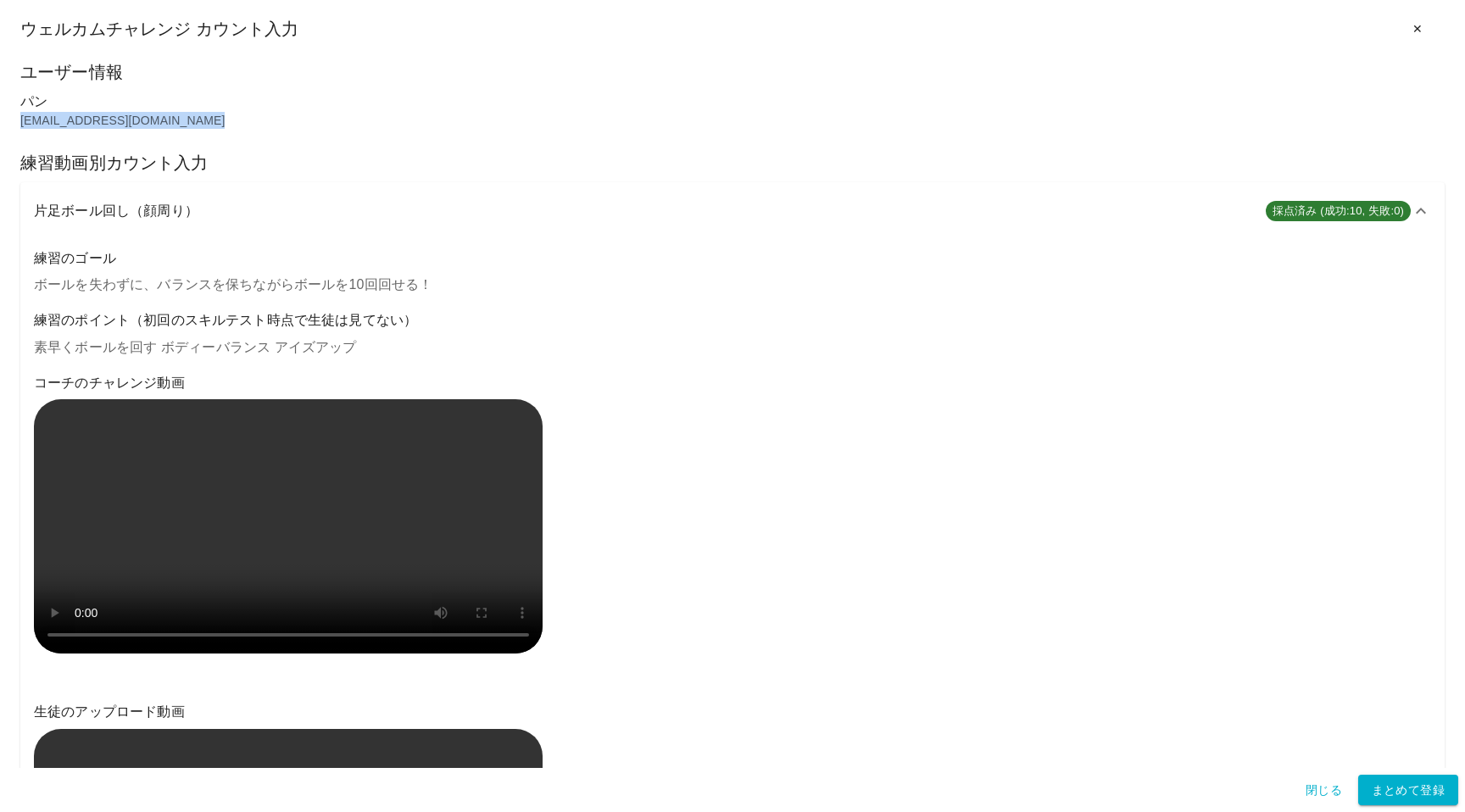
drag, startPoint x: 21, startPoint y: 123, endPoint x: 211, endPoint y: 117, distance: 190.1
click at [211, 117] on p "[EMAIL_ADDRESS][DOMAIN_NAME]" at bounding box center [732, 120] width 1425 height 17
copy p "[EMAIL_ADDRESS][DOMAIN_NAME]"
click at [634, 124] on p "[EMAIL_ADDRESS][DOMAIN_NAME]" at bounding box center [732, 120] width 1425 height 17
drag, startPoint x: 22, startPoint y: 121, endPoint x: 204, endPoint y: 120, distance: 182.0
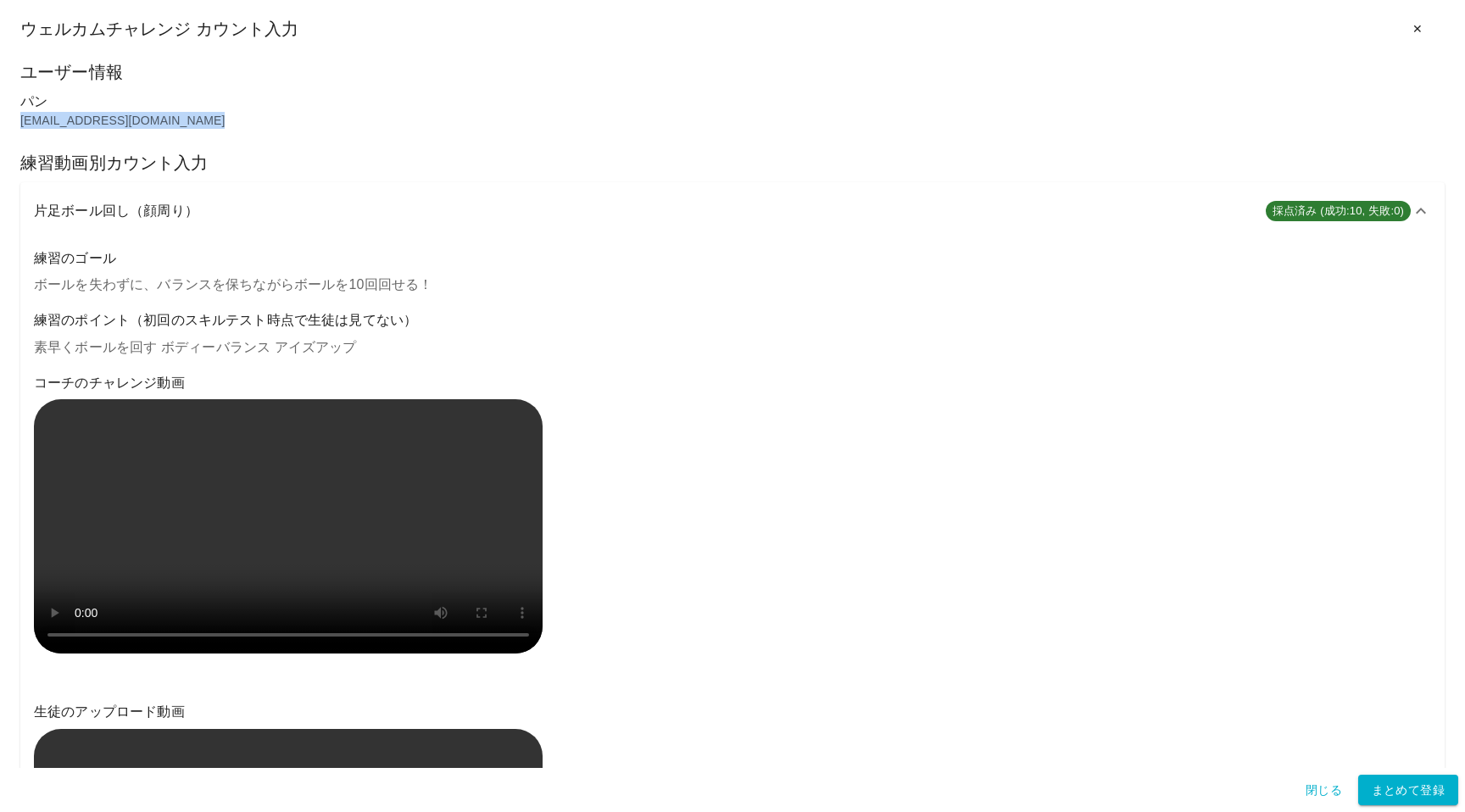
click at [204, 120] on p "[EMAIL_ADDRESS][DOMAIN_NAME]" at bounding box center [732, 120] width 1425 height 17
copy p "[EMAIL_ADDRESS][DOMAIN_NAME]"
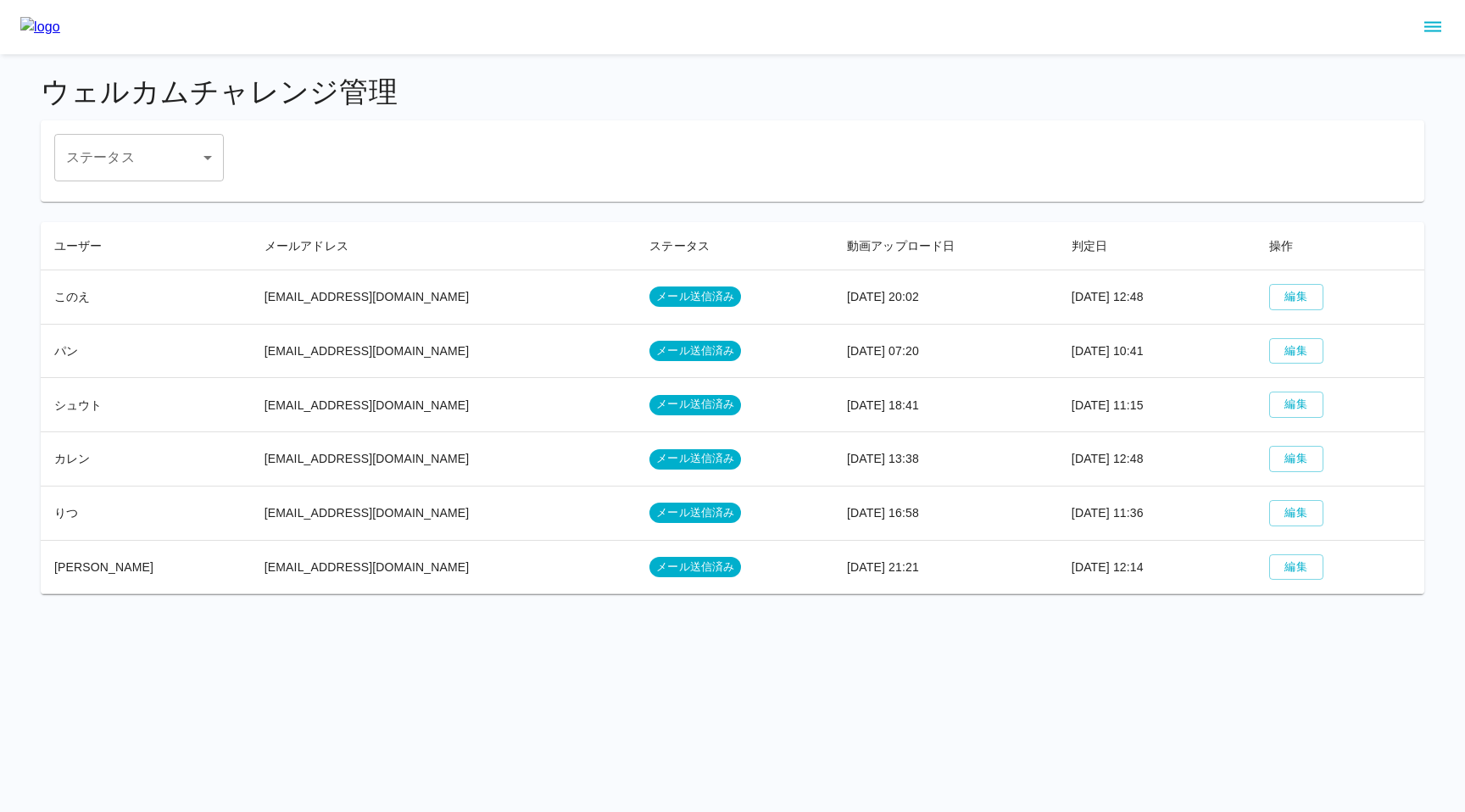
click at [1435, 28] on icon "sidemenu" at bounding box center [1433, 27] width 21 height 21
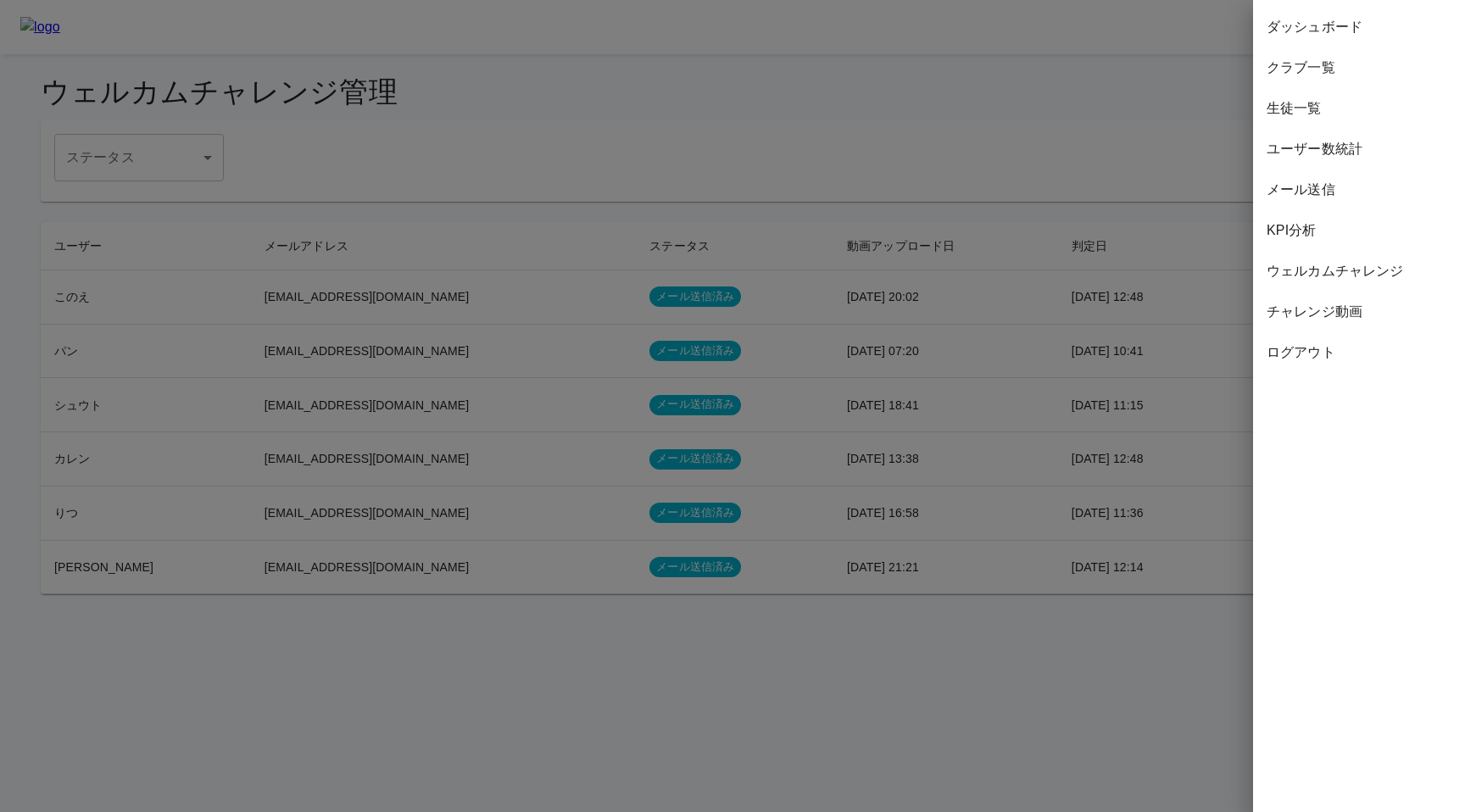
click at [1308, 114] on span "生徒一覧" at bounding box center [1359, 108] width 185 height 21
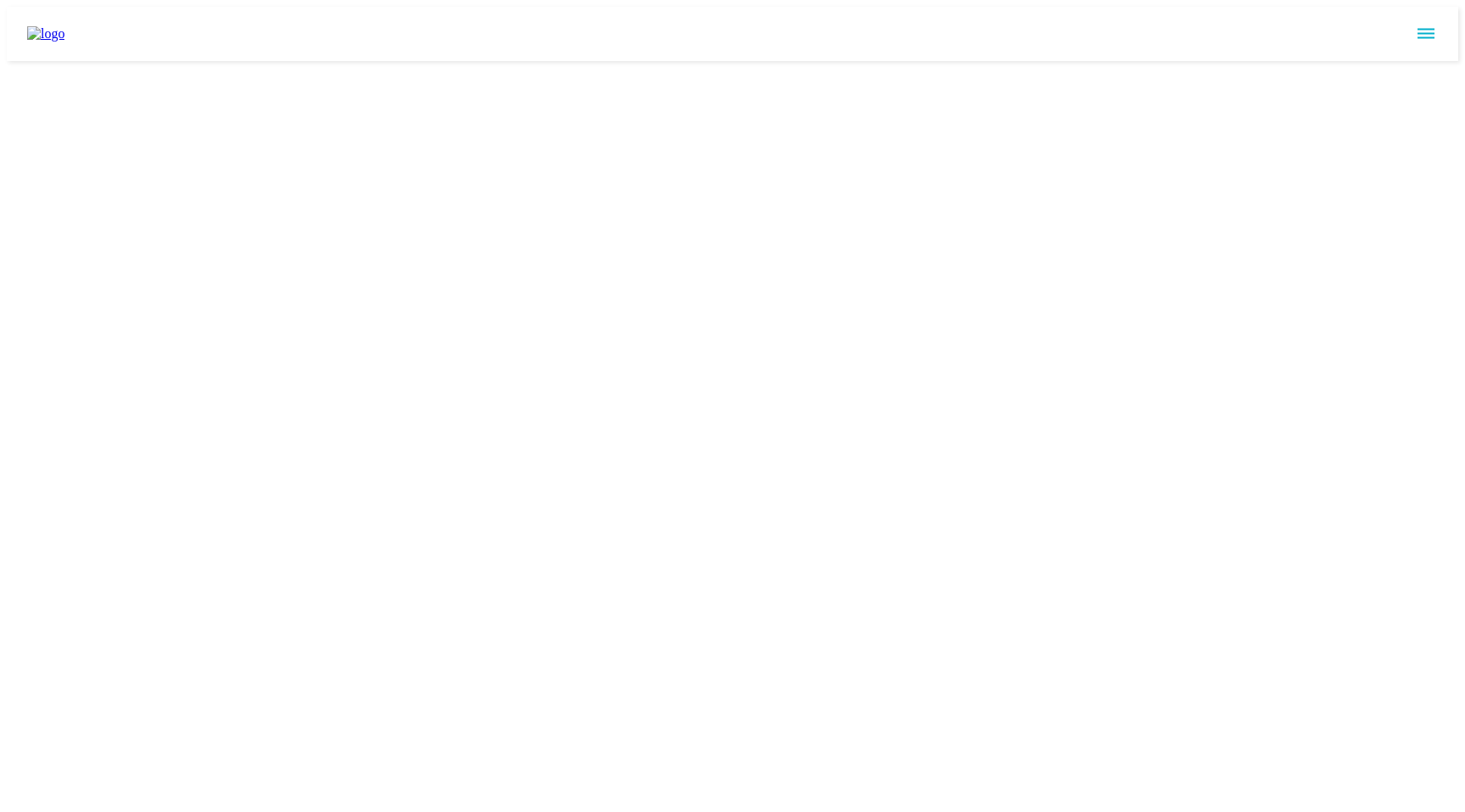
click at [835, 68] on html at bounding box center [732, 34] width 1465 height 68
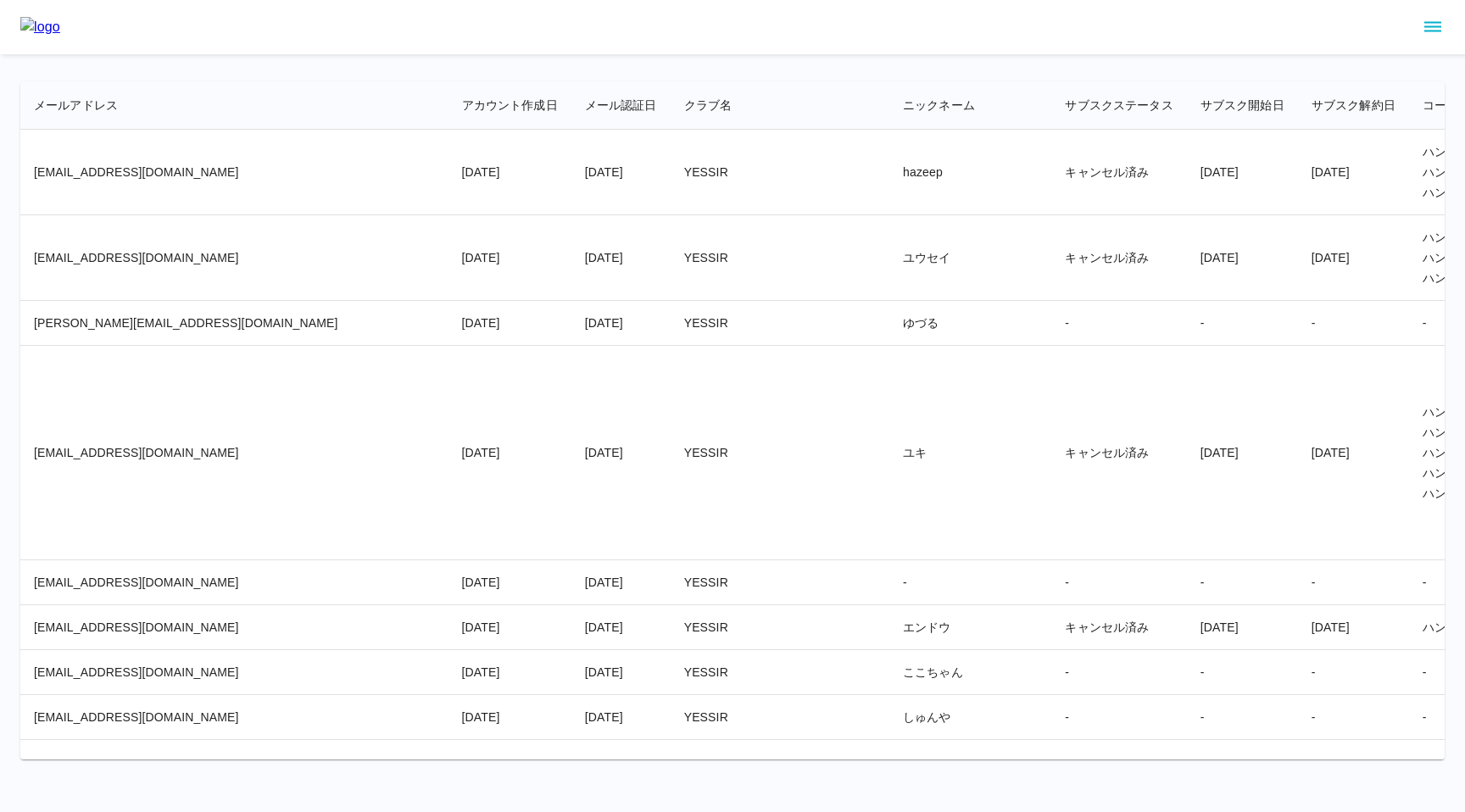
click at [1051, 285] on td "キャンセル済み" at bounding box center [1118, 258] width 135 height 86
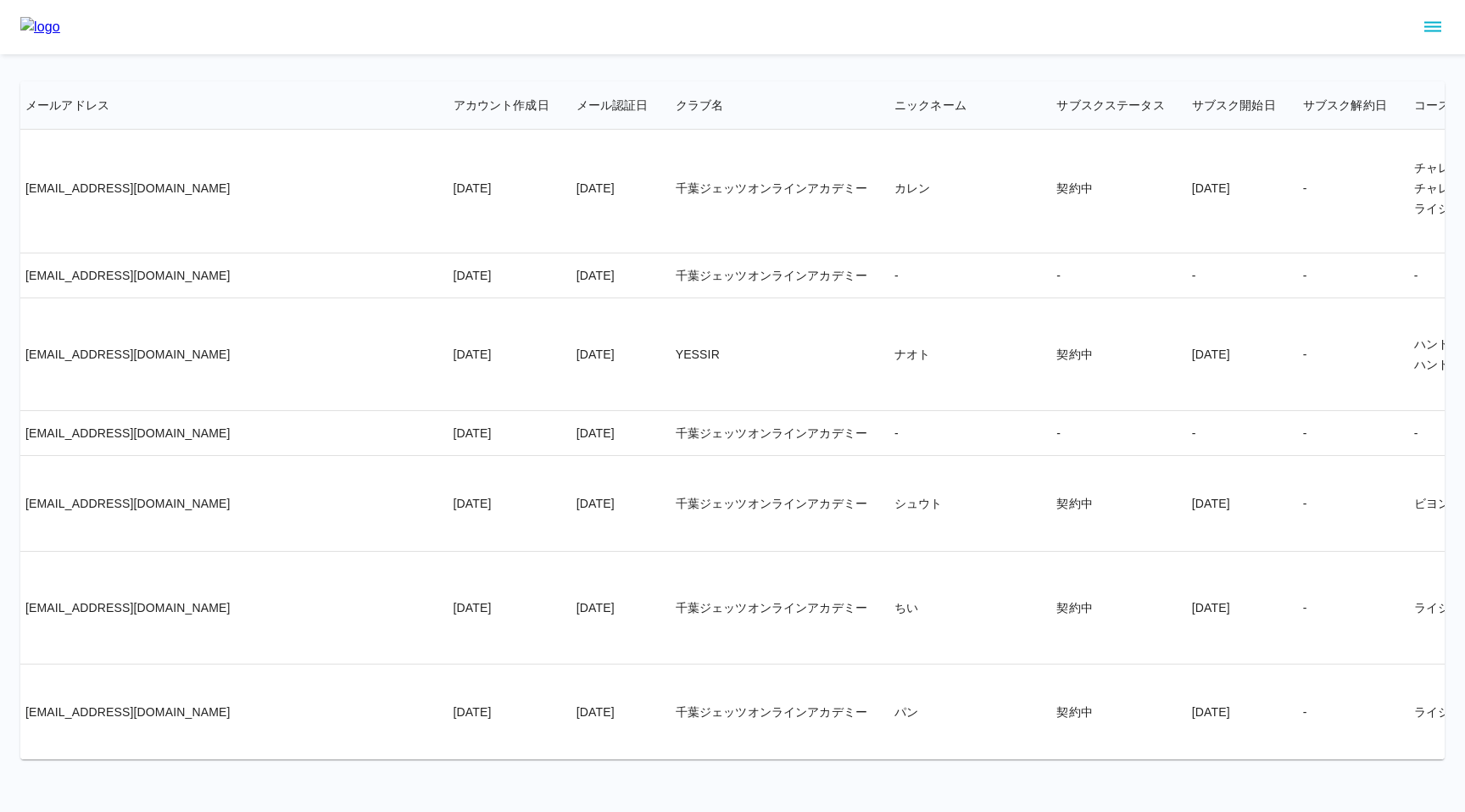
scroll to position [31688, 0]
click at [42, 707] on td "[EMAIL_ADDRESS][DOMAIN_NAME]" at bounding box center [234, 712] width 428 height 95
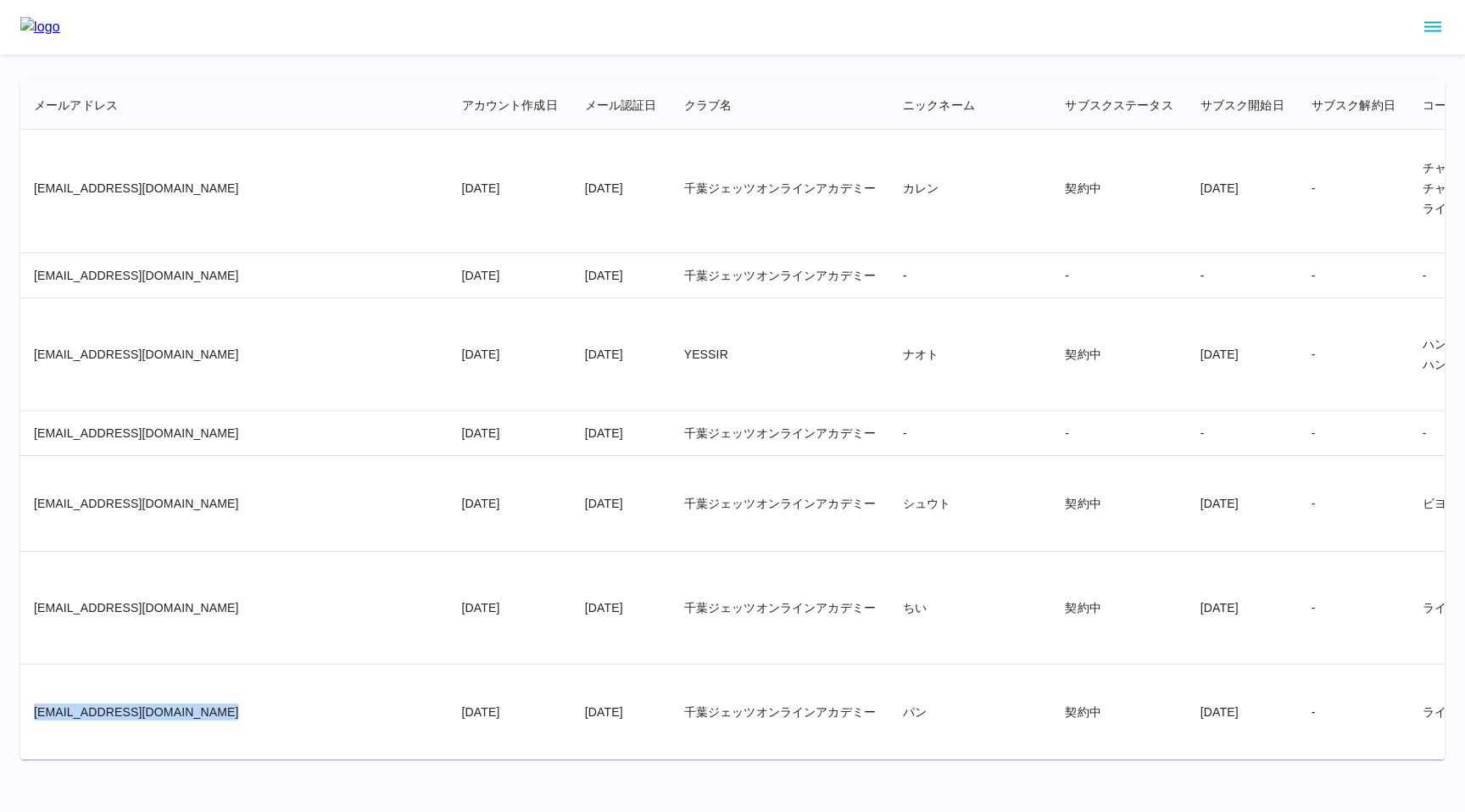
drag, startPoint x: 37, startPoint y: 713, endPoint x: 211, endPoint y: 709, distance: 174.0
click at [212, 710] on td "[EMAIL_ADDRESS][DOMAIN_NAME]" at bounding box center [234, 712] width 428 height 95
copy td "[EMAIL_ADDRESS][DOMAIN_NAME]"
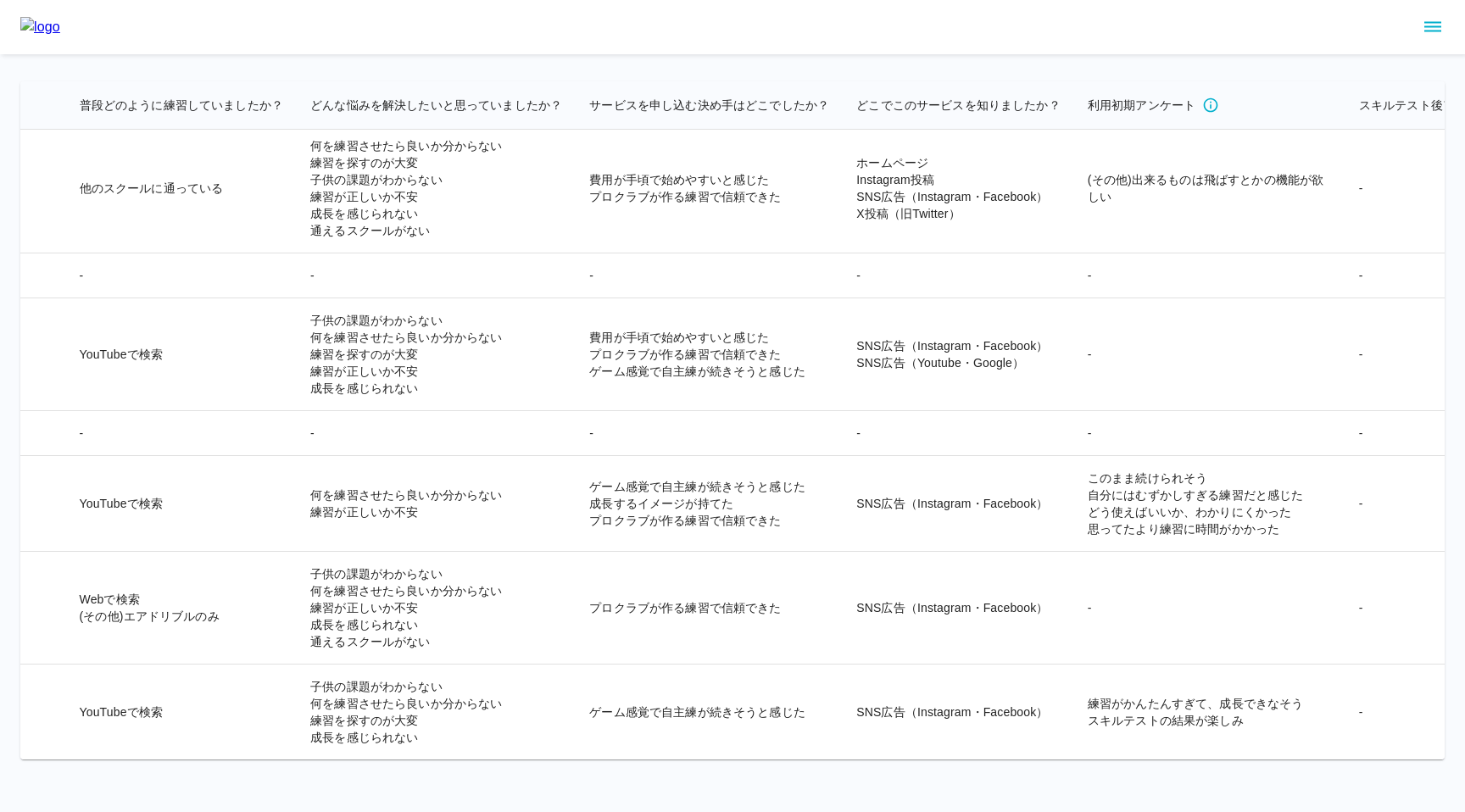
scroll to position [31688, 3792]
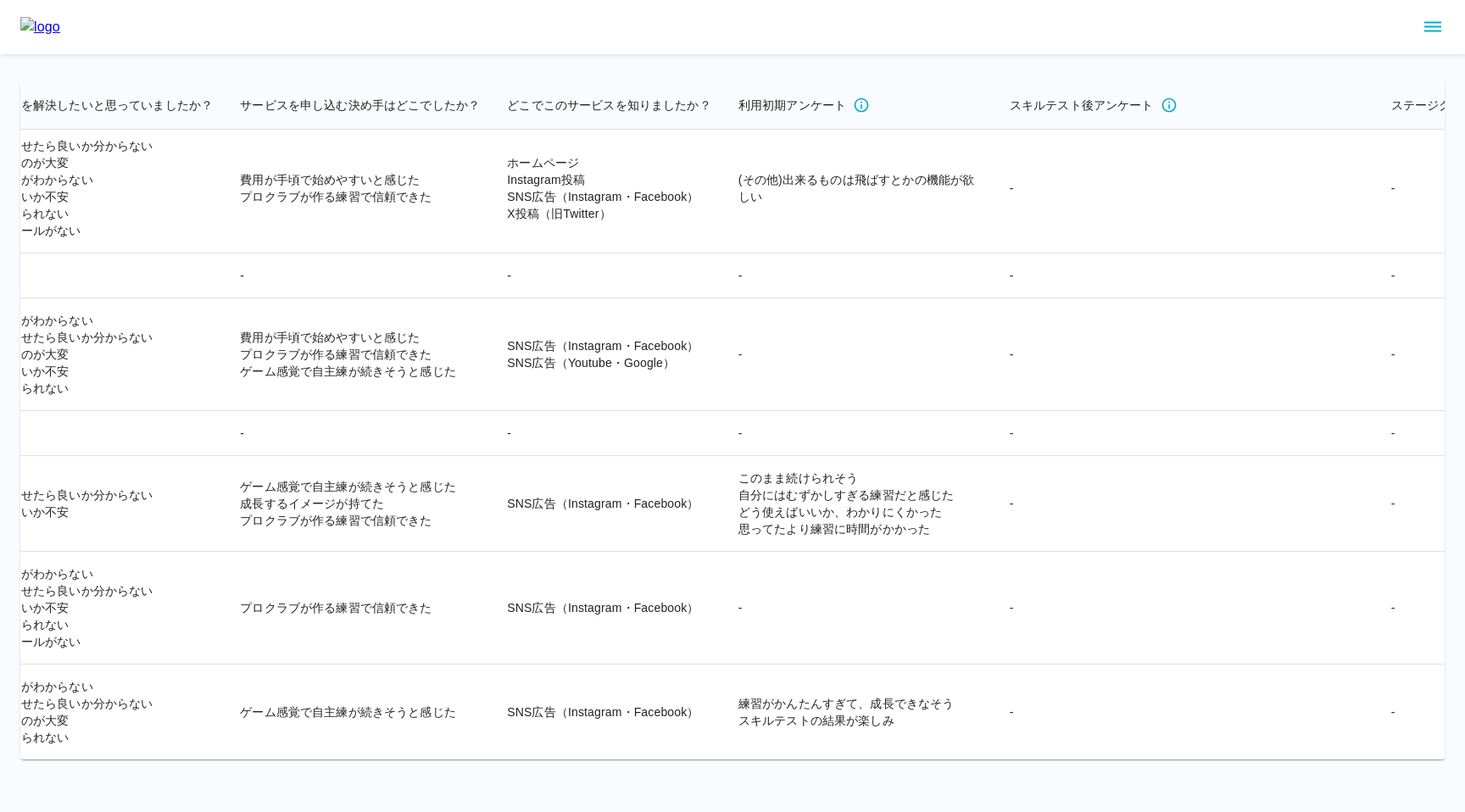
click at [725, 707] on td "練習がかんたんすぎて、成長できなそう スキルテストの結果が楽しみ" at bounding box center [861, 712] width 272 height 95
drag, startPoint x: 473, startPoint y: 707, endPoint x: 682, endPoint y: 704, distance: 209.0
click at [725, 704] on td "練習がかんたんすぎて、成長できなそう スキルテストの結果が楽しみ" at bounding box center [861, 712] width 272 height 95
copy td "練習がかんたんすぎて、成長できなそう"
click at [725, 661] on td "-" at bounding box center [861, 608] width 272 height 113
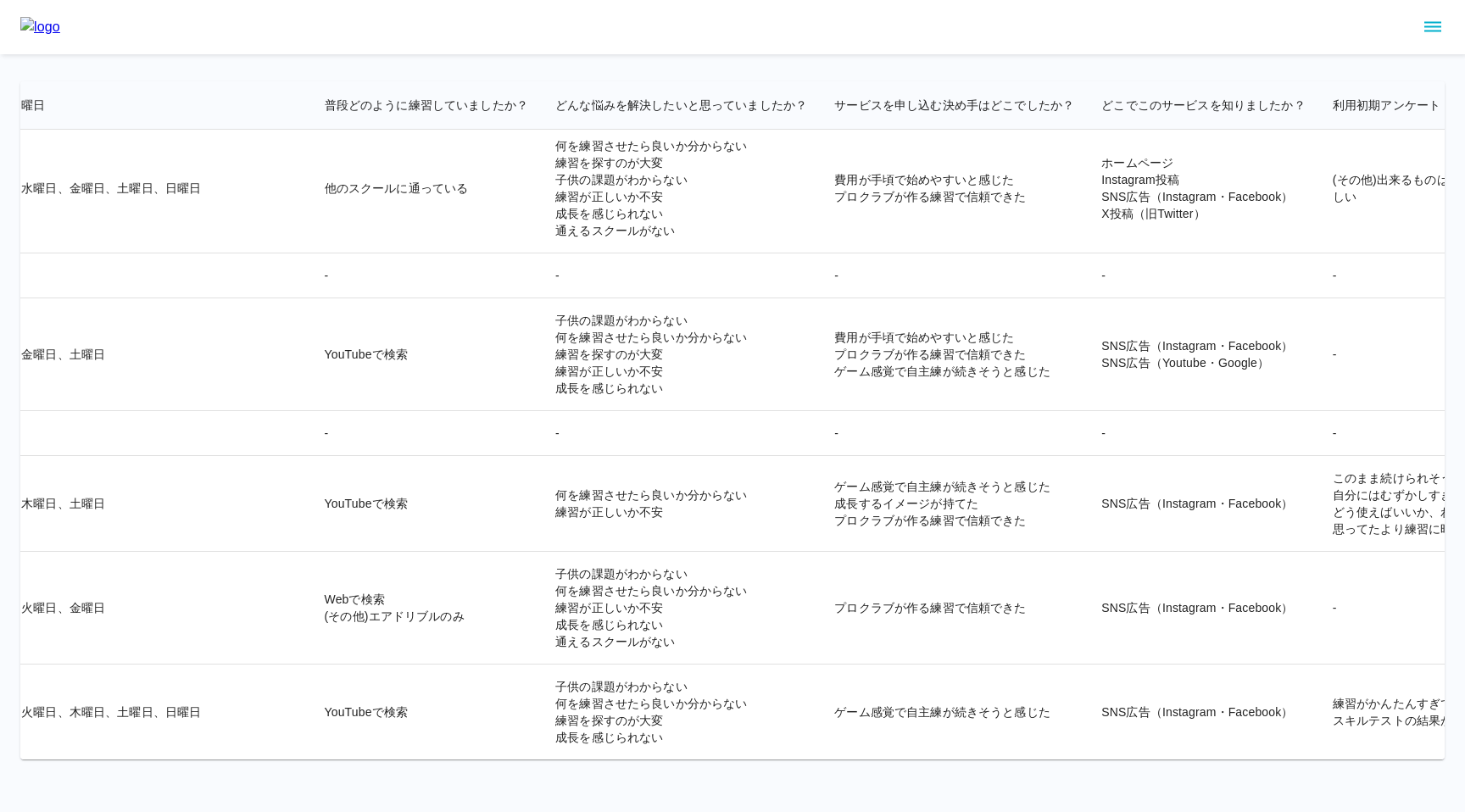
scroll to position [31688, 3114]
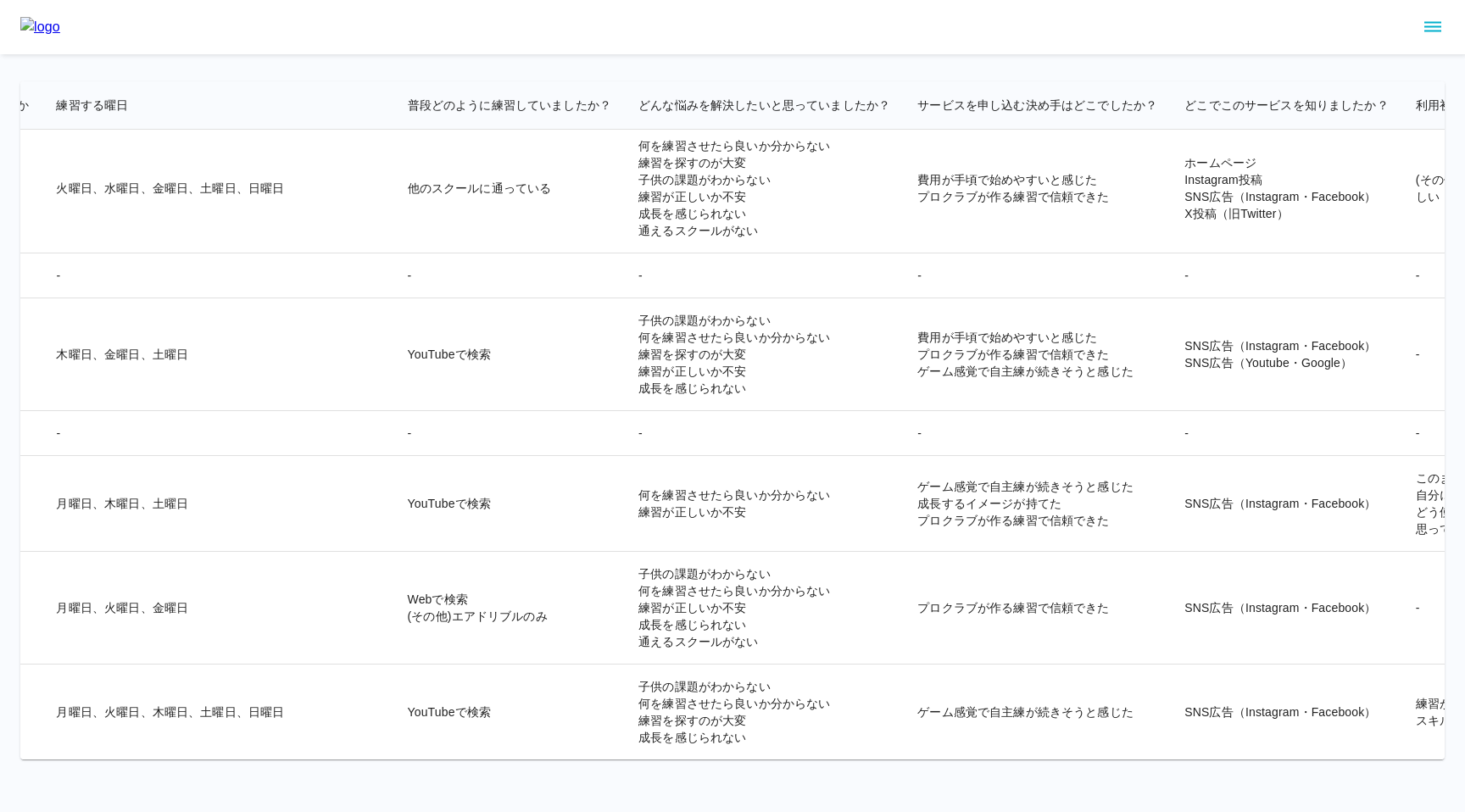
click at [625, 661] on td "子供の課題がわからない 何を練習させたら良いか分からない 練習が正しいか不安 成長を感じられない 通えるスクールがない" at bounding box center [765, 608] width 279 height 113
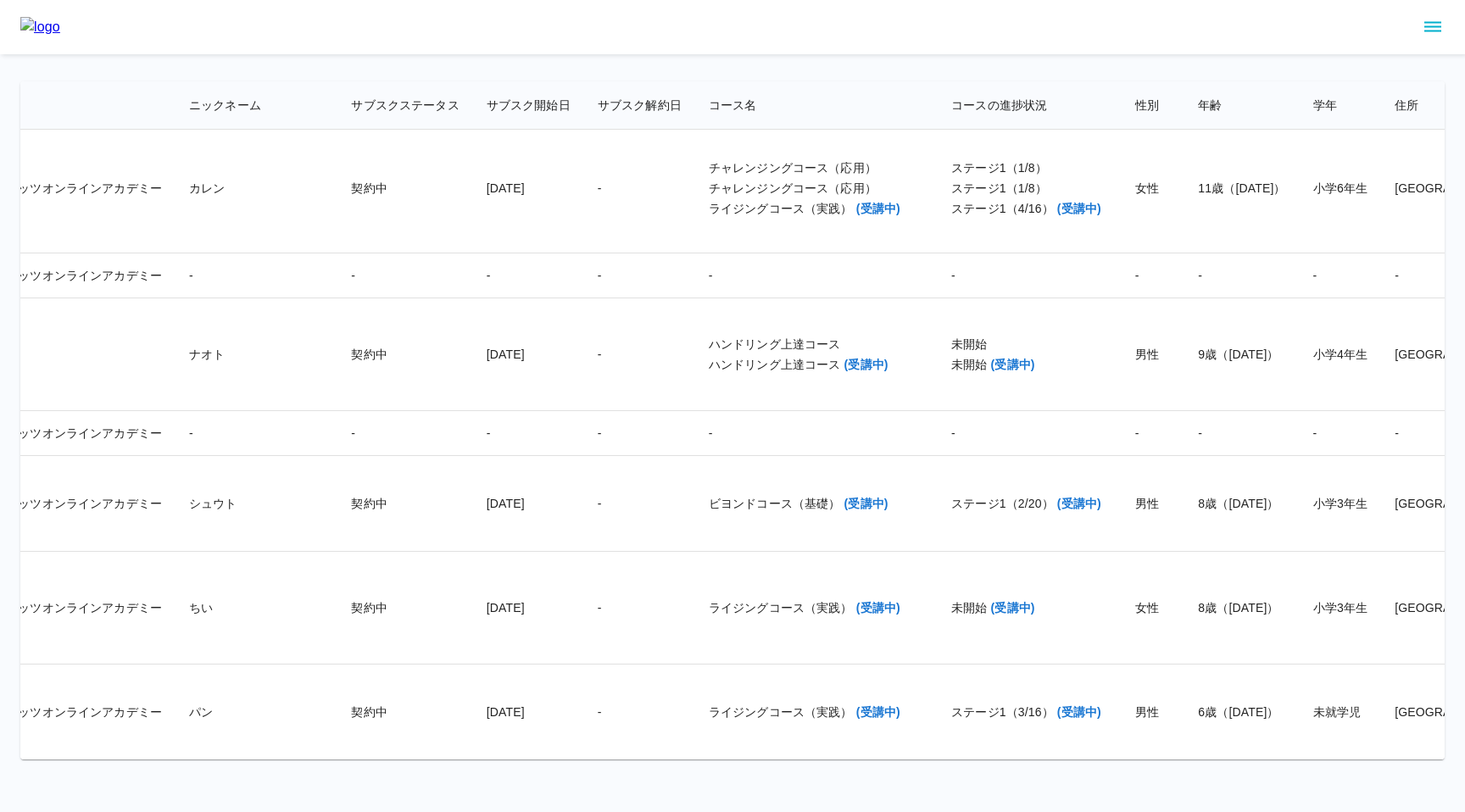
scroll to position [31688, 0]
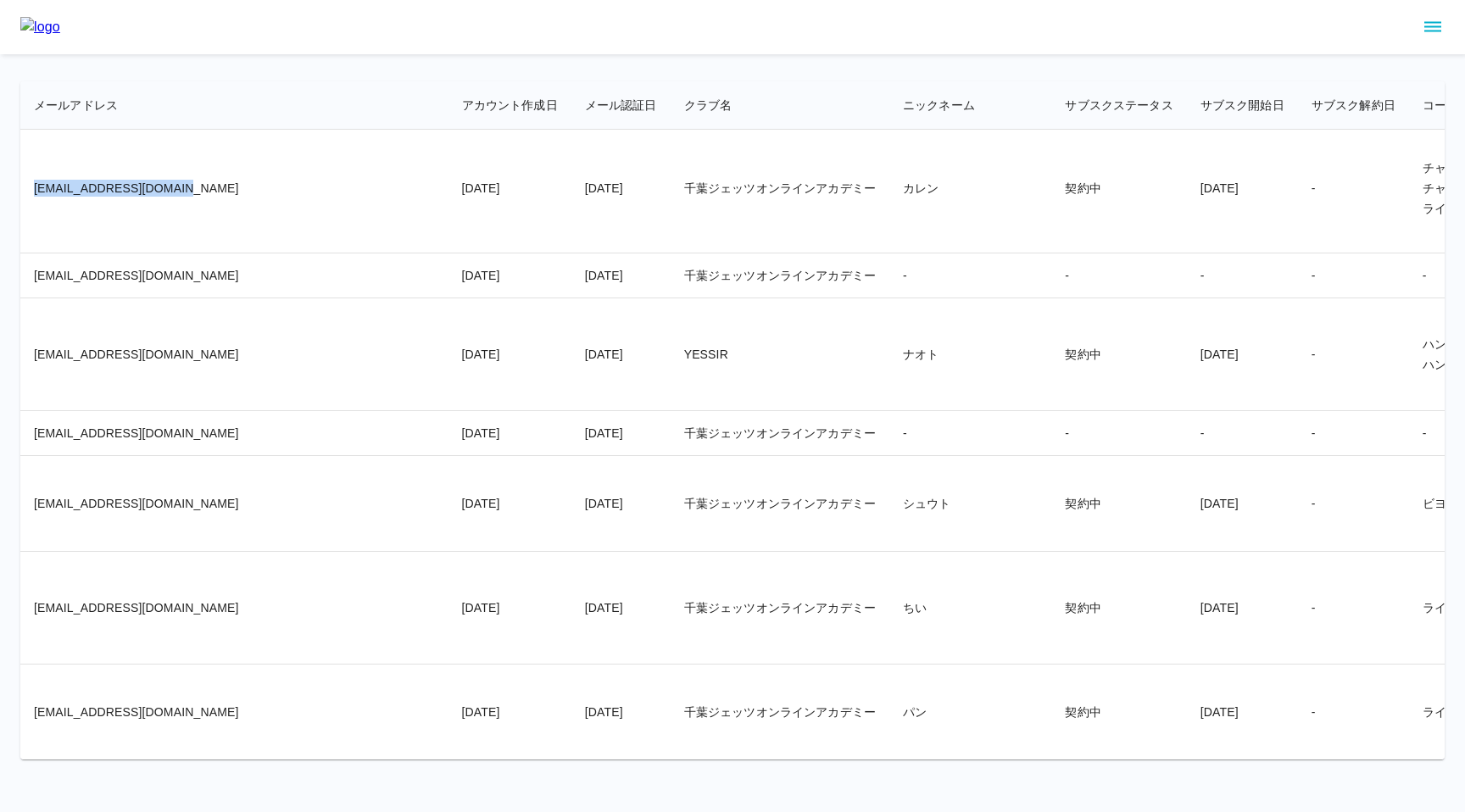
drag, startPoint x: 34, startPoint y: 188, endPoint x: 170, endPoint y: 184, distance: 136.1
click at [170, 184] on td "[EMAIL_ADDRESS][DOMAIN_NAME]" at bounding box center [234, 188] width 428 height 130
copy td "[EMAIL_ADDRESS][DOMAIN_NAME]"
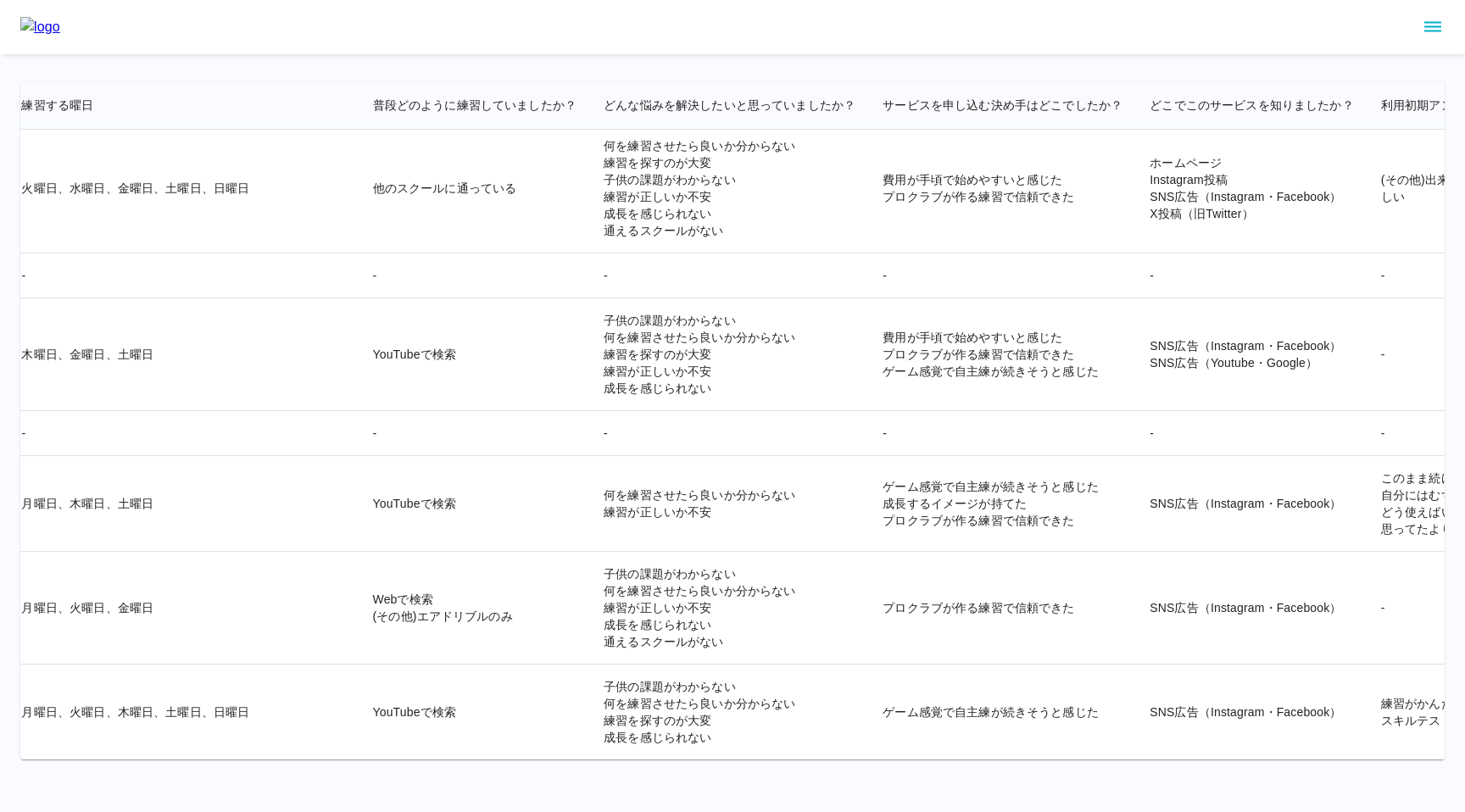
scroll to position [31688, 3470]
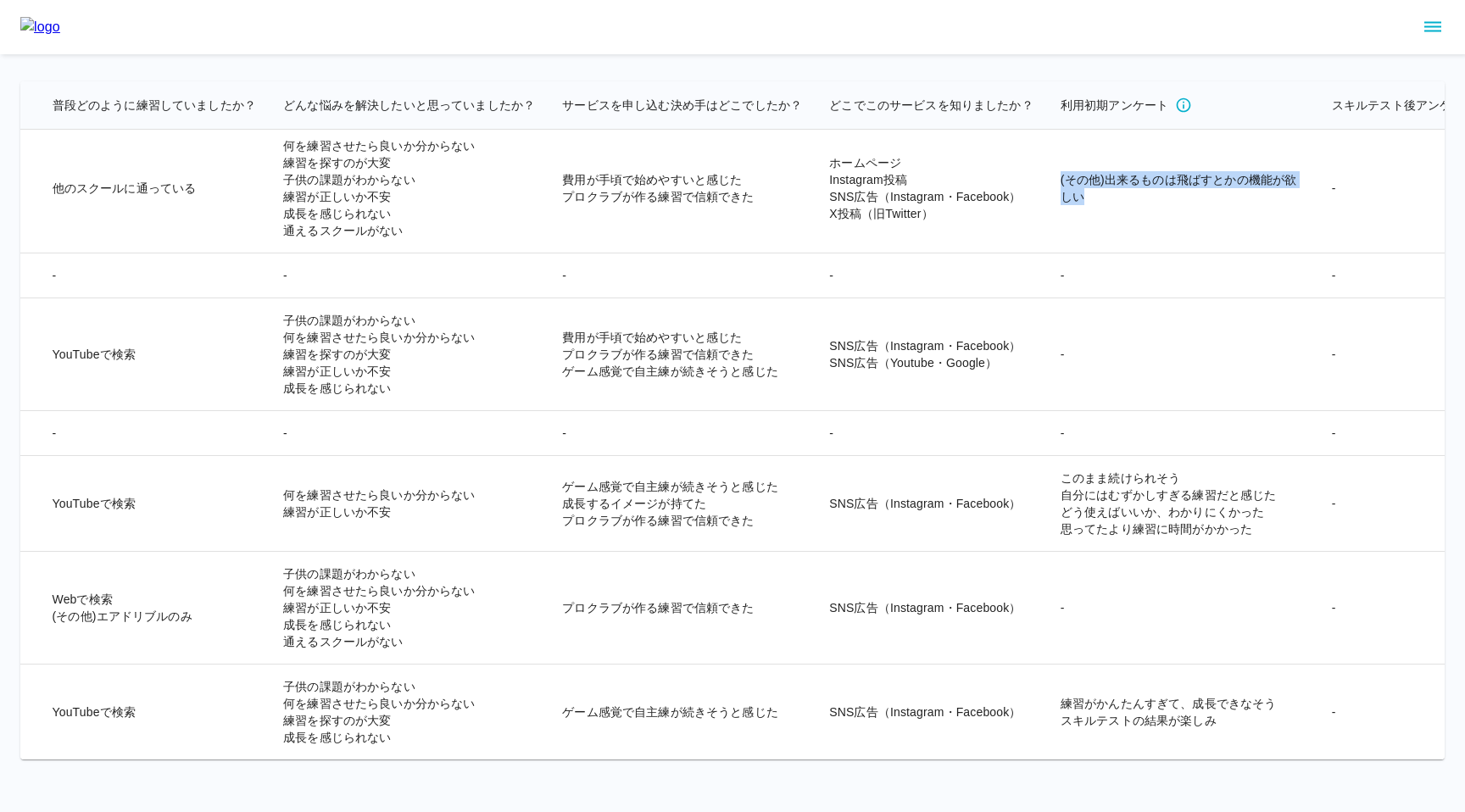
drag, startPoint x: 789, startPoint y: 180, endPoint x: 841, endPoint y: 196, distance: 54.4
click at [1047, 196] on td "(その他)出来るものは飛ばすとかの機能が欲しい" at bounding box center [1183, 188] width 272 height 130
copy td "(その他)出来るものは飛ばすとかの機能が欲しい"
click at [816, 519] on td "SNS広告（Instagram・Facebook）" at bounding box center [931, 504] width 231 height 96
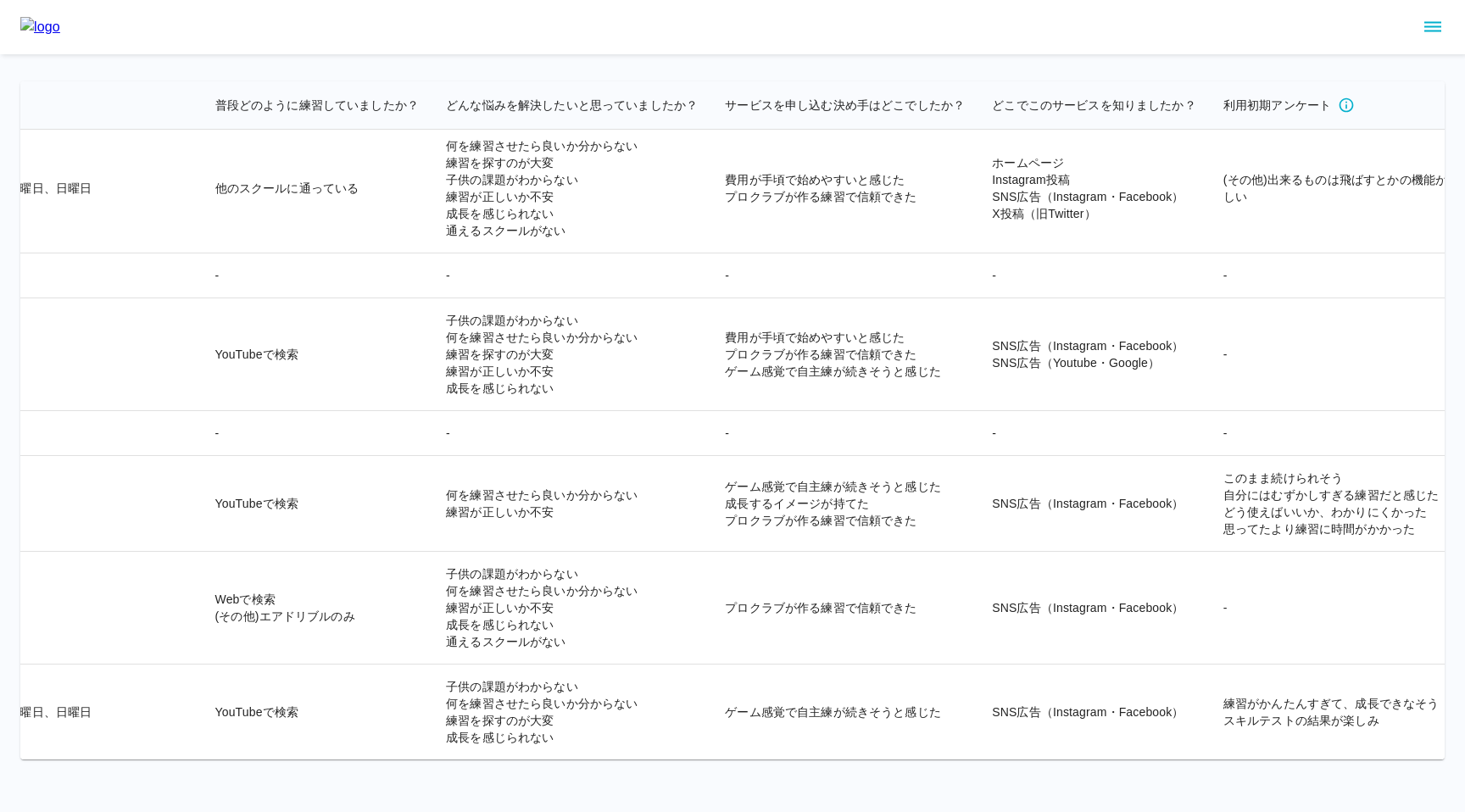
scroll to position [31688, 3305]
click at [1433, 23] on icon "sidemenu" at bounding box center [1433, 27] width 21 height 21
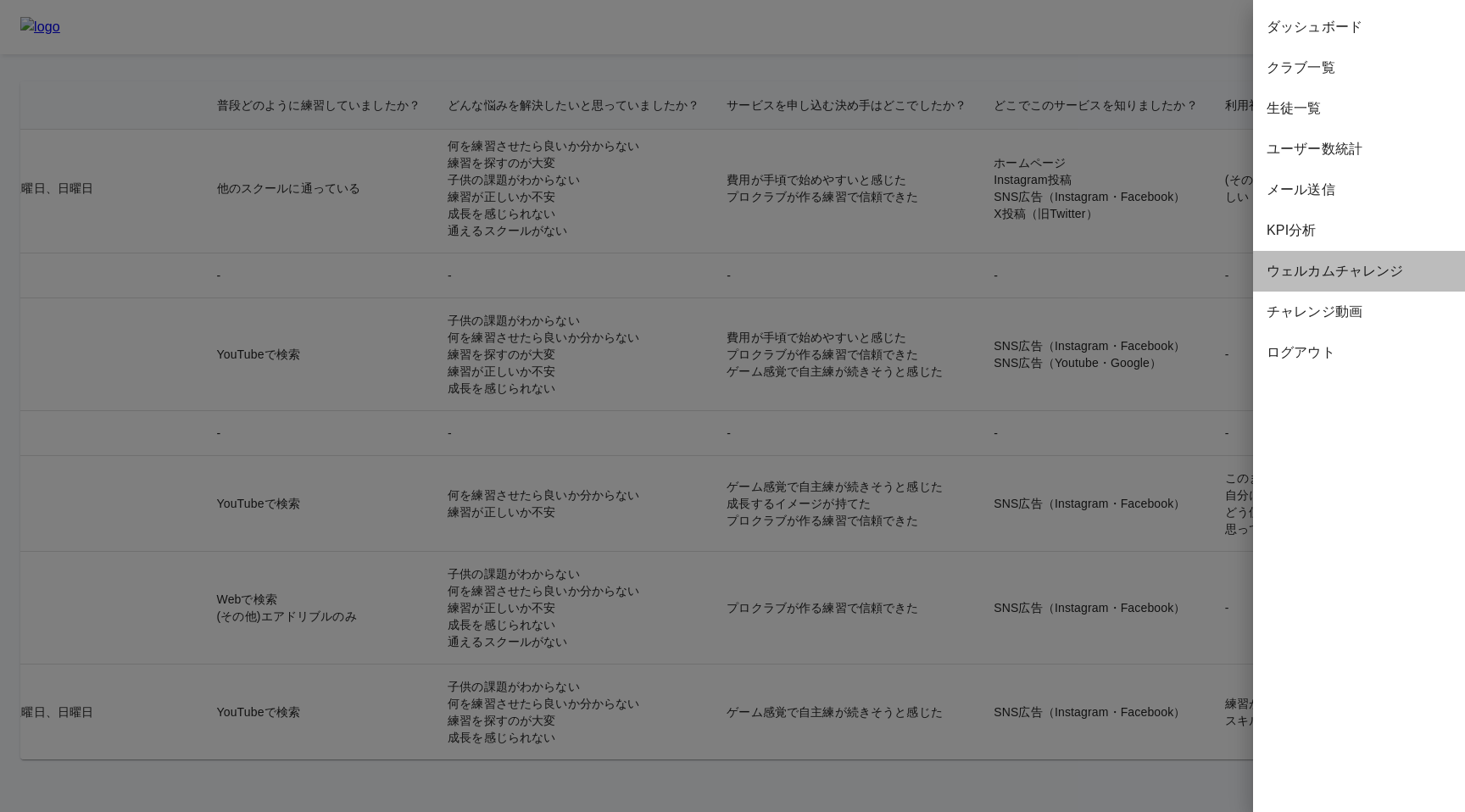
click at [1308, 275] on span "ウェルカムチャレンジ" at bounding box center [1359, 271] width 185 height 21
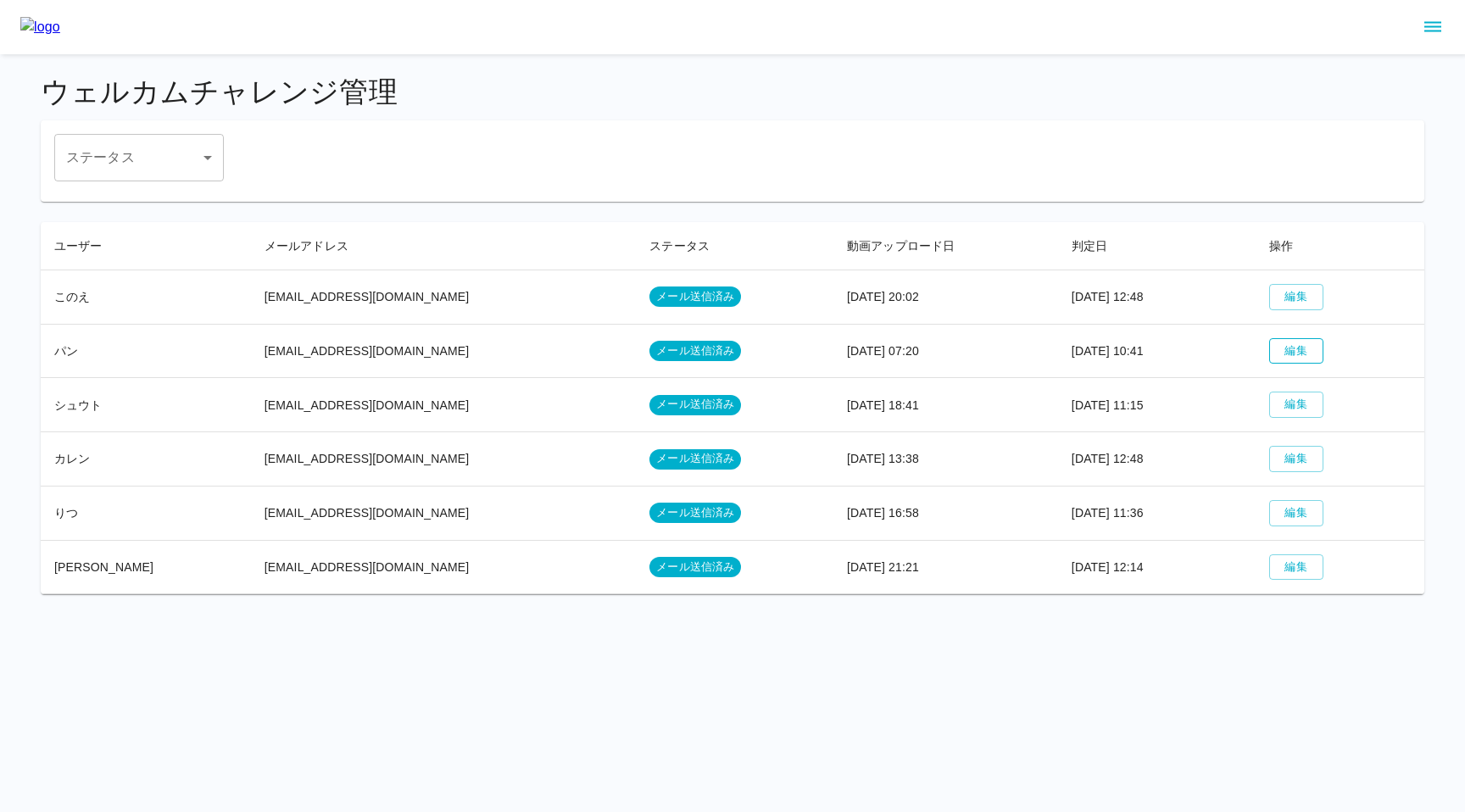
click at [1269, 363] on button "編集" at bounding box center [1296, 351] width 54 height 26
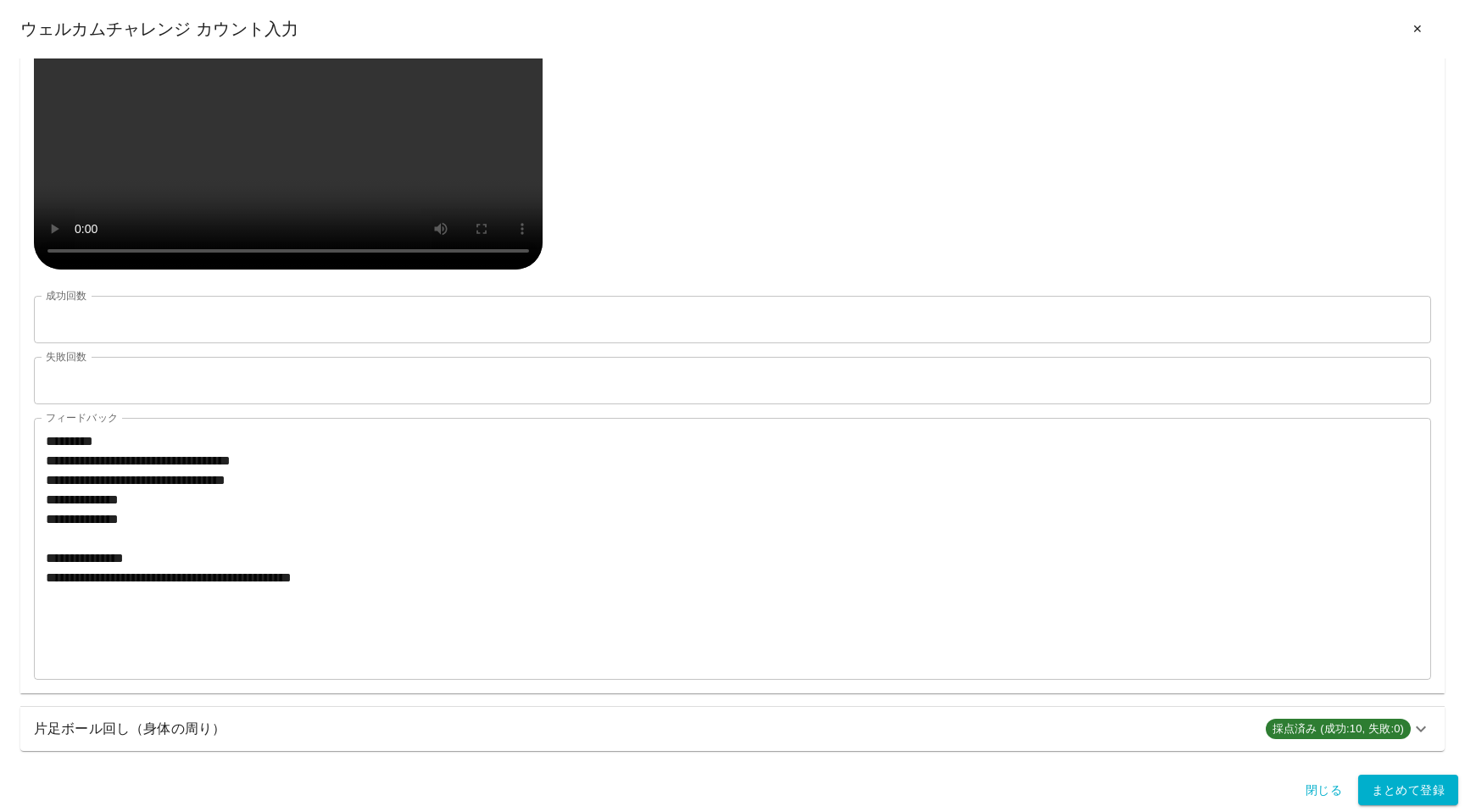
scroll to position [1169, 0]
click at [148, 724] on h6 "片足ボール回し（身体の周り）" at bounding box center [643, 729] width 1218 height 24
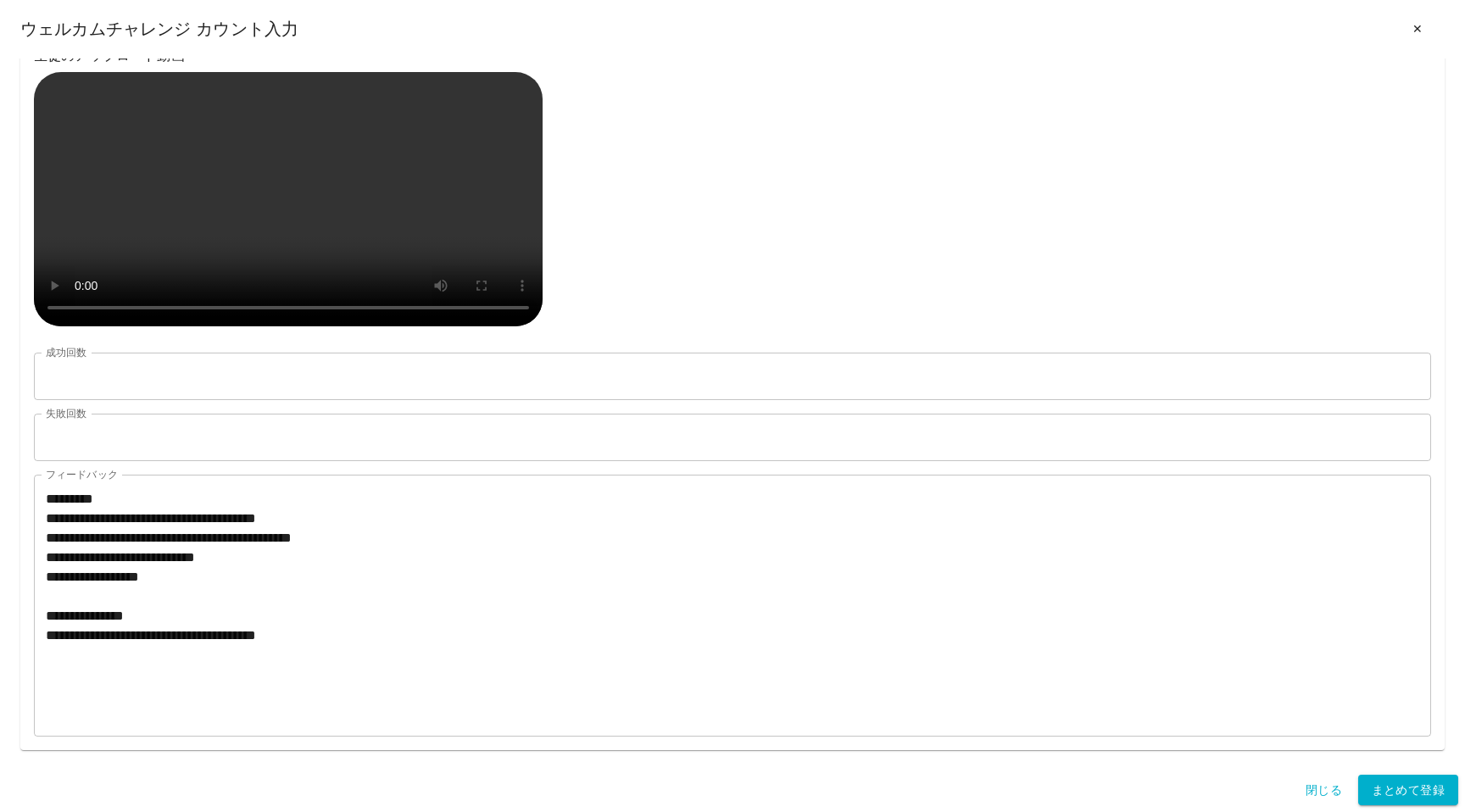
scroll to position [2503, 0]
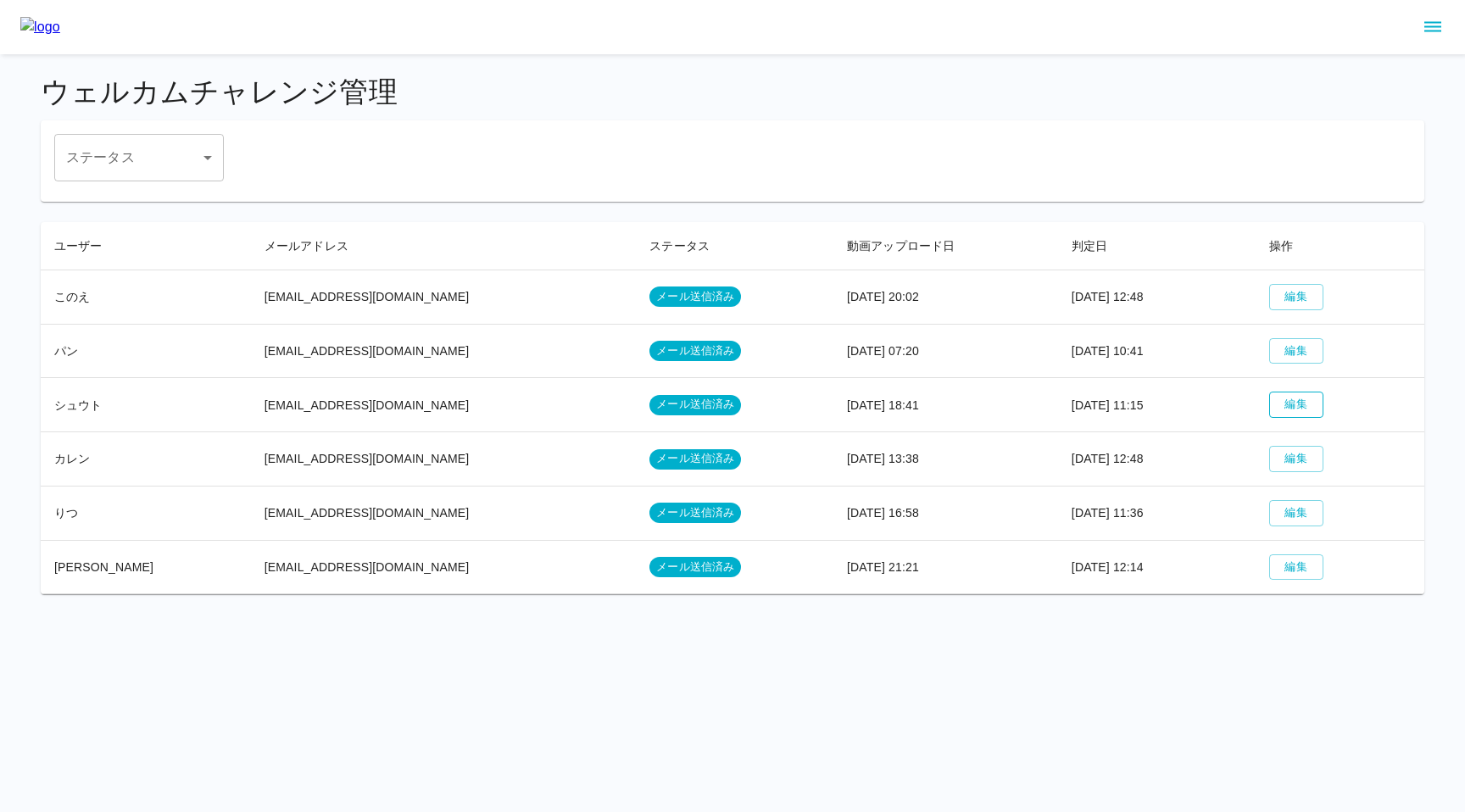
click at [1271, 410] on button "編集" at bounding box center [1296, 405] width 54 height 26
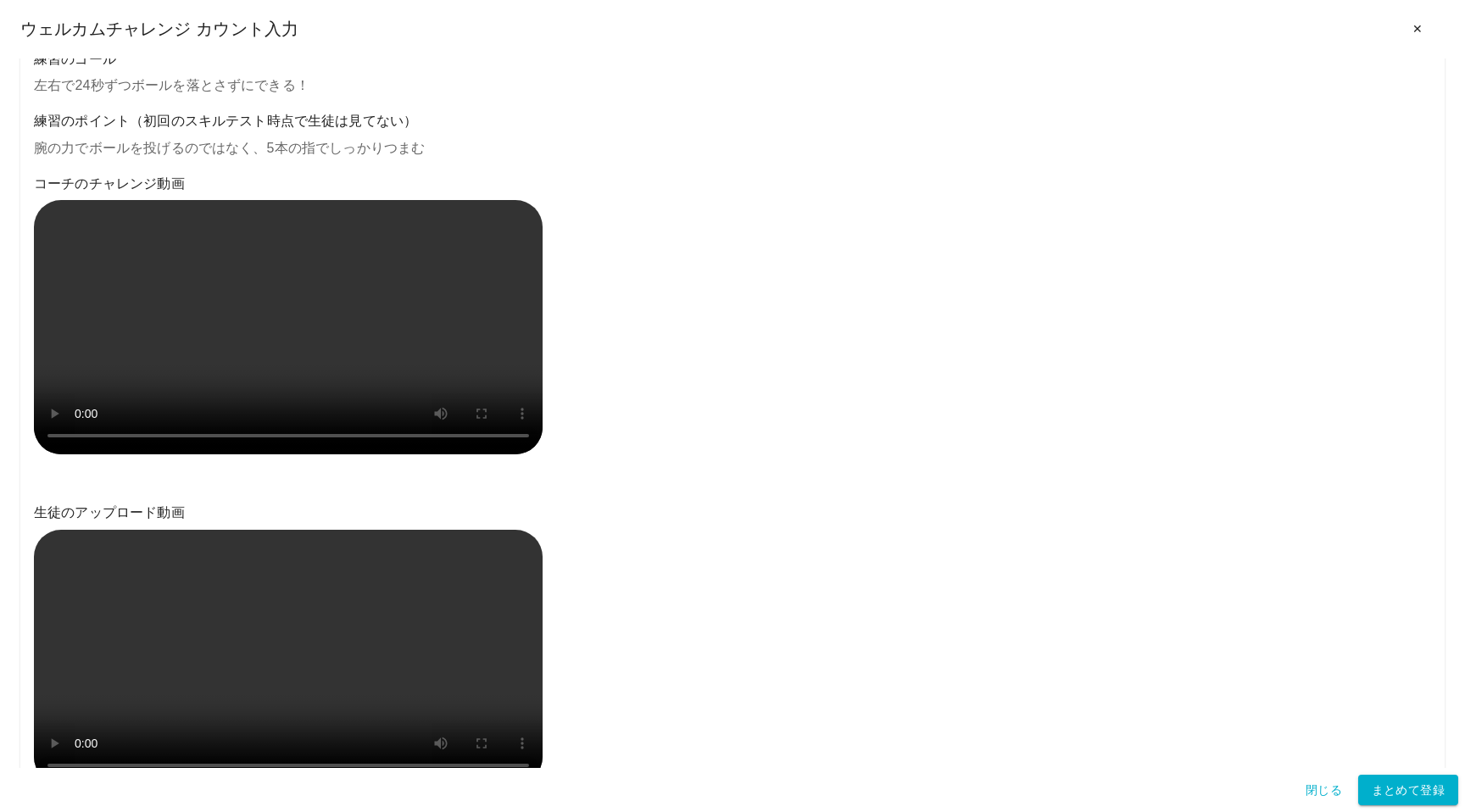
scroll to position [751, 0]
